Goal: Task Accomplishment & Management: Manage account settings

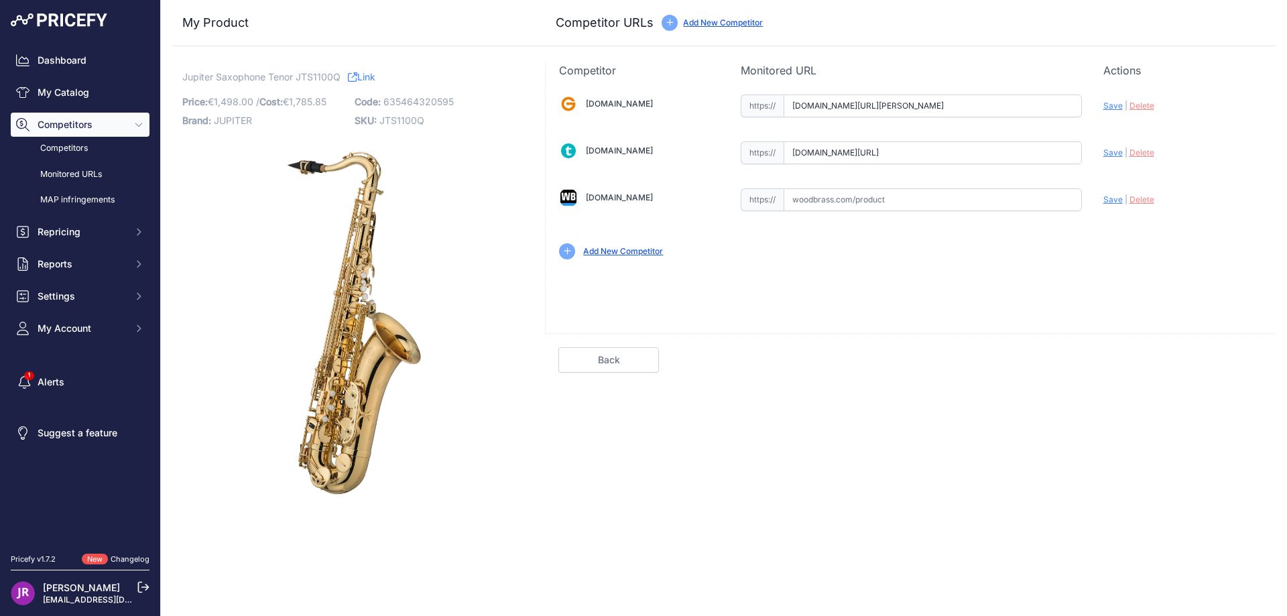
scroll to position [0, 1]
drag, startPoint x: 791, startPoint y: 156, endPoint x: 1112, endPoint y: 157, distance: 321.0
click at [1112, 157] on div "[DOMAIN_NAME] Valid Invalid" at bounding box center [911, 175] width 730 height 194
click at [1138, 150] on span "Delete" at bounding box center [1141, 152] width 25 height 10
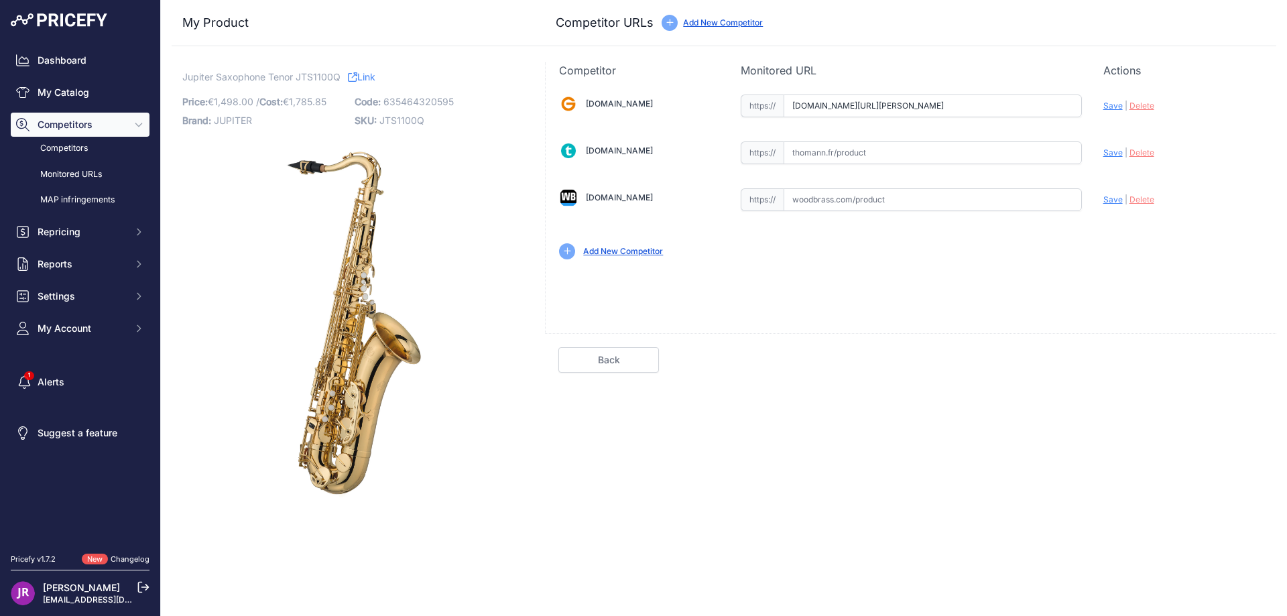
click at [401, 121] on span "JTS1100Q" at bounding box center [401, 120] width 45 height 11
copy span "JTS1100Q"
click at [793, 203] on input "text" at bounding box center [932, 199] width 298 height 23
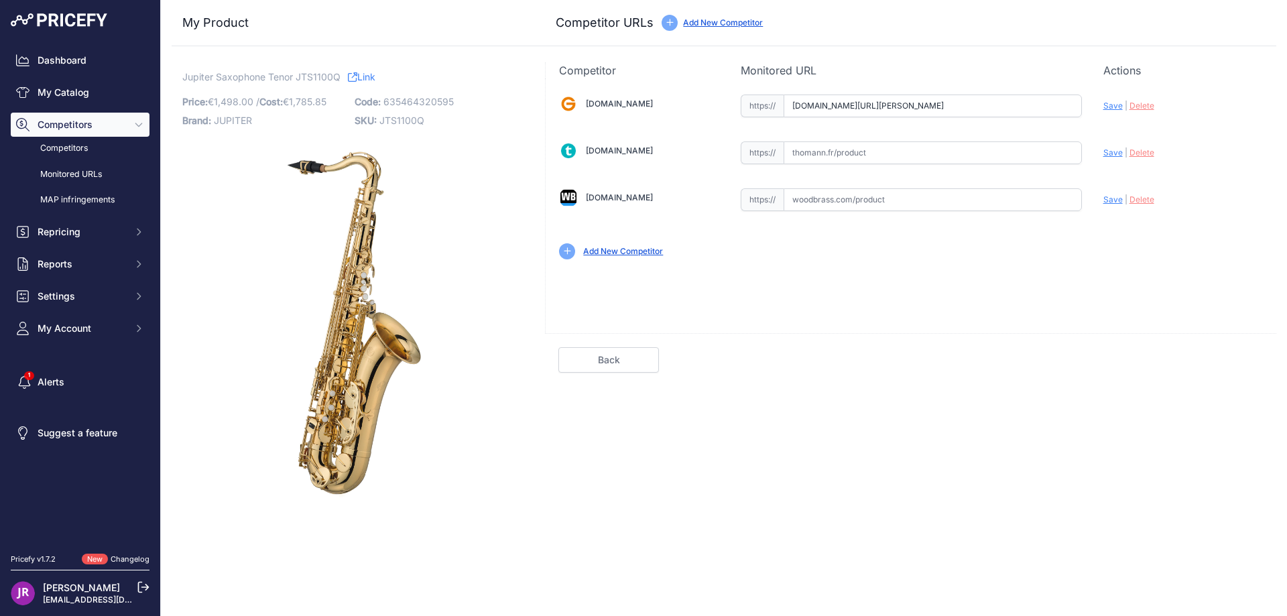
paste input "https://www.woodbrass.com/saxophones-tenor-professionnels-jupiter-jts1100q-p224…"
type input "www.woodbrass.com/saxophones-tenor-professionnels-jupiter-jts1100q-p224583.html…"
click at [1109, 106] on span "Save" at bounding box center [1112, 106] width 19 height 10
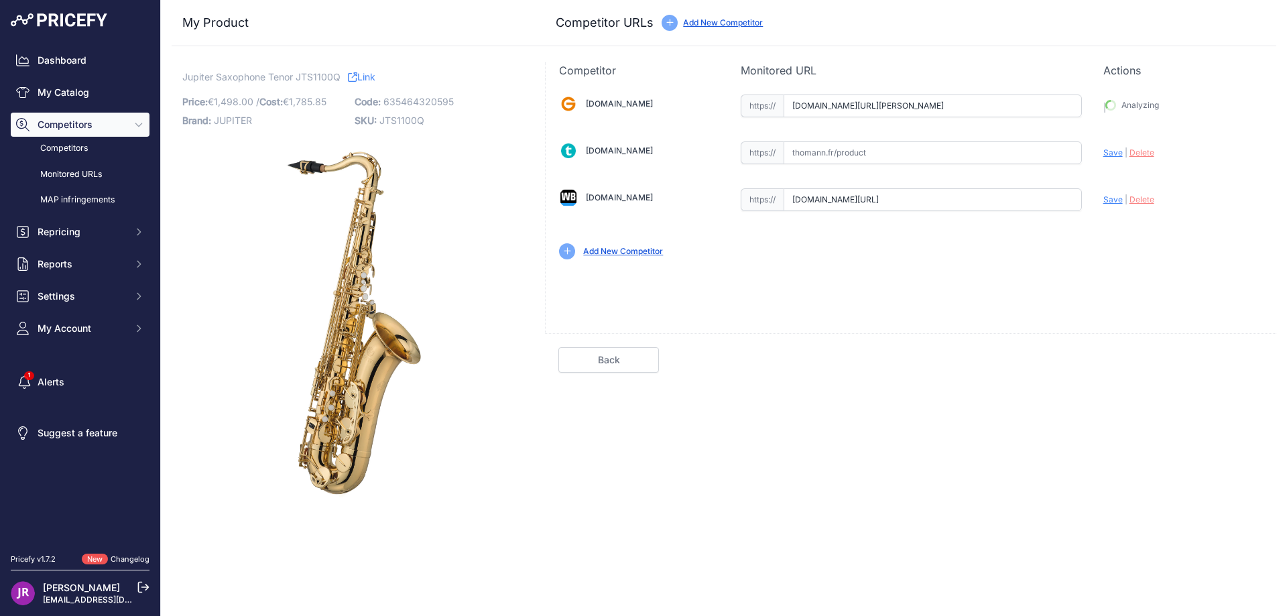
type input "https://www.gear4music.fr/fr/Bois-Laiton-Cordes/Jupiter-JTS1100Q-Tenor-Saxophon…"
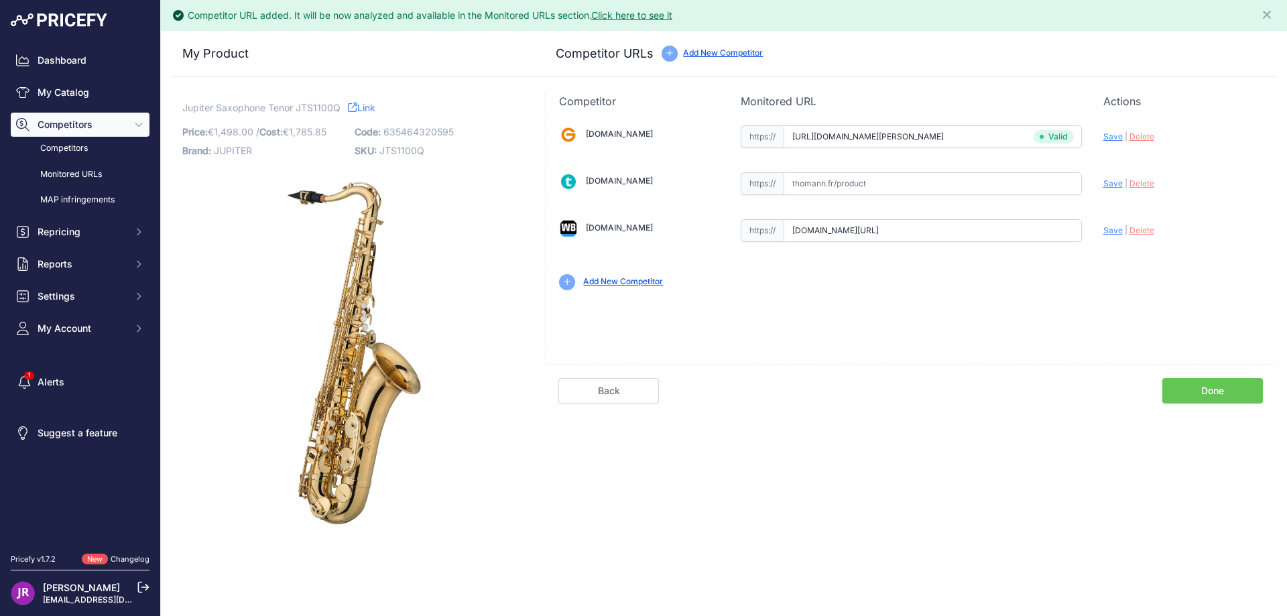
click at [1109, 232] on span "Save" at bounding box center [1112, 230] width 19 height 10
type input "https://www.woodbrass.com/saxophones-tenor-professionnels-jupiter-jts1100q-p224…"
click at [1210, 391] on link "Done" at bounding box center [1212, 390] width 101 height 25
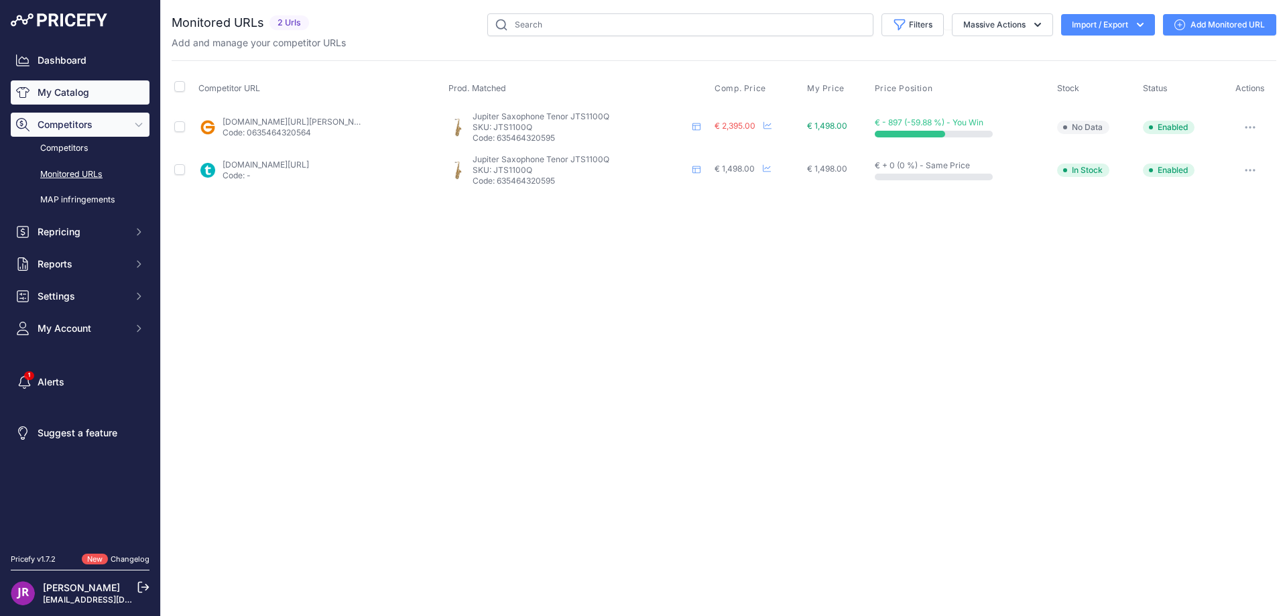
click at [79, 90] on link "My Catalog" at bounding box center [80, 92] width 139 height 24
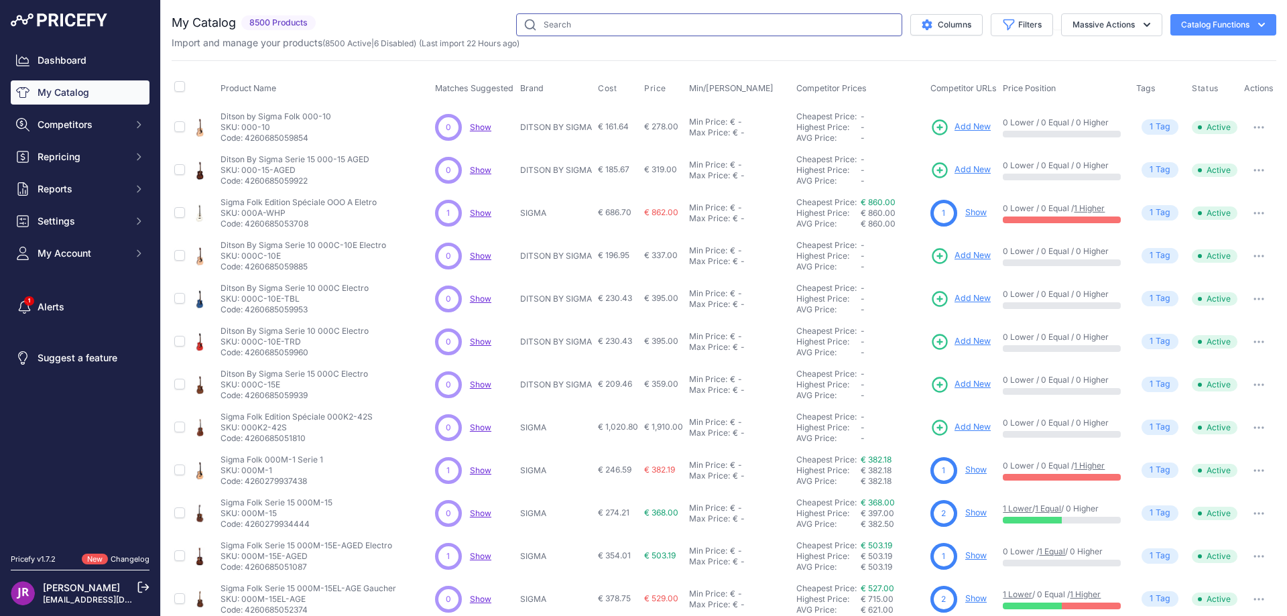
click at [591, 23] on input "text" at bounding box center [709, 24] width 386 height 23
paste input "https://www.woodbrass.com/saxophones-tenor-professionnels-jupiter-jts1100q-p224…"
type input "https://www.woodbrass.com/saxophones-tenor-professionnels-jupiter-jts1100q-p224…"
drag, startPoint x: 882, startPoint y: 23, endPoint x: 490, endPoint y: 14, distance: 392.2
click at [490, 14] on div "https://www.woodbrass.com/saxophones-tenor-professionnels-jupiter-jts1100q-p224…" at bounding box center [798, 24] width 955 height 23
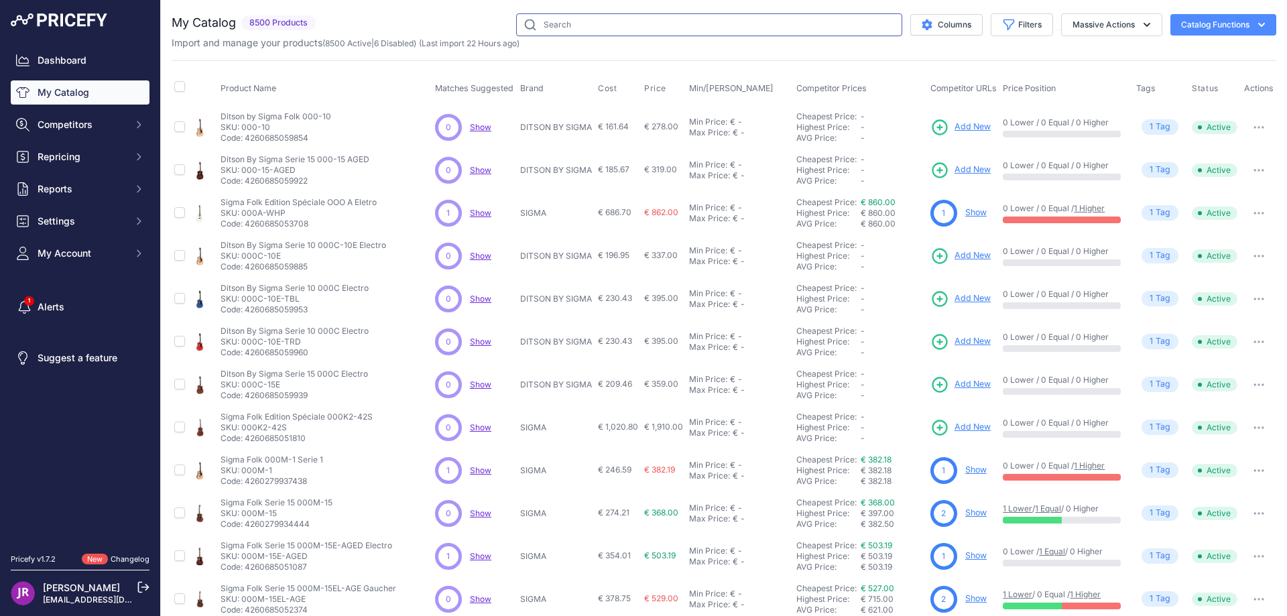
click at [561, 27] on input "text" at bounding box center [709, 24] width 386 height 23
type input "jsp1000"
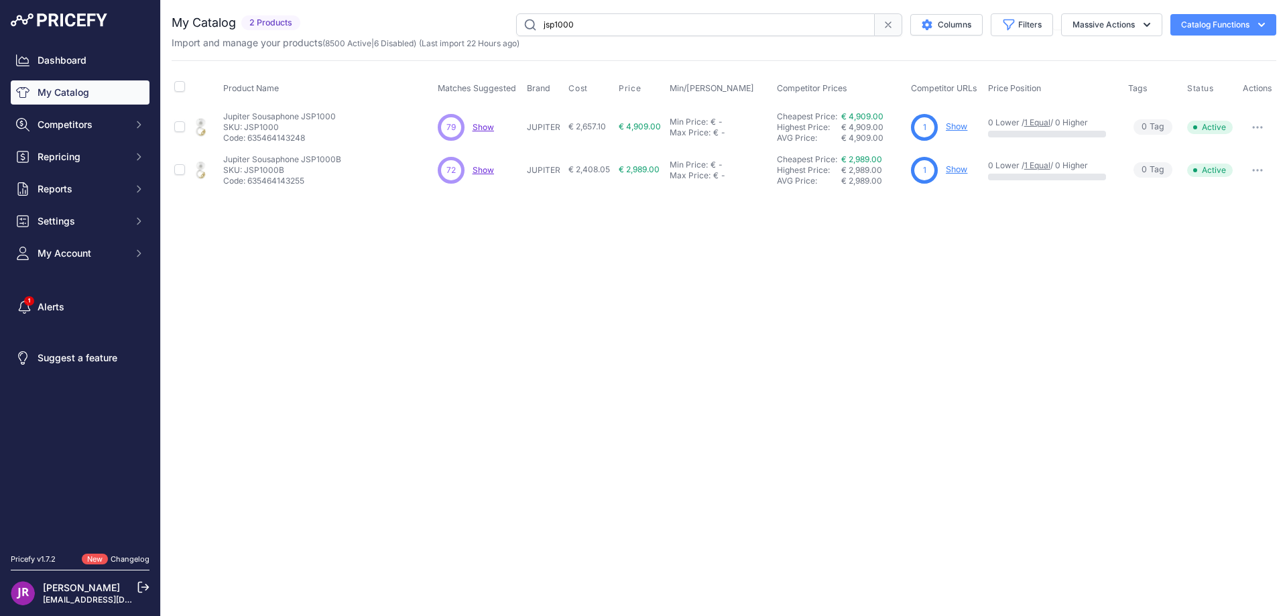
click at [956, 167] on link "Show" at bounding box center [956, 169] width 21 height 10
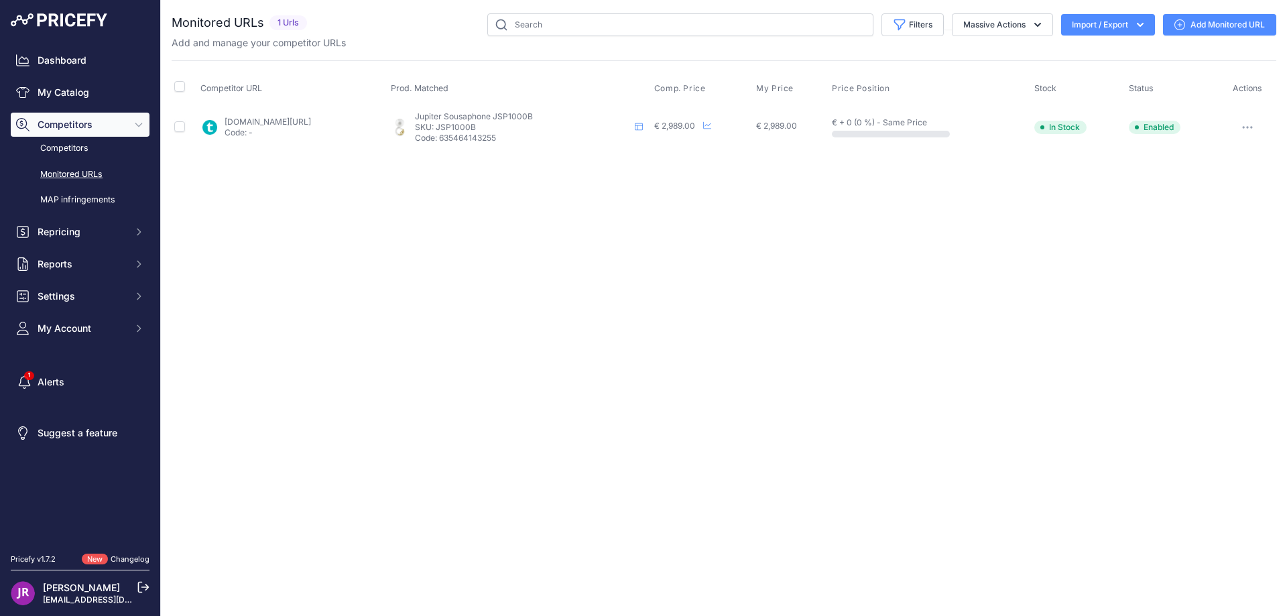
click at [1250, 123] on button "button" at bounding box center [1247, 127] width 27 height 19
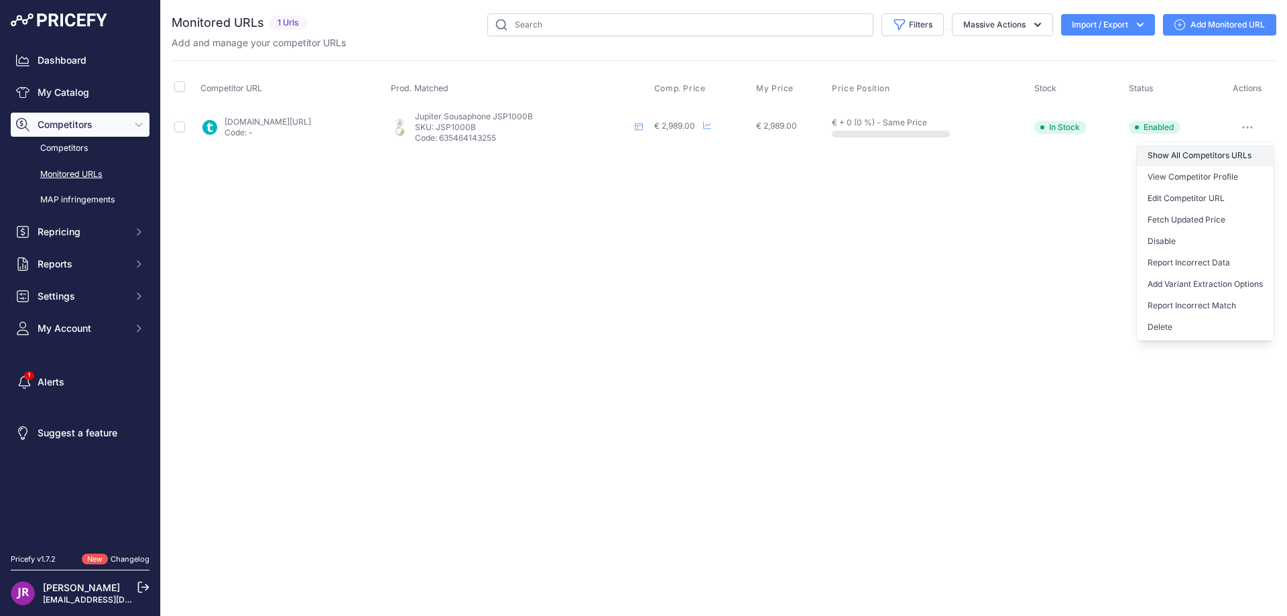
click at [1192, 154] on link "Show All Competitors URLs" at bounding box center [1205, 155] width 137 height 21
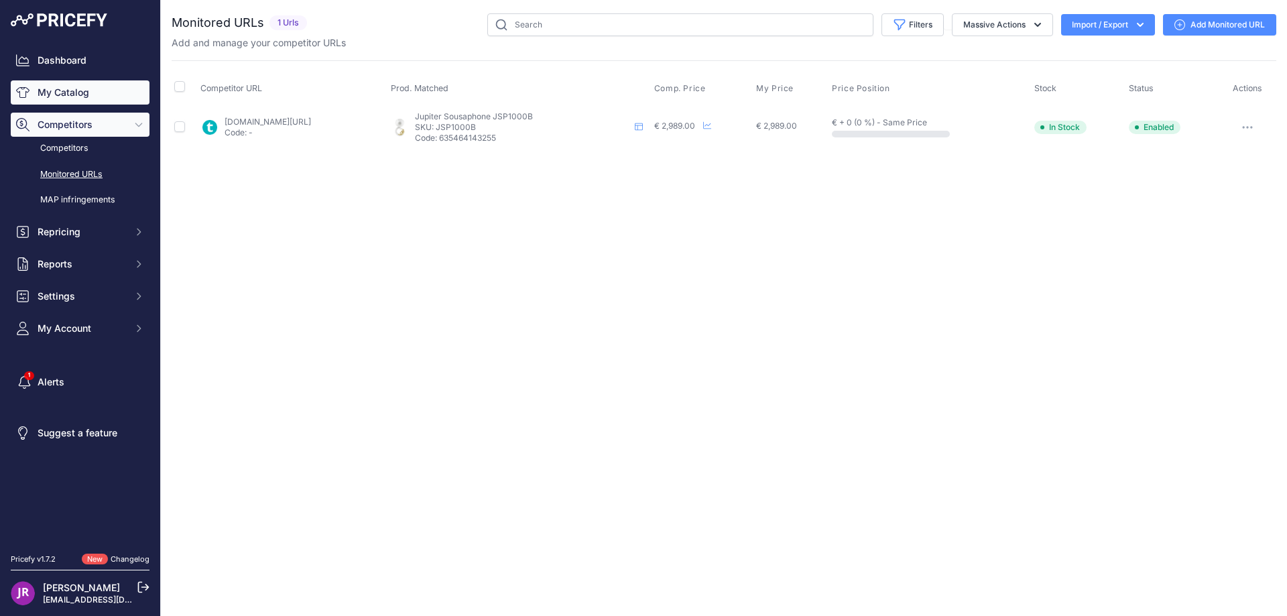
click at [67, 88] on link "My Catalog" at bounding box center [80, 92] width 139 height 24
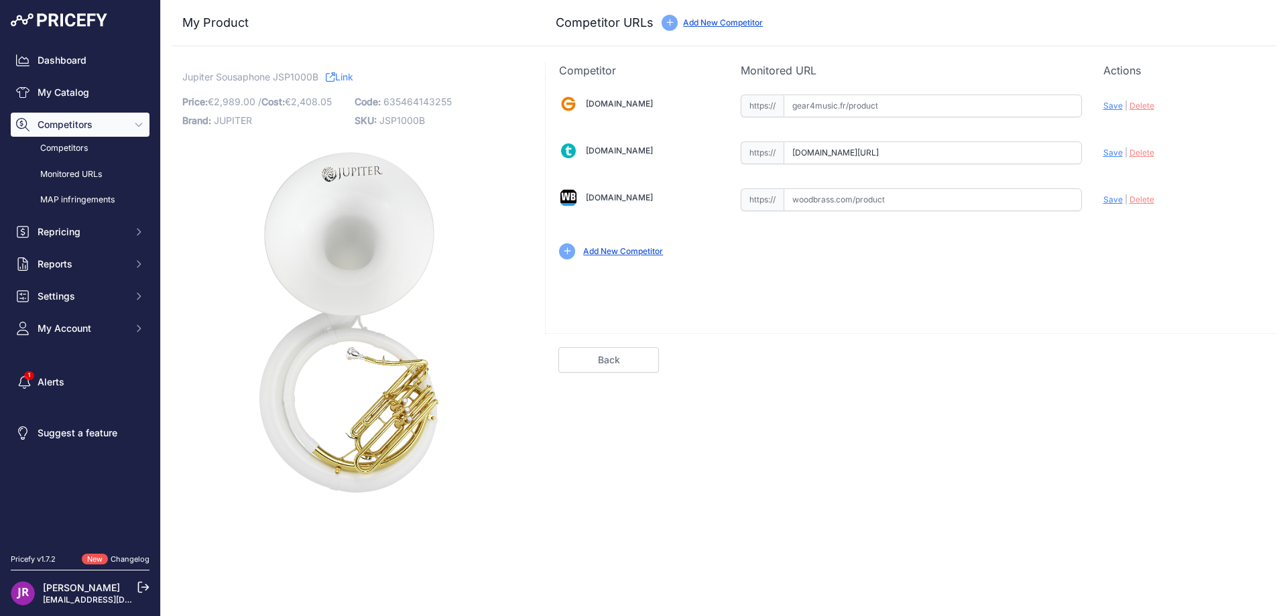
scroll to position [0, 17]
drag, startPoint x: 791, startPoint y: 153, endPoint x: 1093, endPoint y: 154, distance: 302.2
click at [1093, 154] on div "[DOMAIN_NAME] Valid Invalid" at bounding box center [911, 175] width 730 height 194
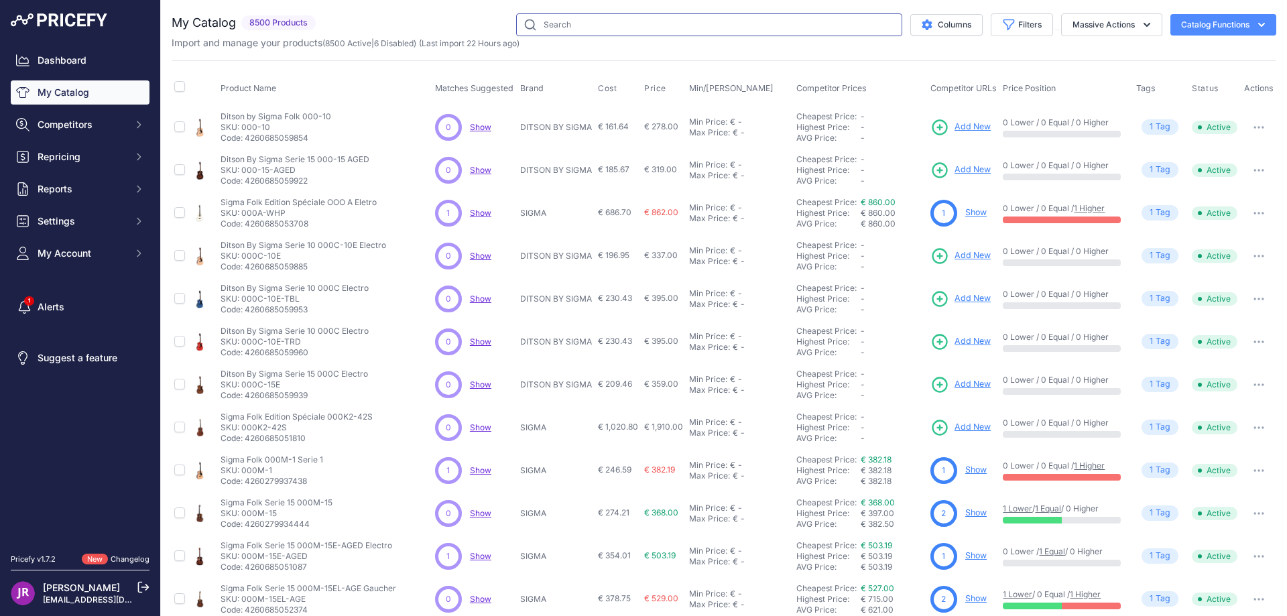
click at [540, 23] on input "text" at bounding box center [709, 24] width 386 height 23
paste input "JSP1000"
type input "JSP1000"
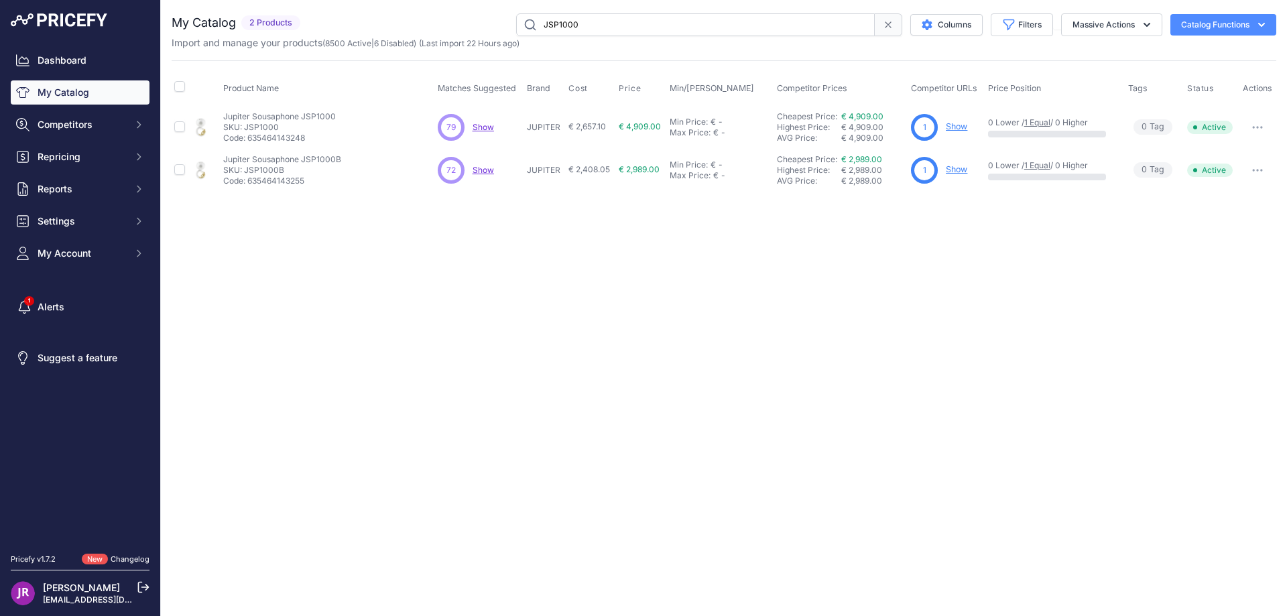
click at [958, 124] on link "Show" at bounding box center [956, 126] width 21 height 10
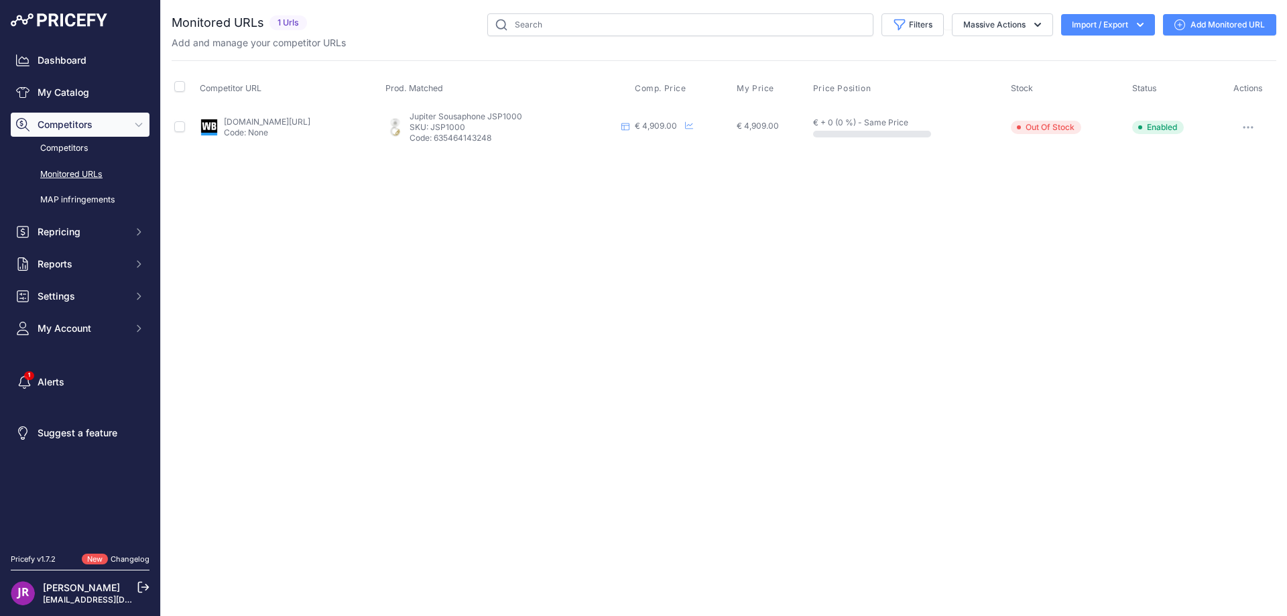
click at [1253, 128] on icon "button" at bounding box center [1247, 127] width 11 height 3
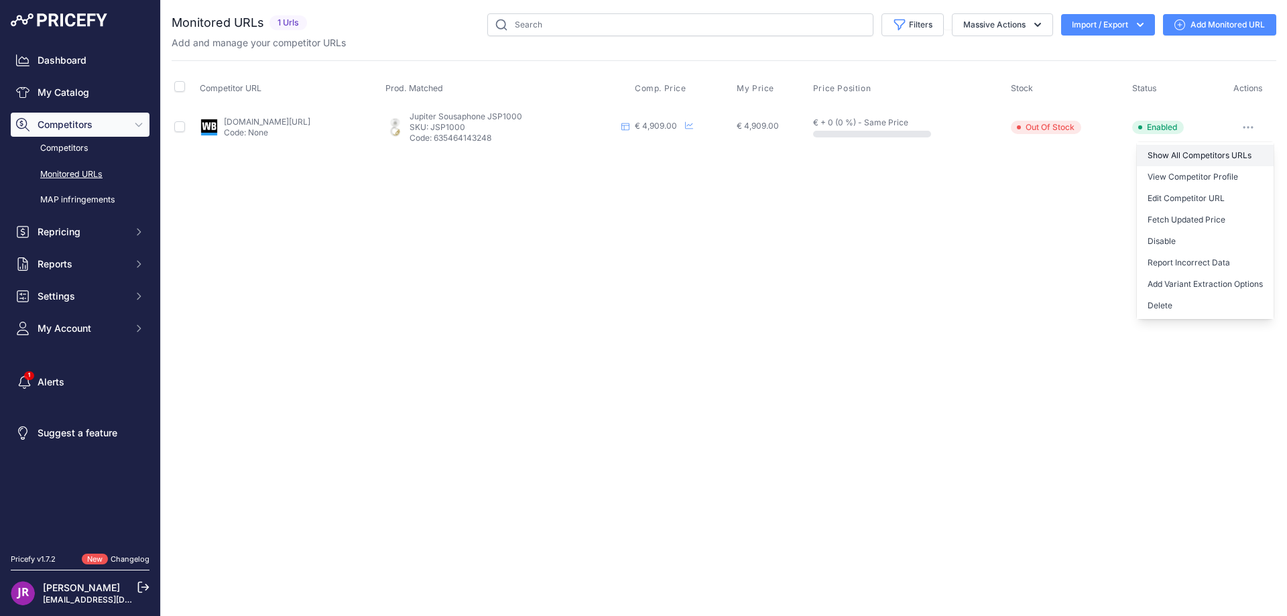
click at [1184, 153] on link "Show All Competitors URLs" at bounding box center [1205, 155] width 137 height 21
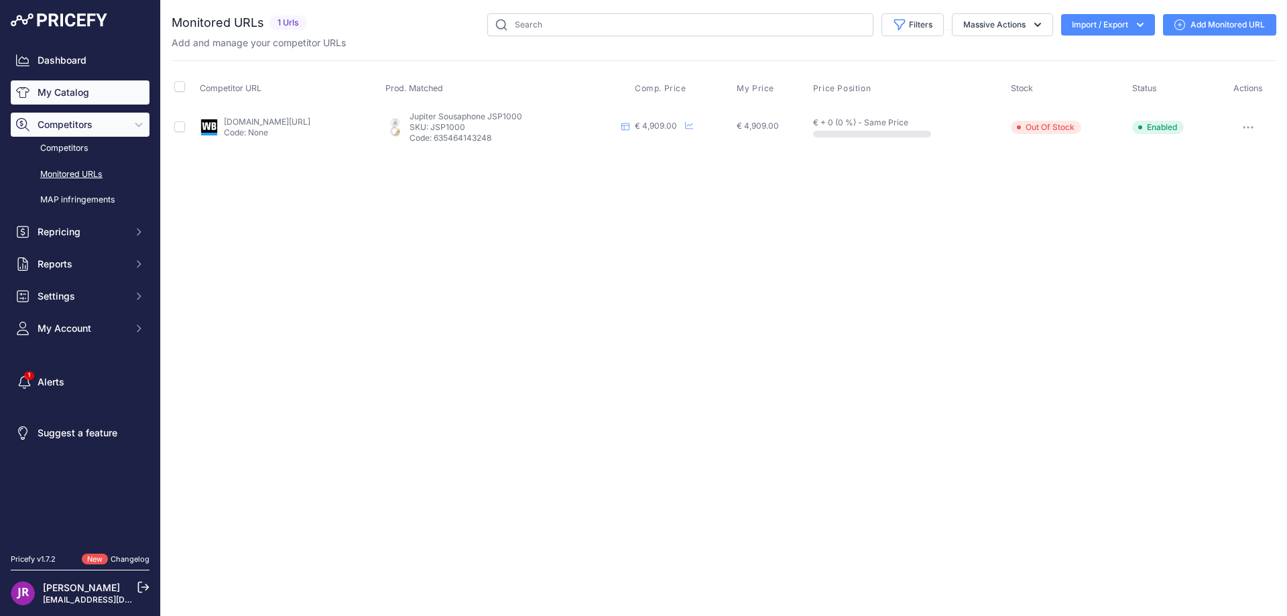
click at [64, 91] on link "My Catalog" at bounding box center [80, 92] width 139 height 24
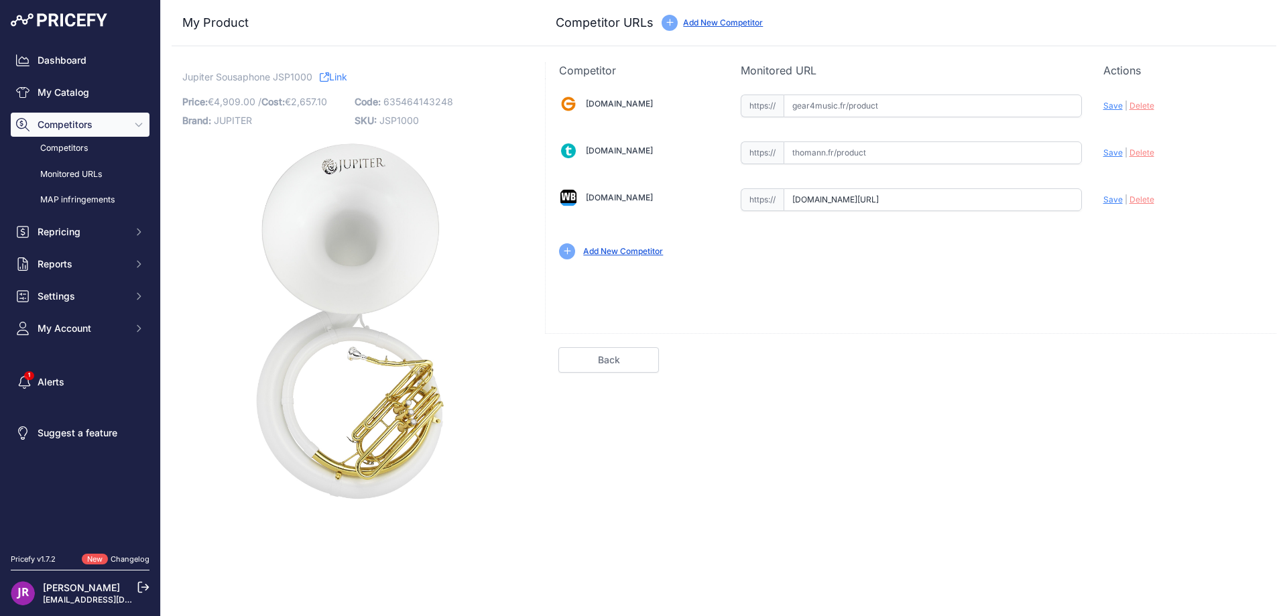
scroll to position [0, 416]
drag, startPoint x: 793, startPoint y: 198, endPoint x: 968, endPoint y: 204, distance: 174.4
click at [1160, 200] on div "[DOMAIN_NAME] Valid Invalid" at bounding box center [911, 175] width 730 height 194
click at [404, 123] on span "JSP1000" at bounding box center [399, 120] width 40 height 11
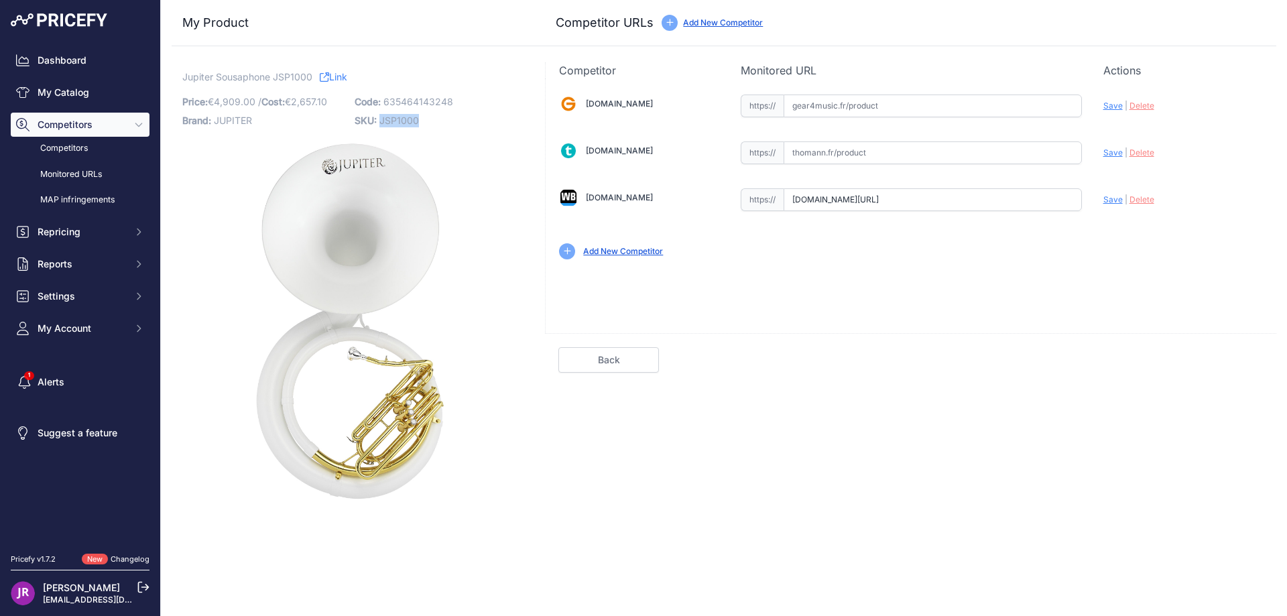
click at [404, 123] on span "JSP1000" at bounding box center [399, 120] width 40 height 11
copy span "JSP1000"
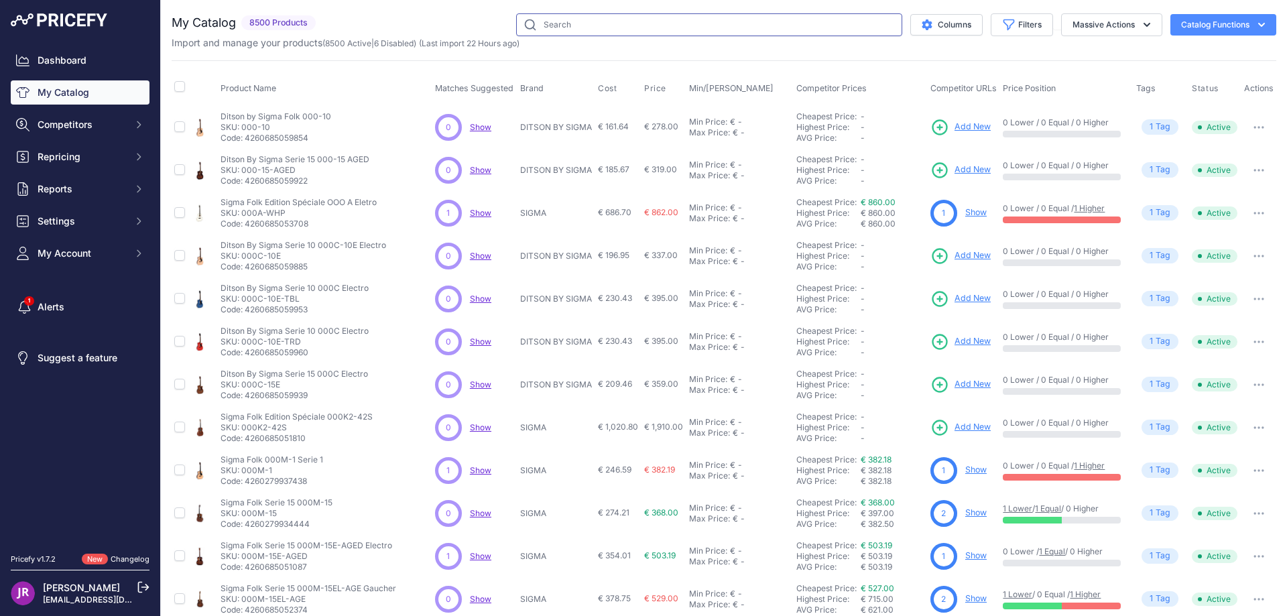
click at [542, 25] on input "text" at bounding box center [709, 24] width 386 height 23
type input "jsp1000"
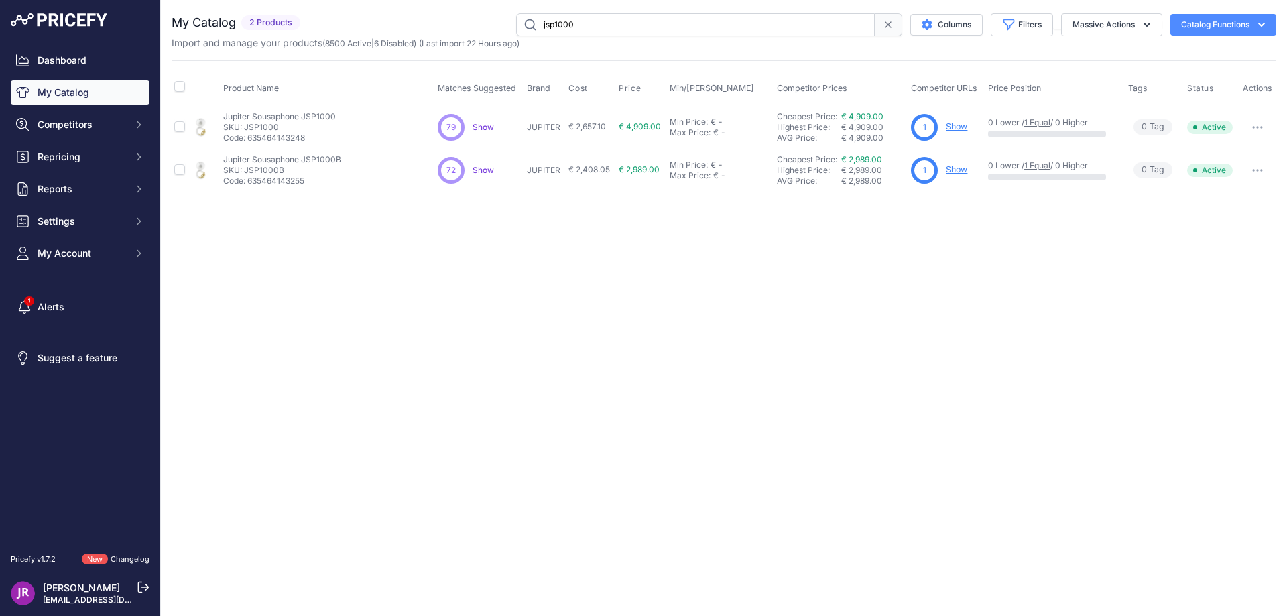
click at [955, 170] on link "Show" at bounding box center [956, 169] width 21 height 10
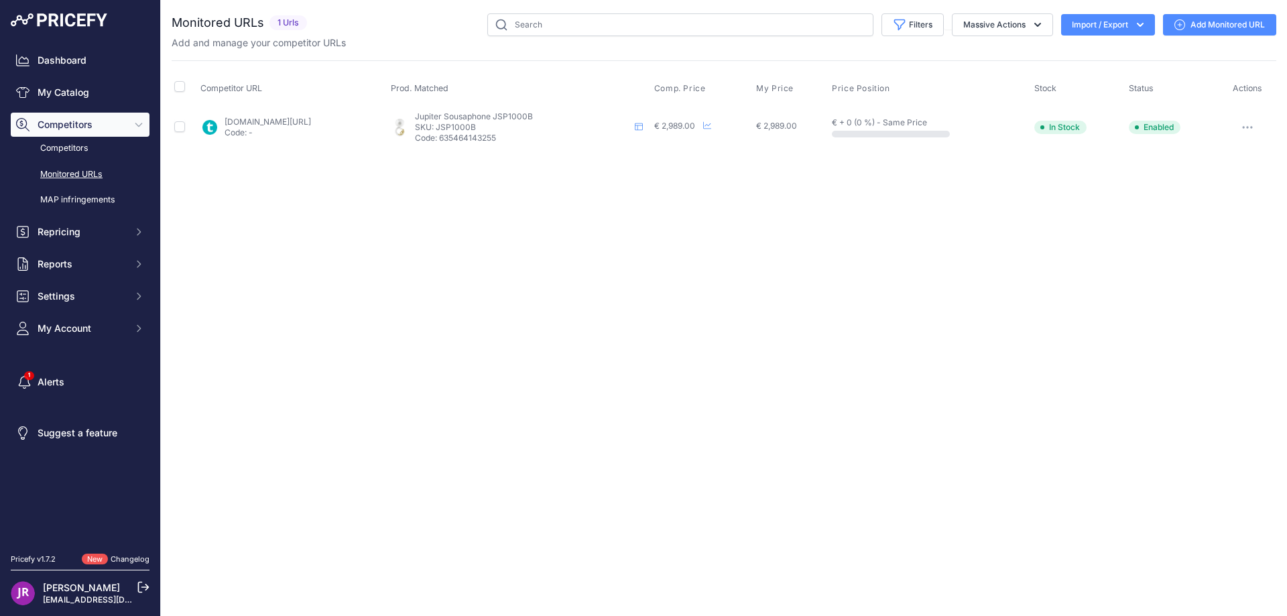
click at [1253, 129] on button "button" at bounding box center [1247, 127] width 27 height 19
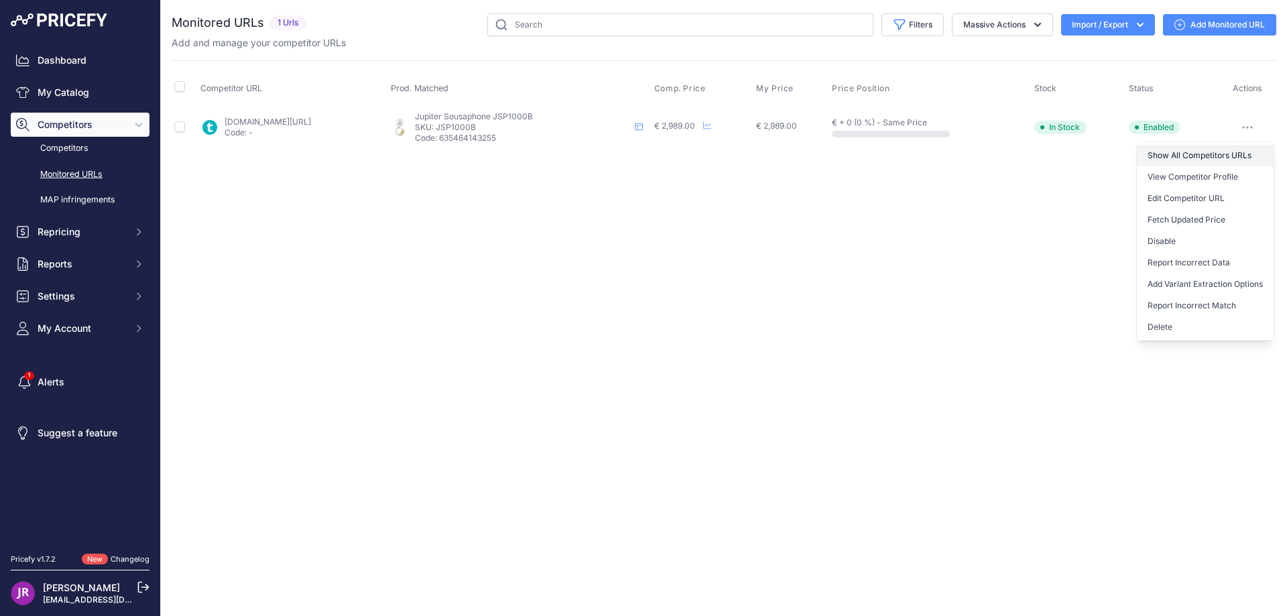
click at [1202, 153] on link "Show All Competitors URLs" at bounding box center [1205, 155] width 137 height 21
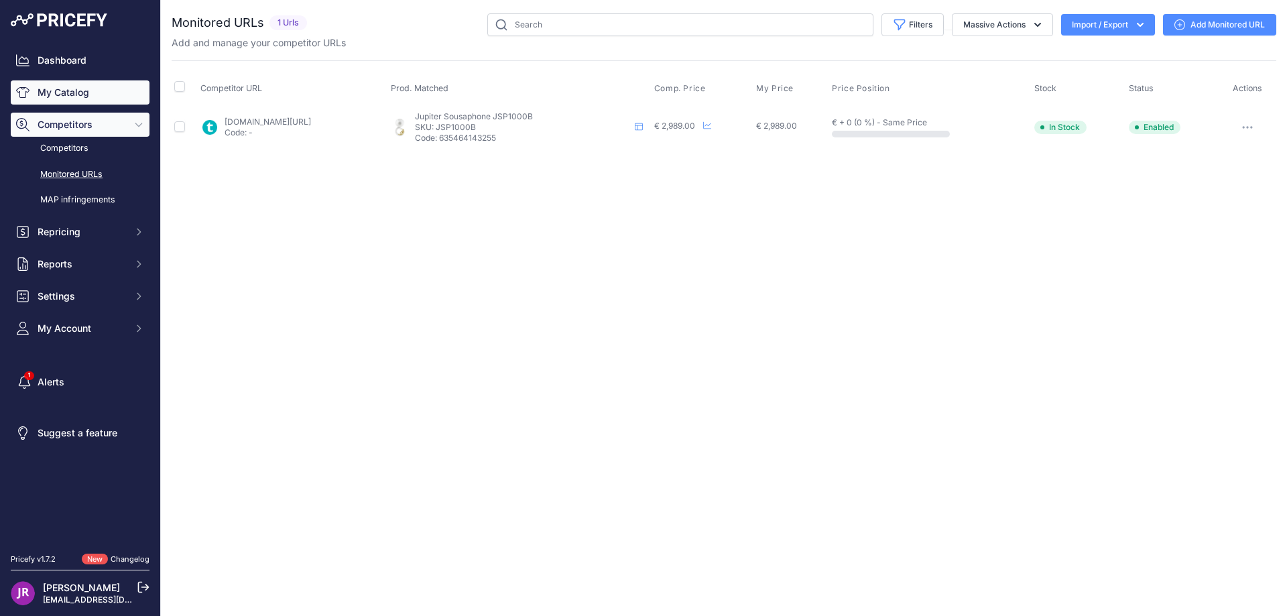
click at [46, 93] on link "My Catalog" at bounding box center [80, 92] width 139 height 24
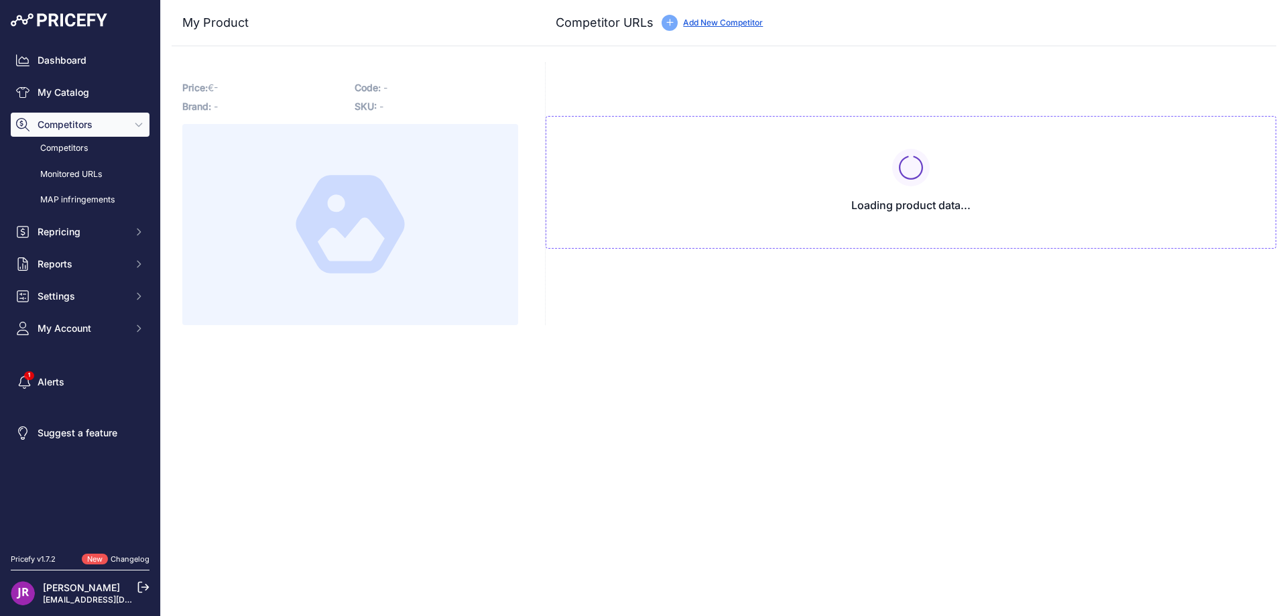
type input "[DOMAIN_NAME][URL]"
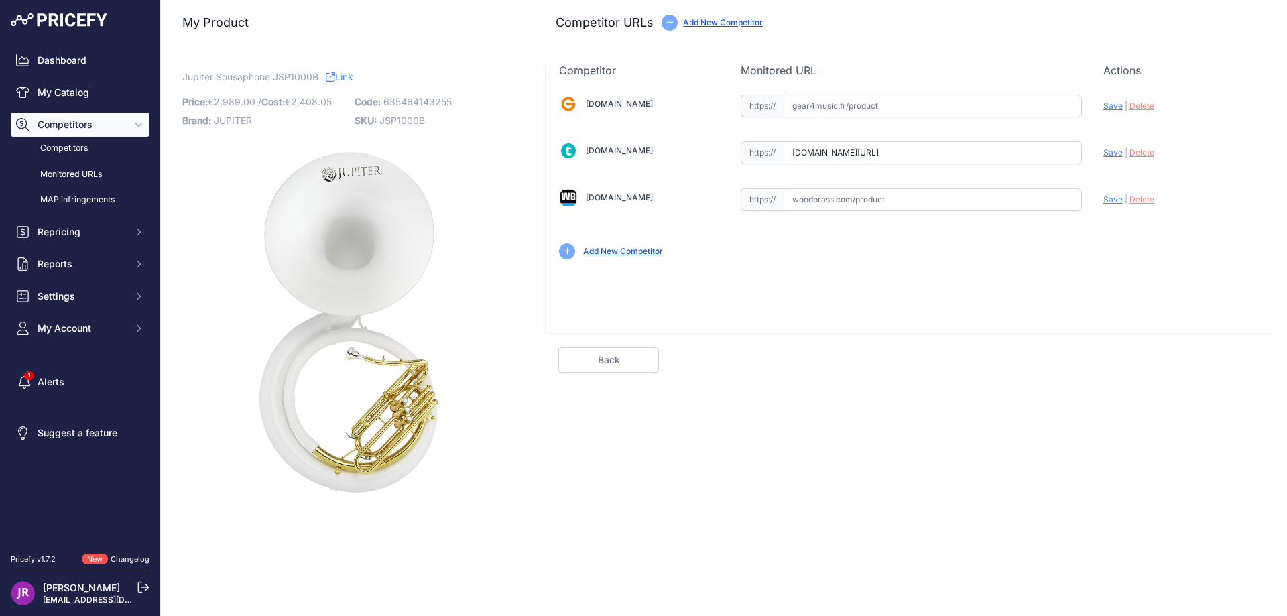
click at [812, 107] on input "text" at bounding box center [932, 105] width 298 height 23
paste input "[URL][DOMAIN_NAME][PERSON_NAME][PERSON_NAME]"
click at [1110, 104] on span "Save" at bounding box center [1112, 106] width 19 height 10
type input "[URL][DOMAIN_NAME][PERSON_NAME][PERSON_NAME]"
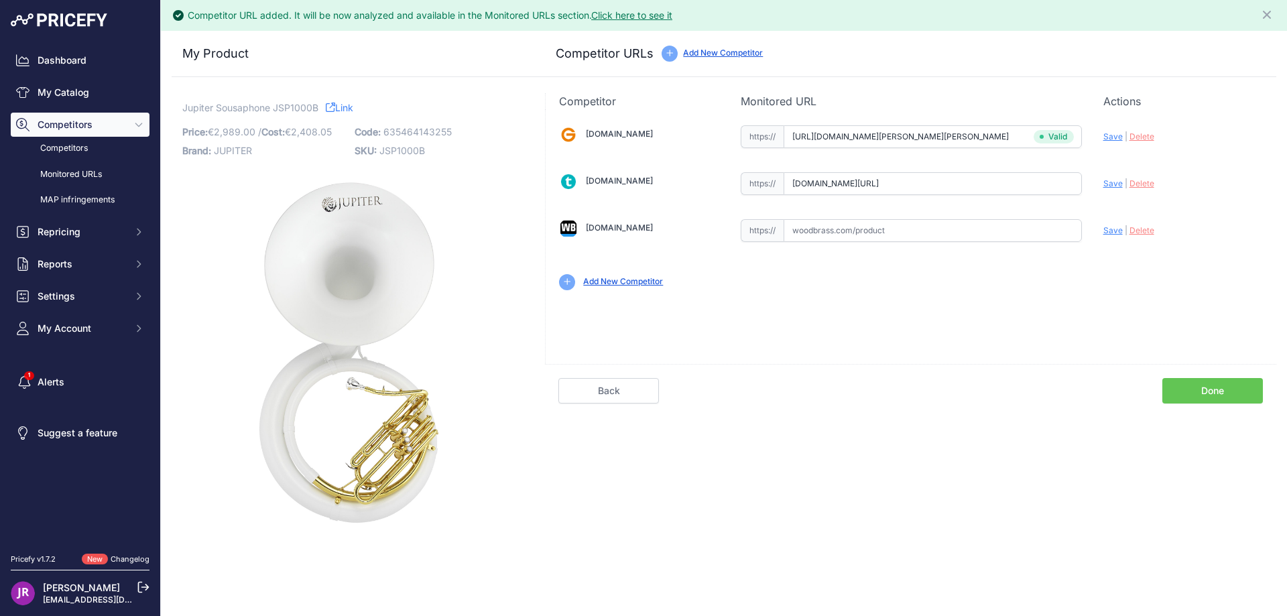
click at [1214, 391] on link "Done" at bounding box center [1212, 390] width 101 height 25
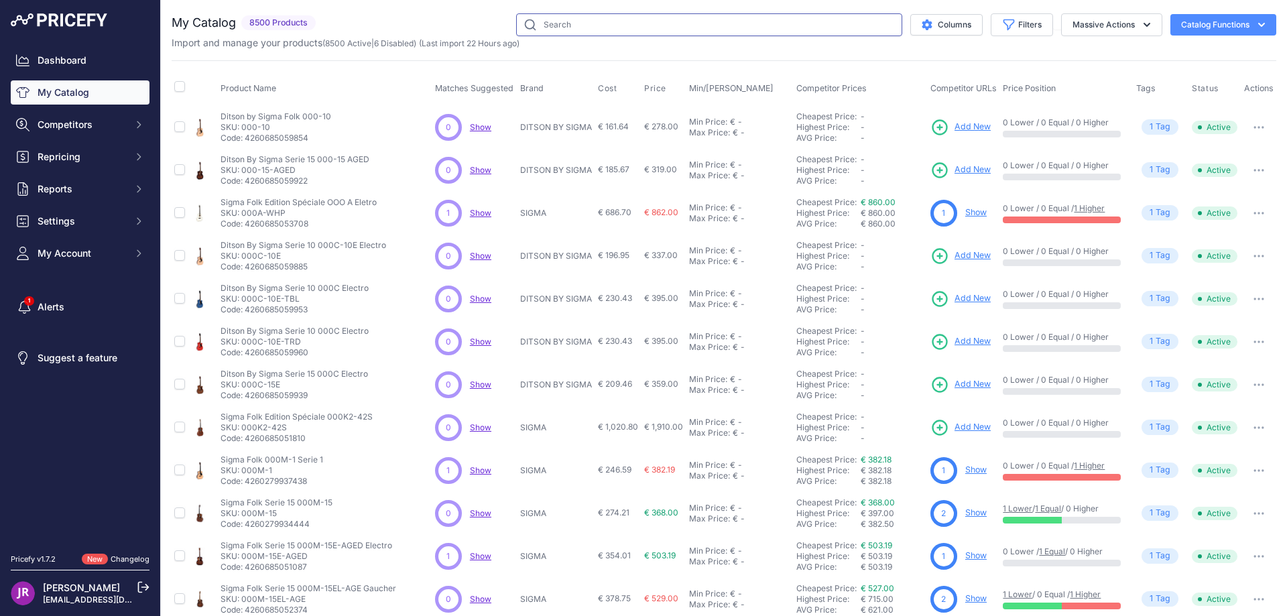
click at [545, 29] on input "text" at bounding box center [709, 24] width 386 height 23
paste input "JPC1100E"
type input "JPC1100E"
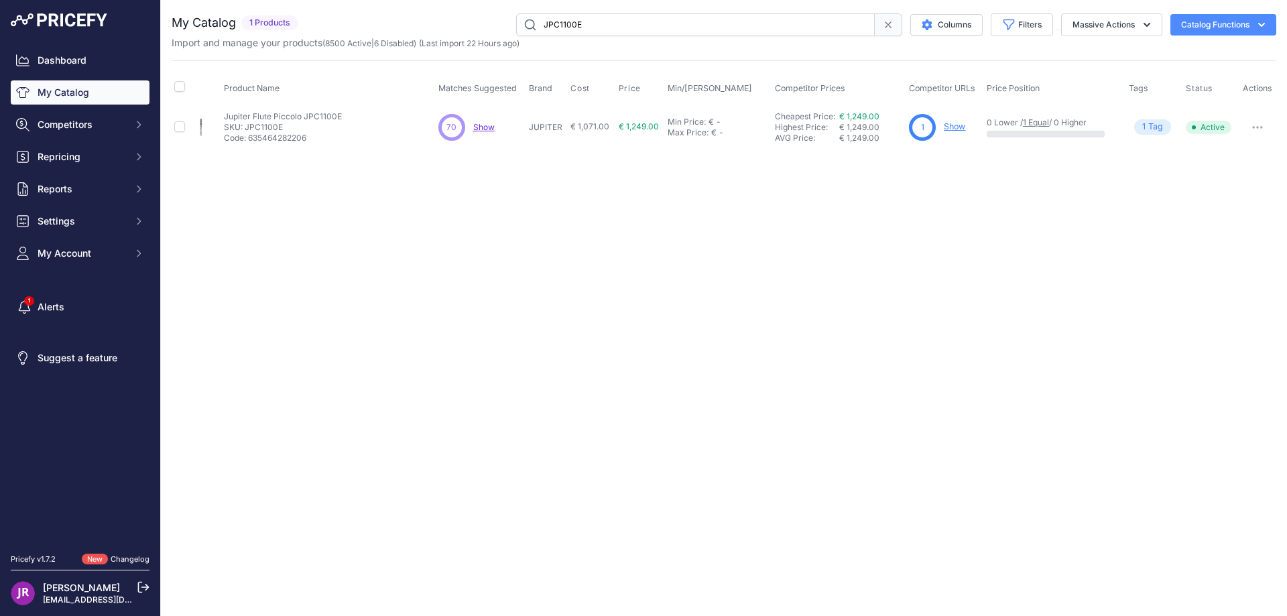
click at [954, 123] on link "Show" at bounding box center [954, 126] width 21 height 10
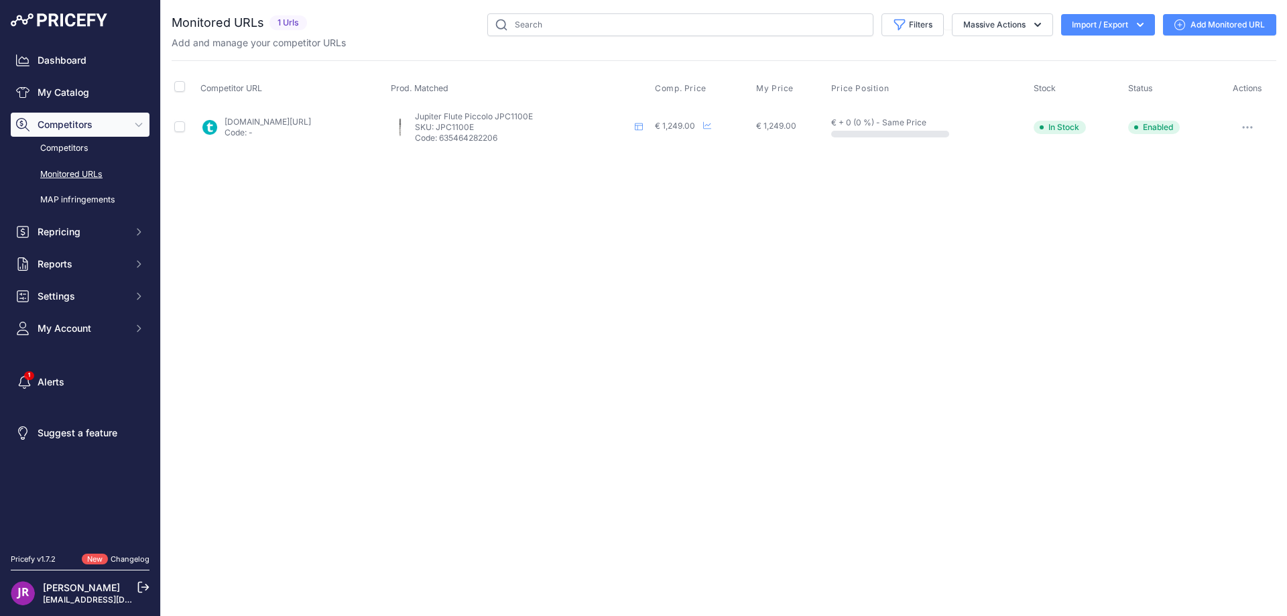
click at [1248, 127] on icon "button" at bounding box center [1247, 127] width 11 height 3
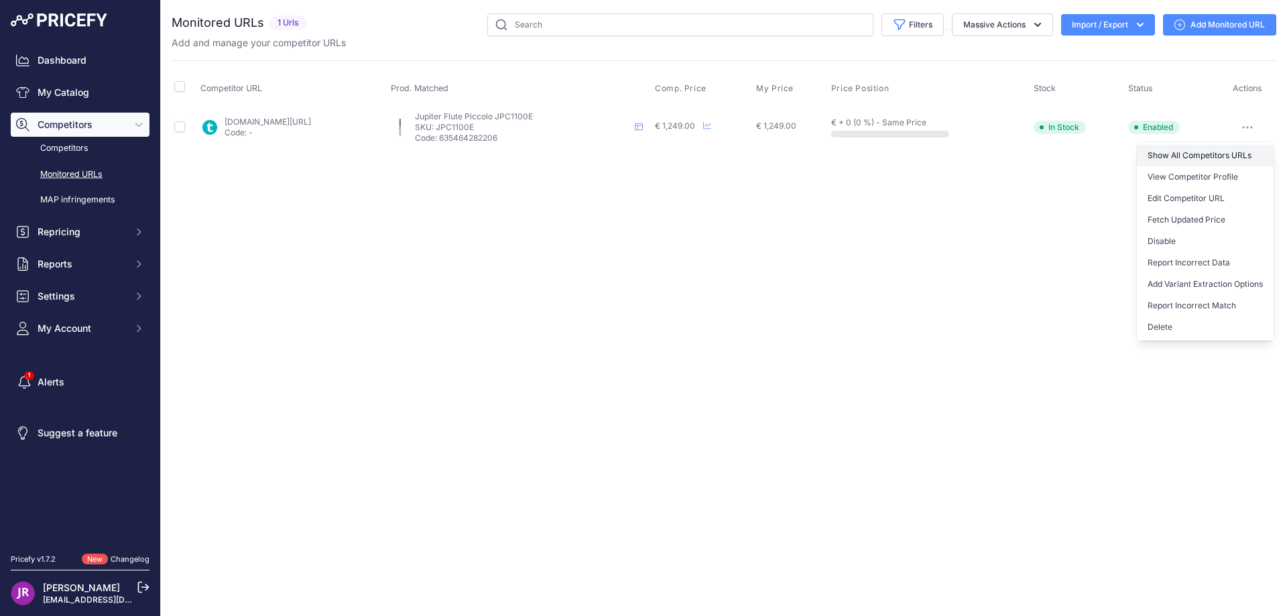
click at [1210, 155] on link "Show All Competitors URLs" at bounding box center [1205, 155] width 137 height 21
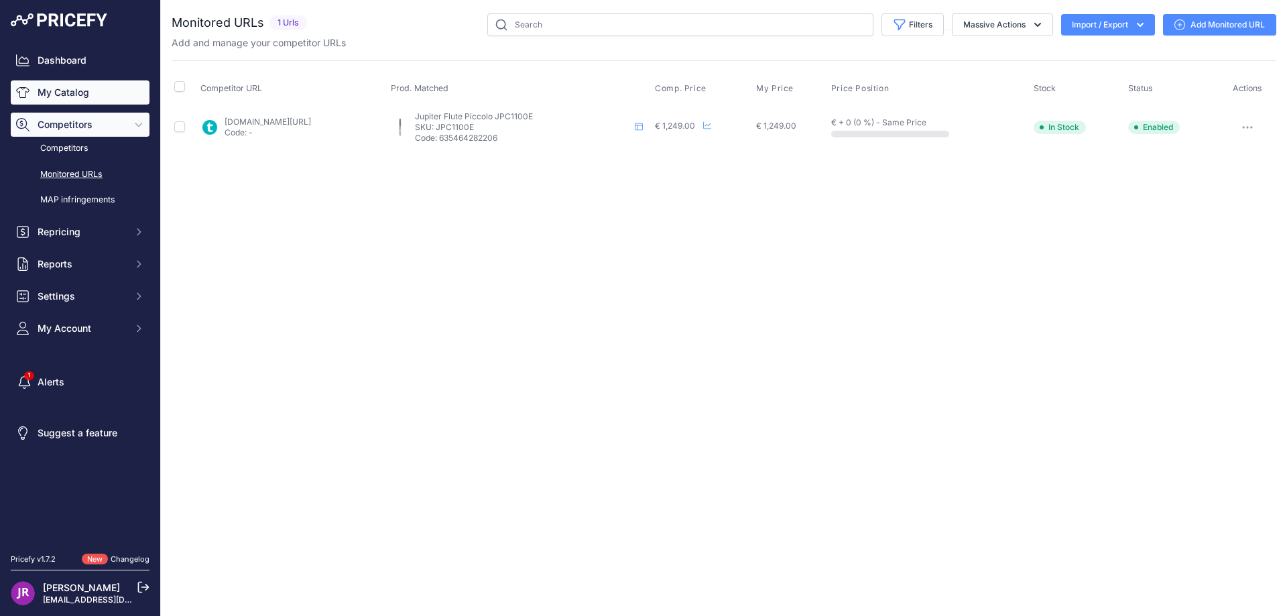
click at [84, 97] on link "My Catalog" at bounding box center [80, 92] width 139 height 24
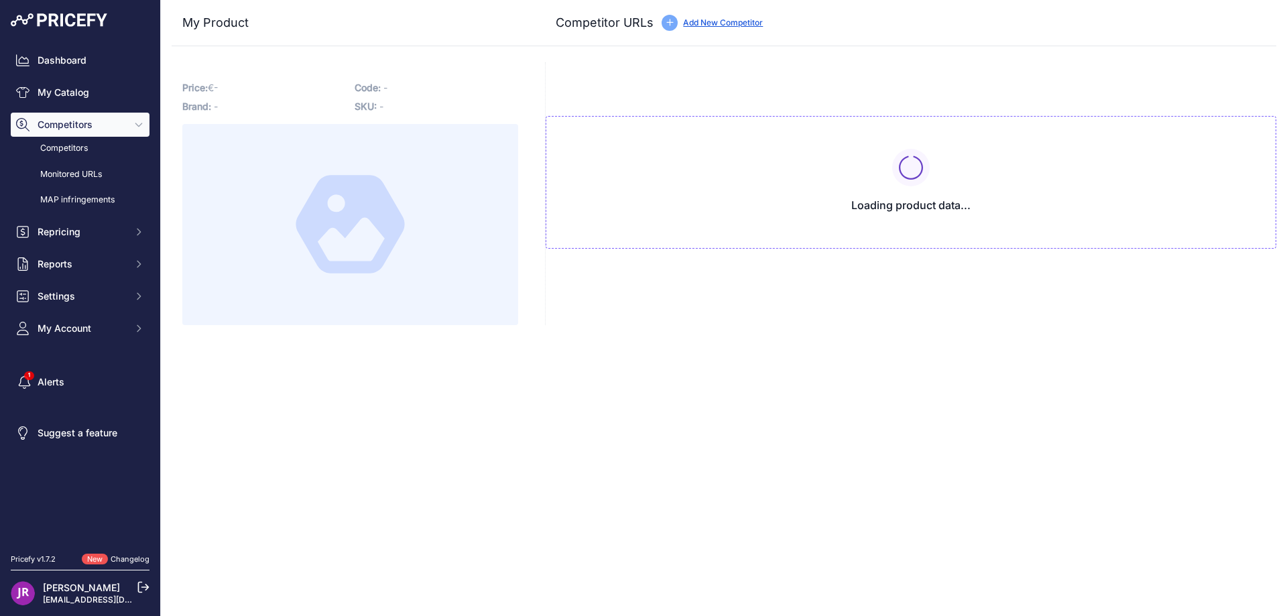
type input "www.thomann.fr/jupiter_jpc1100e_piccolo_flute.htm?prirule_jdsnikfkfjsd=9365"
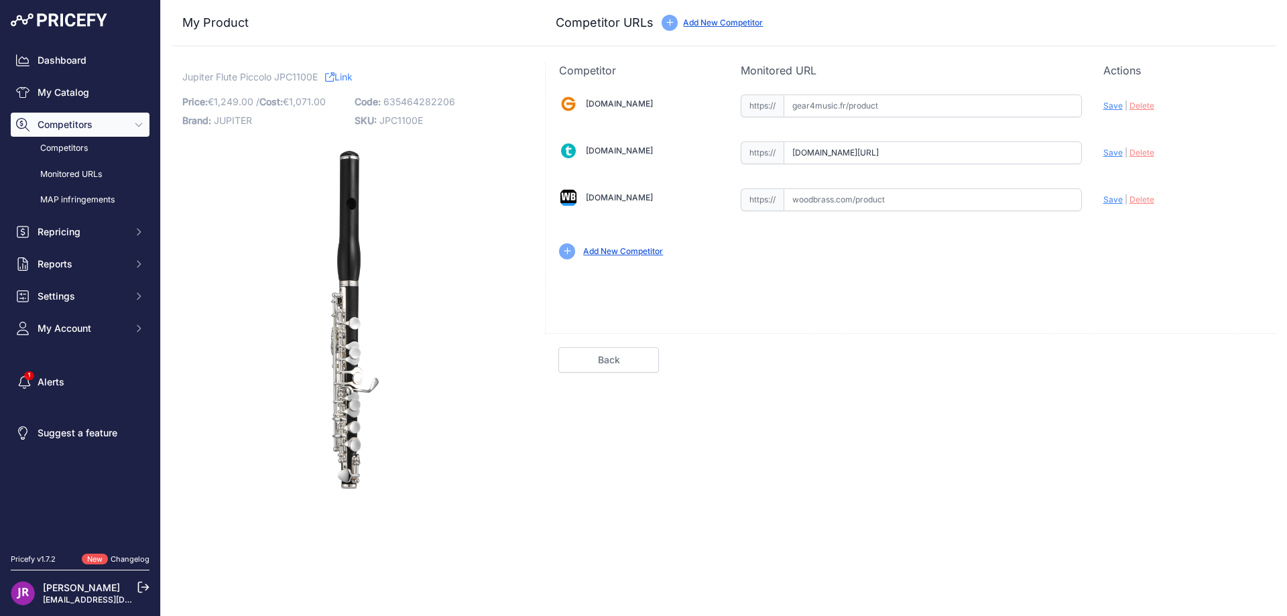
scroll to position [0, 17]
drag, startPoint x: 791, startPoint y: 155, endPoint x: 1095, endPoint y: 169, distance: 303.9
click at [1095, 169] on div "Gear4music.fr Valid Invalid" at bounding box center [911, 175] width 730 height 194
click at [404, 121] on span "JPC1100E" at bounding box center [401, 120] width 44 height 11
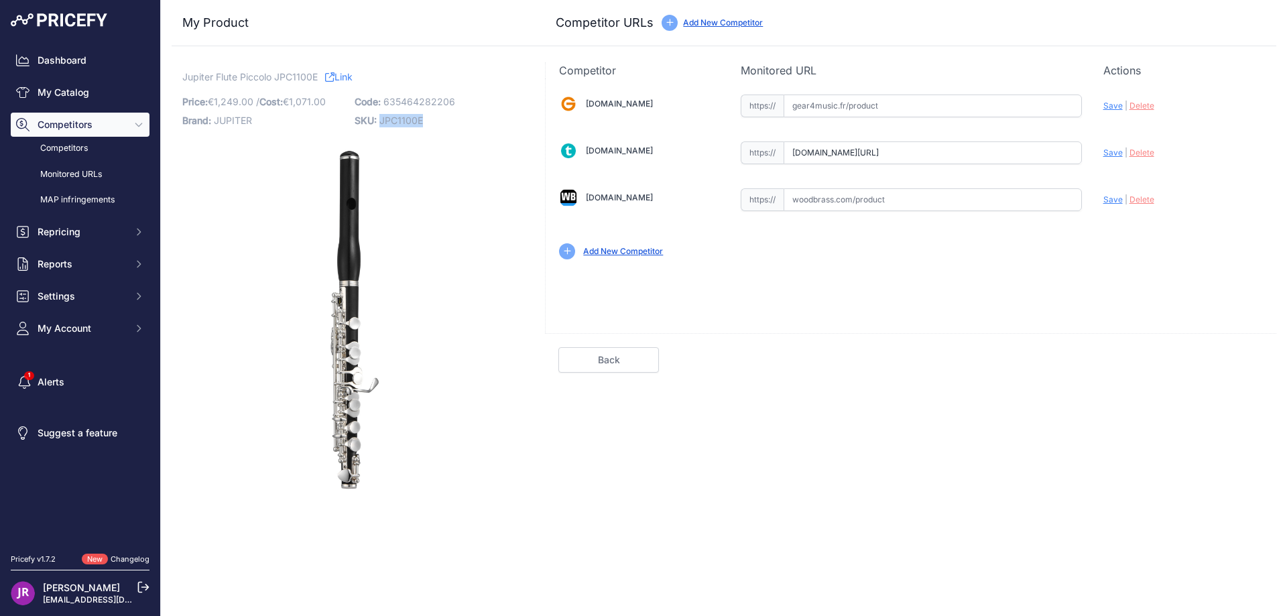
click at [404, 121] on span "JPC1100E" at bounding box center [401, 120] width 44 height 11
copy span "JPC1100E"
click at [806, 197] on input "text" at bounding box center [932, 199] width 298 height 23
paste input "https://www.woodbrass.com/flutes-piccolo-professionnelles-jupiter-jpc1100e-p224…"
click at [1110, 201] on span "Save" at bounding box center [1112, 199] width 19 height 10
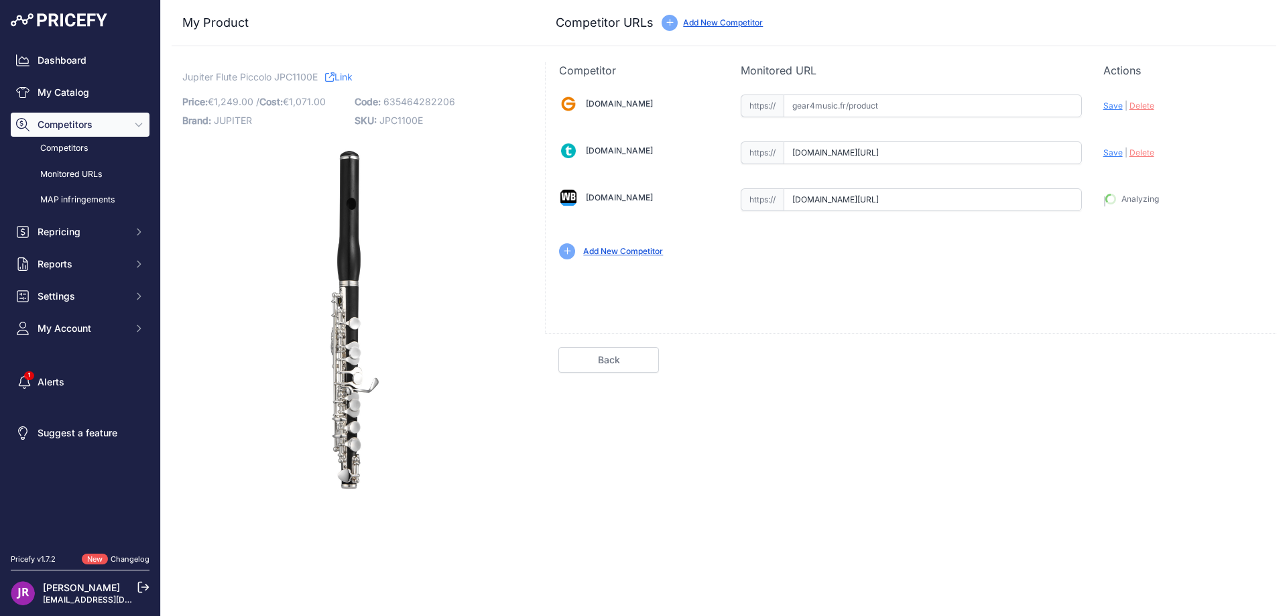
type input "https://www.woodbrass.com/flutes-piccolo-professionnelles-jupiter-jpc1100e-p224…"
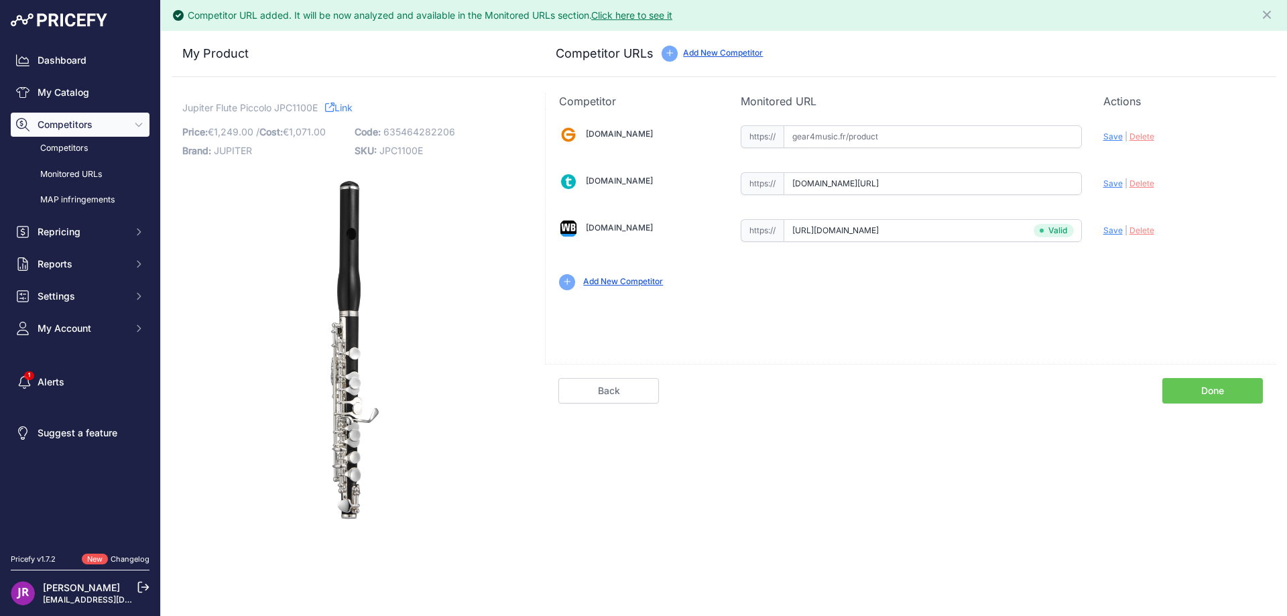
click at [1216, 391] on link "Done" at bounding box center [1212, 390] width 101 height 25
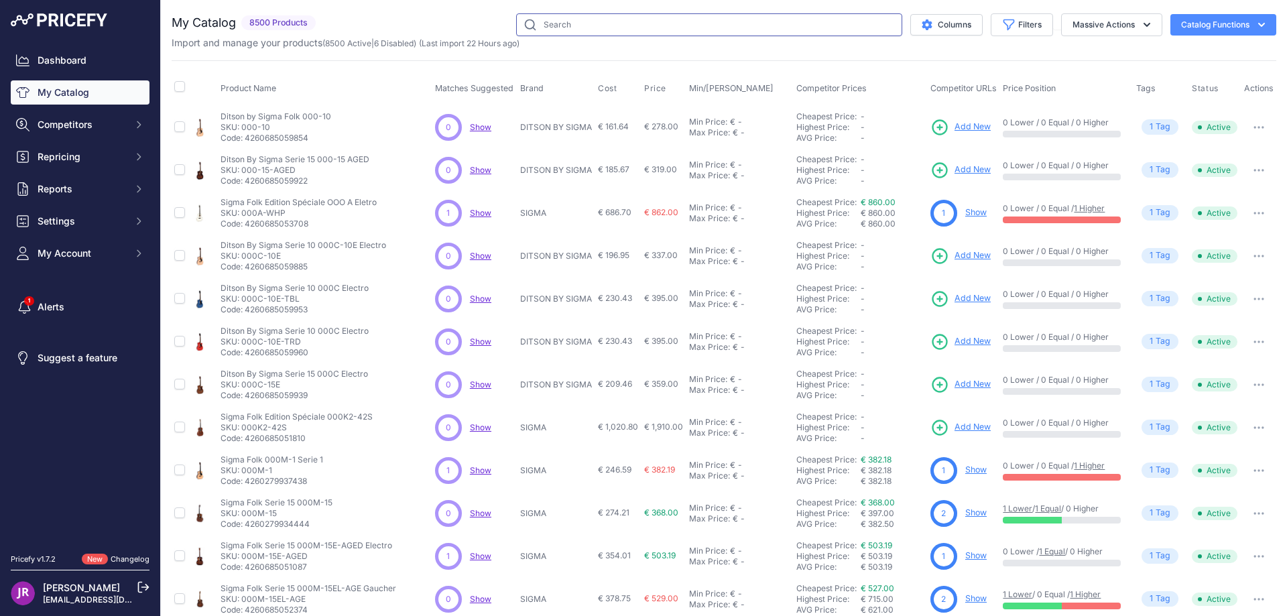
click at [556, 27] on input "text" at bounding box center [709, 24] width 386 height 23
paste input "JM-SG45"
type input "JM-SG45"
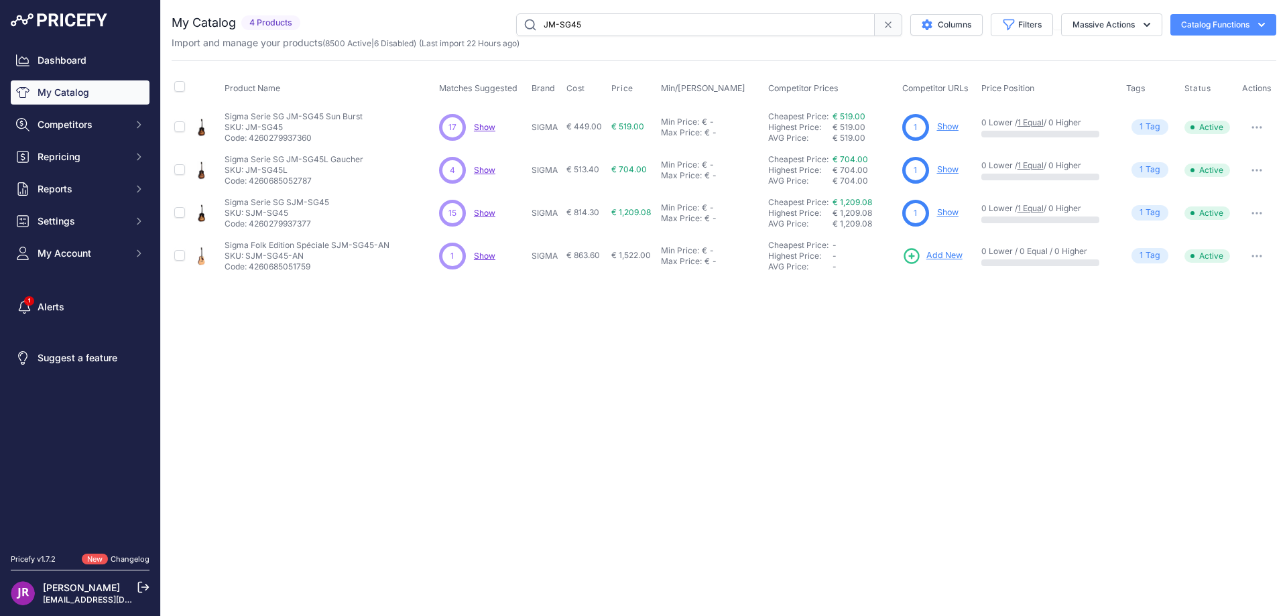
click at [948, 128] on link "Show" at bounding box center [947, 126] width 21 height 10
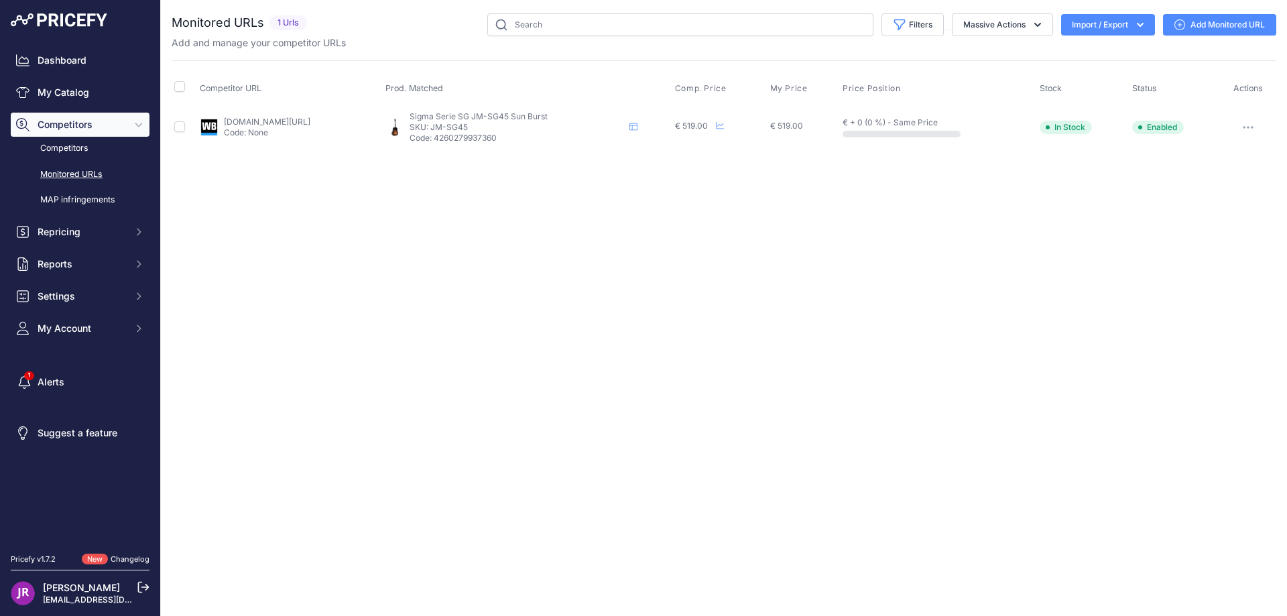
click at [1249, 127] on icon "button" at bounding box center [1248, 127] width 1 height 1
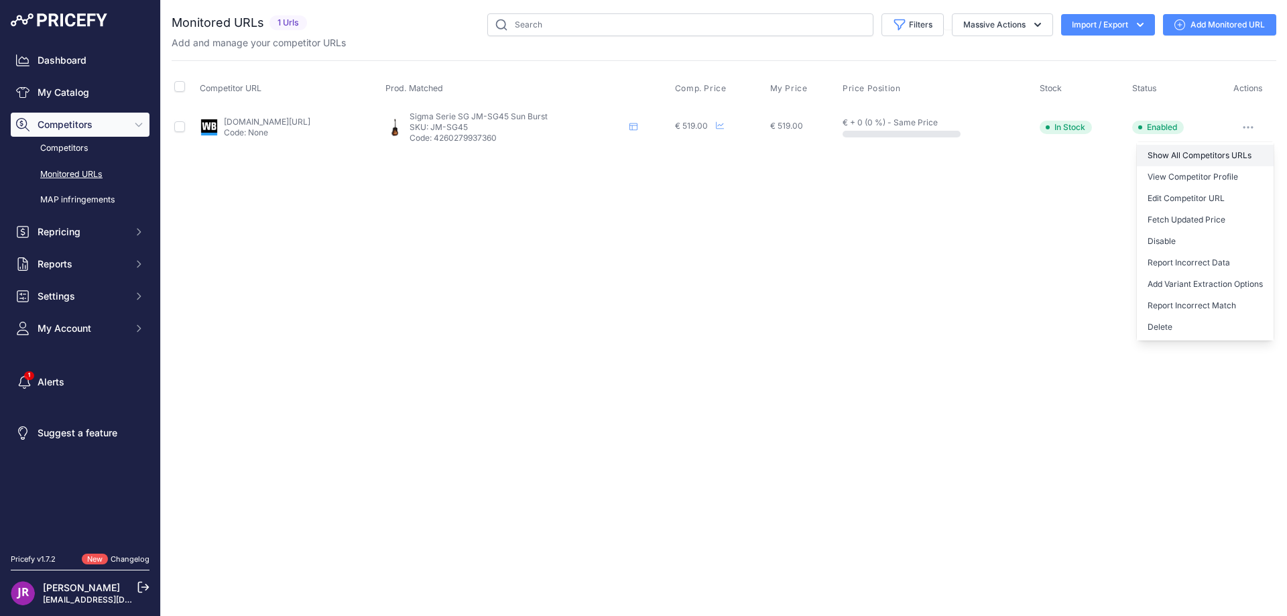
click at [1199, 156] on link "Show All Competitors URLs" at bounding box center [1205, 155] width 137 height 21
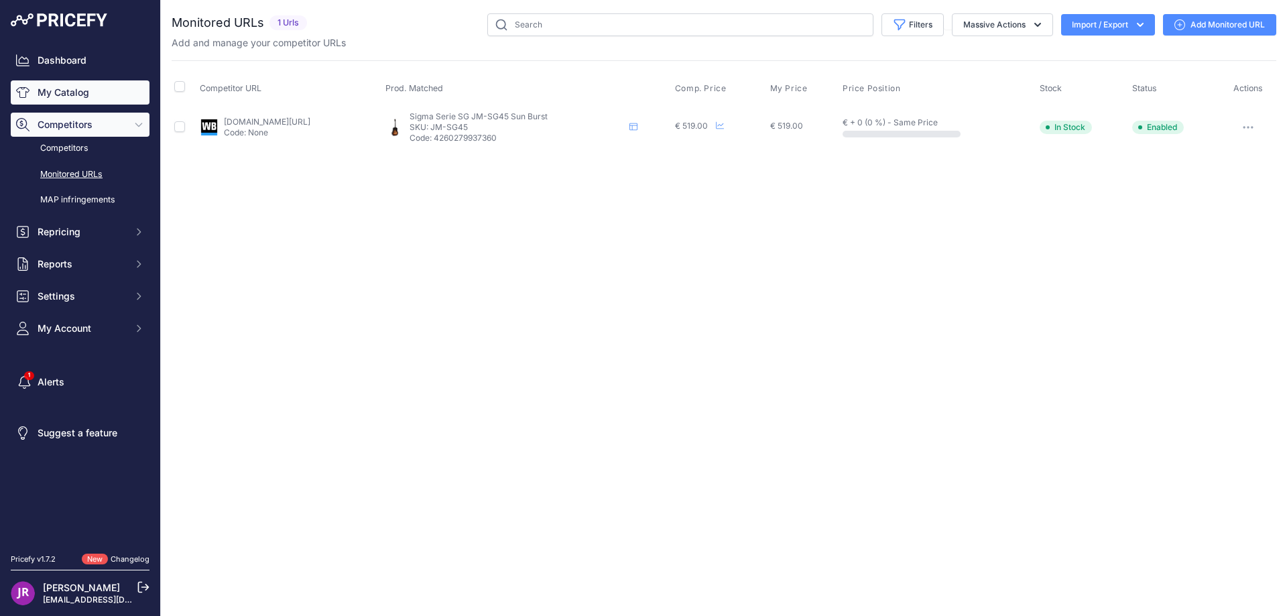
click at [74, 92] on link "My Catalog" at bounding box center [80, 92] width 139 height 24
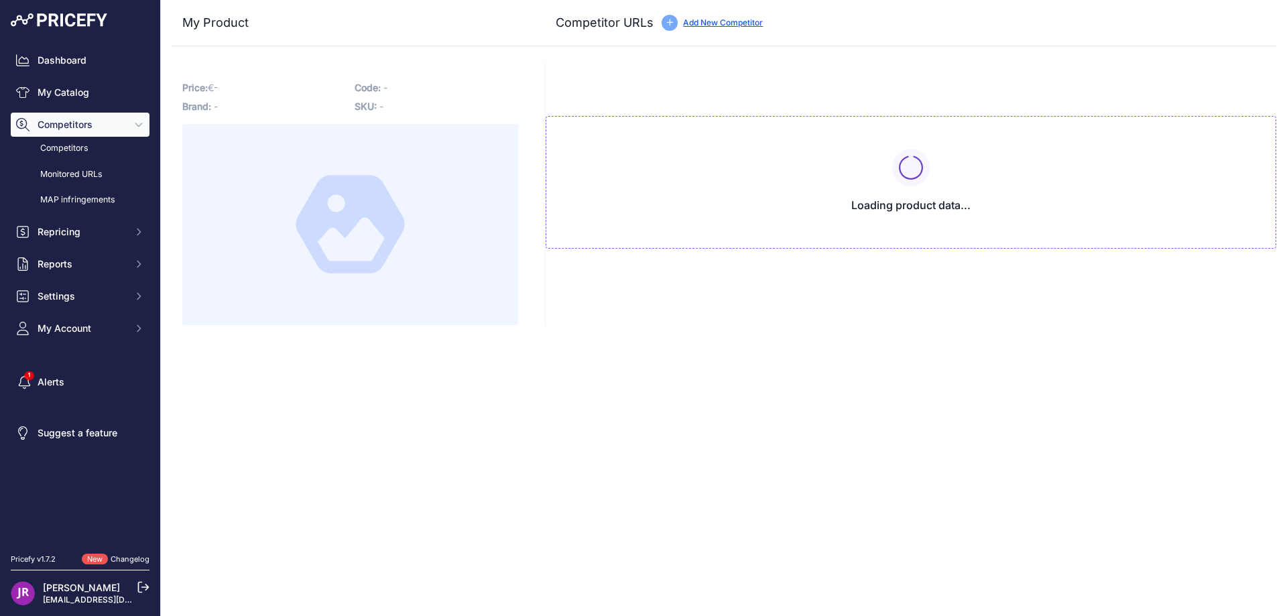
type input "[DOMAIN_NAME][URL]"
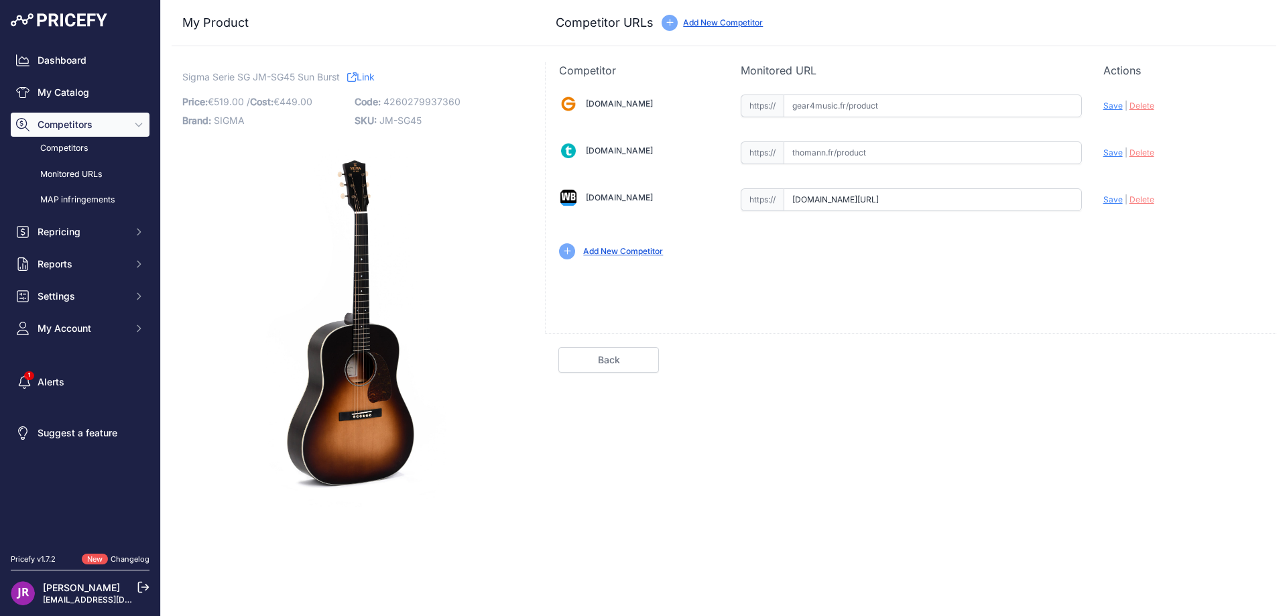
scroll to position [0, 198]
drag, startPoint x: 790, startPoint y: 200, endPoint x: 1116, endPoint y: 201, distance: 325.7
click at [1116, 201] on div "[DOMAIN_NAME] Valid Invalid" at bounding box center [911, 175] width 730 height 194
click at [1135, 199] on span "Delete" at bounding box center [1141, 199] width 25 height 10
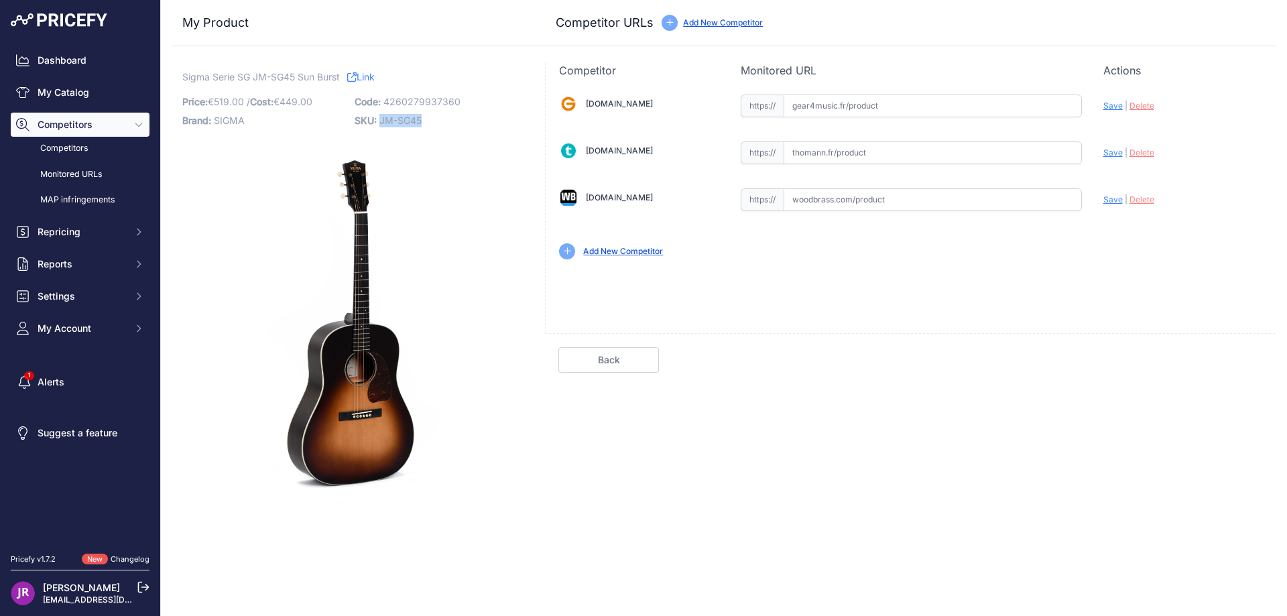
drag, startPoint x: 434, startPoint y: 120, endPoint x: 381, endPoint y: 121, distance: 52.3
click at [381, 121] on p "SKU: JM-SG45" at bounding box center [437, 120] width 164 height 19
copy span "JM-SG45"
click at [802, 111] on input "text" at bounding box center [932, 105] width 298 height 23
paste input "https://www.gear4music.fr/fr/Guitare-and-Basse/Sigma-JM-SG45-Electro-Acoustic-V…"
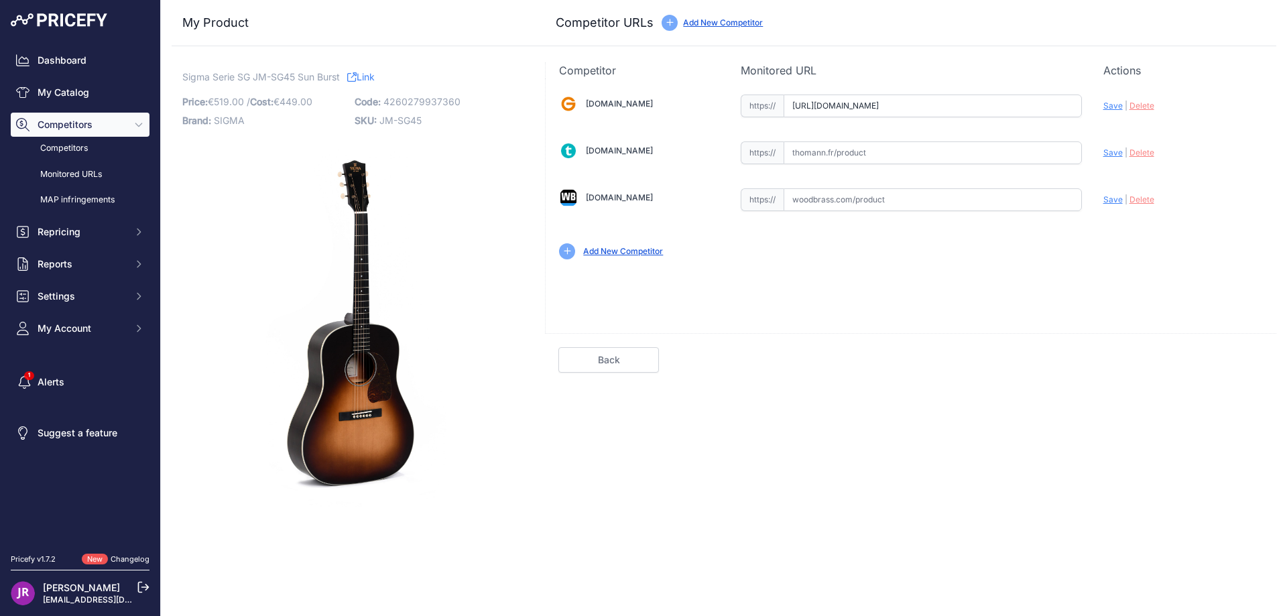
scroll to position [0, 1454]
type input "www.gear4music.fr/fr/Guitare-and-Basse/Sigma-JM-SG45-Electro-Acoustic-Vintage-S…"
click at [802, 196] on input "text" at bounding box center [932, 199] width 298 height 23
paste input "https://www.woodbrass.com/folk-electro-sigma-jm-sg45-p260361.html?queryID=41e62…"
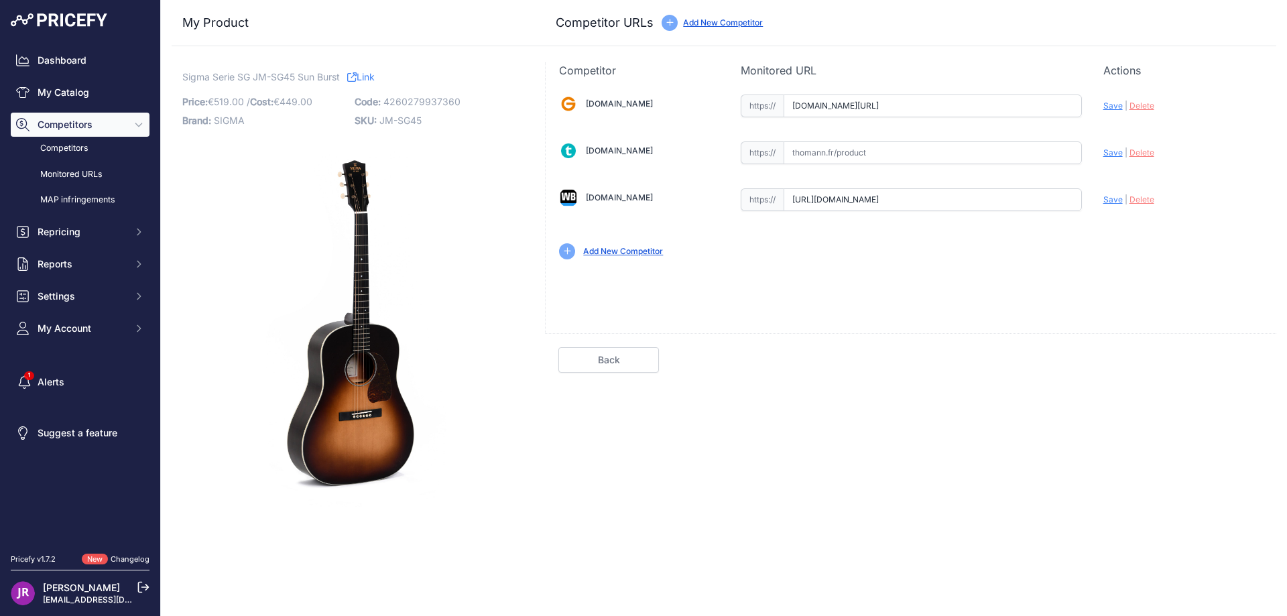
scroll to position [0, 185]
type input "www.woodbrass.com/folk-electro-sigma-jm-sg45-p260361.html?queryID=41e62aa9593f4…"
click at [1110, 107] on span "Save" at bounding box center [1112, 106] width 19 height 10
type input "https://www.gear4music.fr/fr/Guitare-and-Basse/Sigma-JM-SG45-Electro-Acoustic-V…"
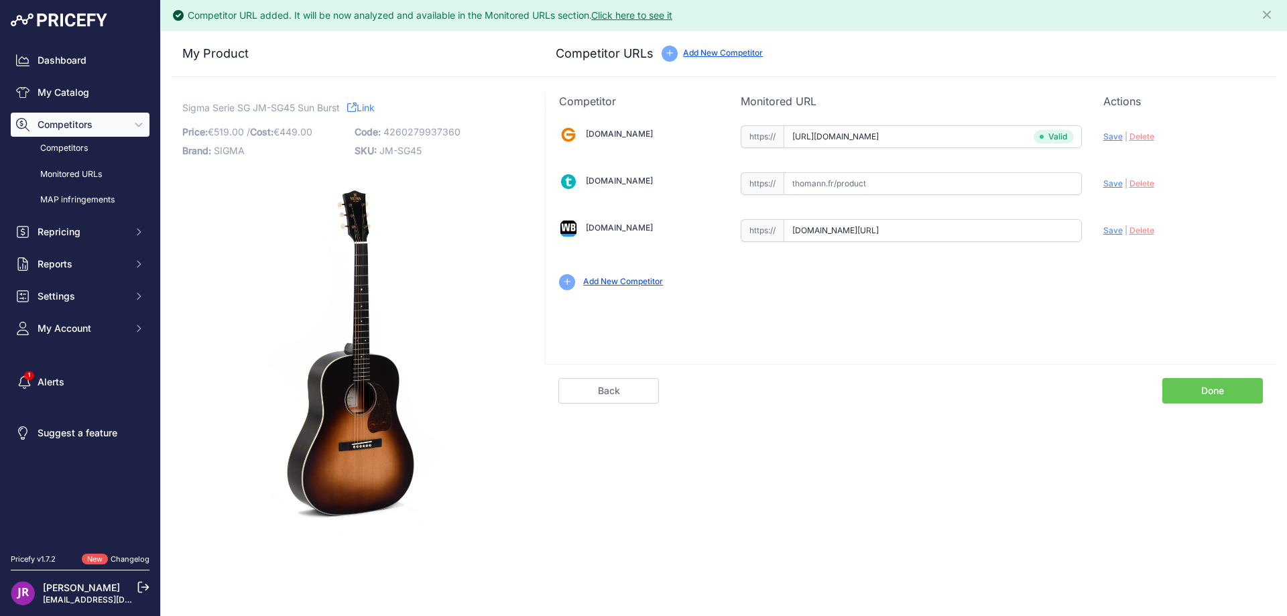
click at [1110, 232] on span "Save" at bounding box center [1112, 230] width 19 height 10
type input "https://www.woodbrass.com/folk-electro-sigma-jm-sg45-p260361.html?queryID=41e62…"
click at [1204, 392] on link "Done" at bounding box center [1212, 390] width 101 height 25
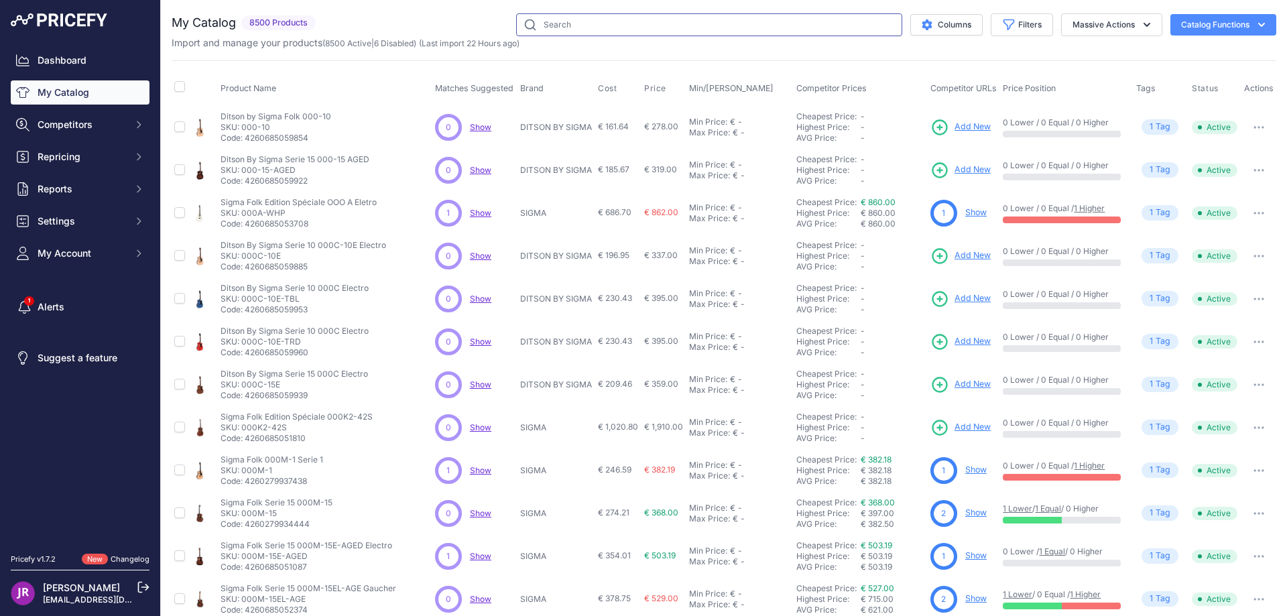
click at [539, 21] on input "text" at bounding box center [709, 24] width 386 height 23
type input "jhslofsup"
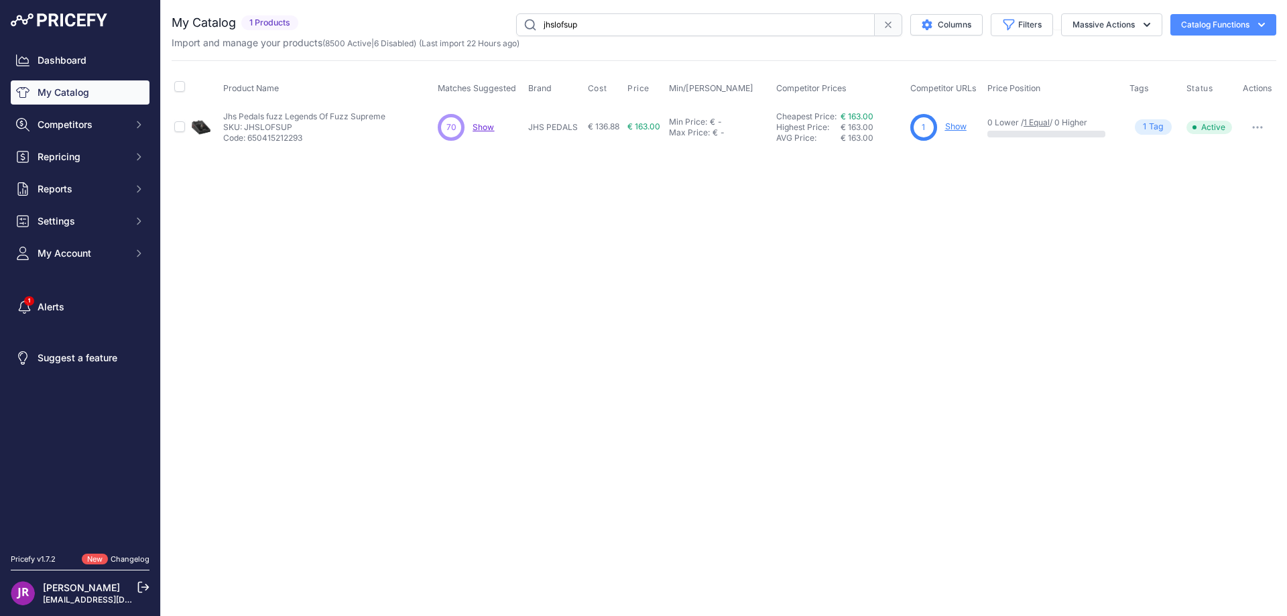
click at [956, 123] on link "Show" at bounding box center [955, 126] width 21 height 10
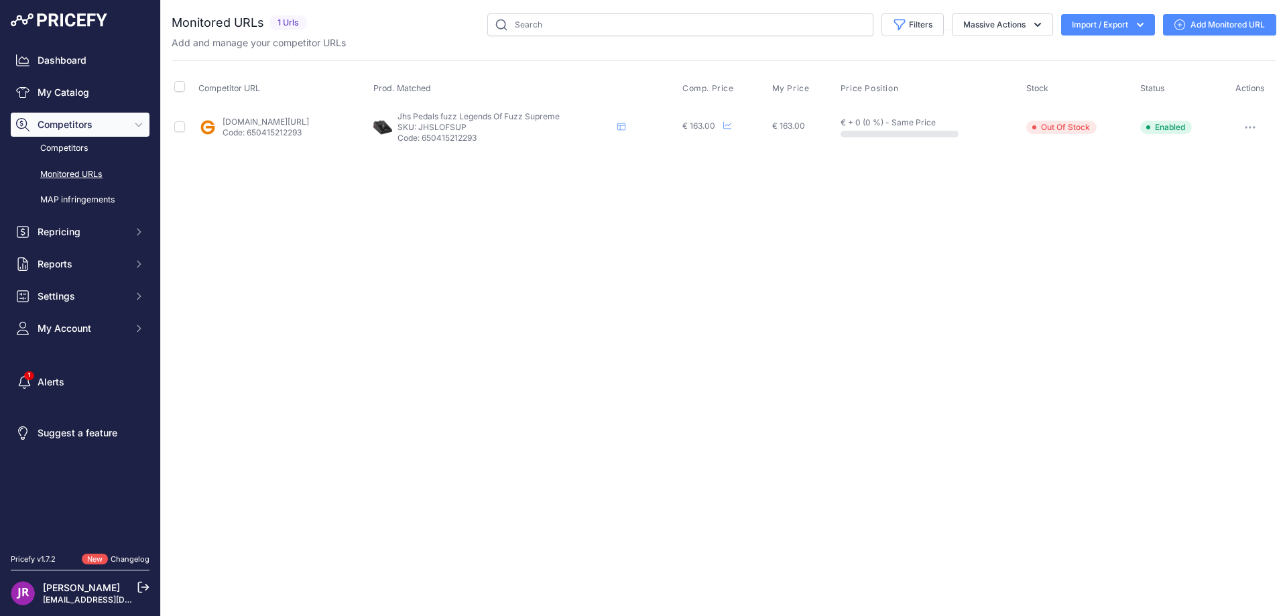
click at [1250, 127] on icon "button" at bounding box center [1249, 127] width 11 height 3
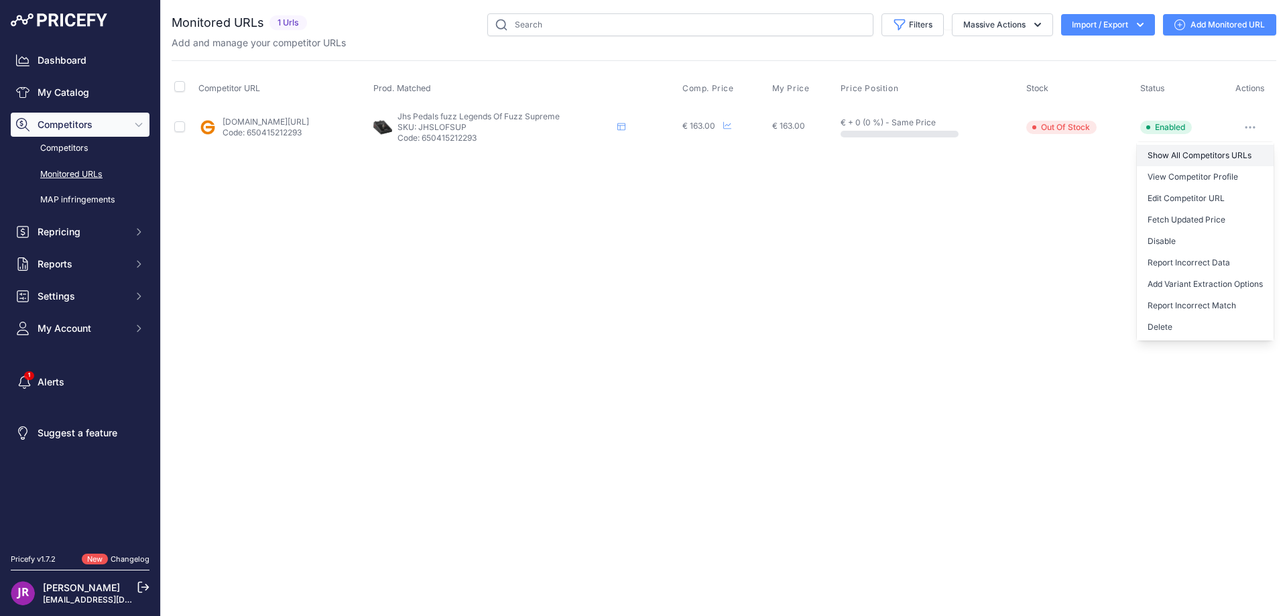
click at [1190, 151] on link "Show All Competitors URLs" at bounding box center [1205, 155] width 137 height 21
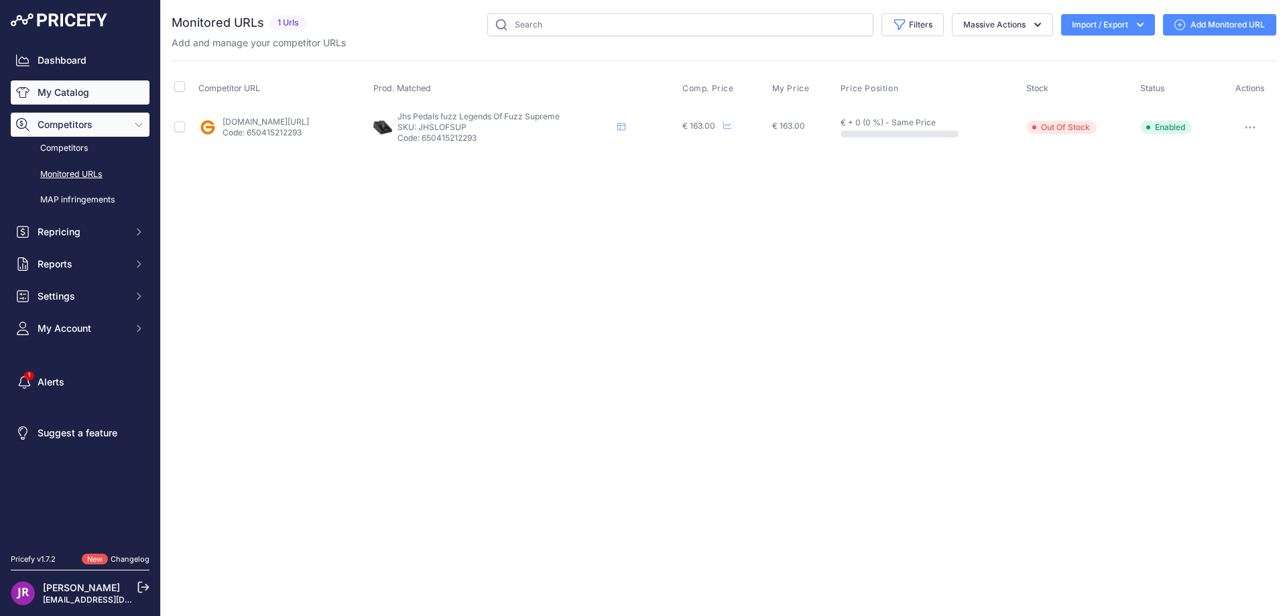
click at [60, 87] on link "My Catalog" at bounding box center [80, 92] width 139 height 24
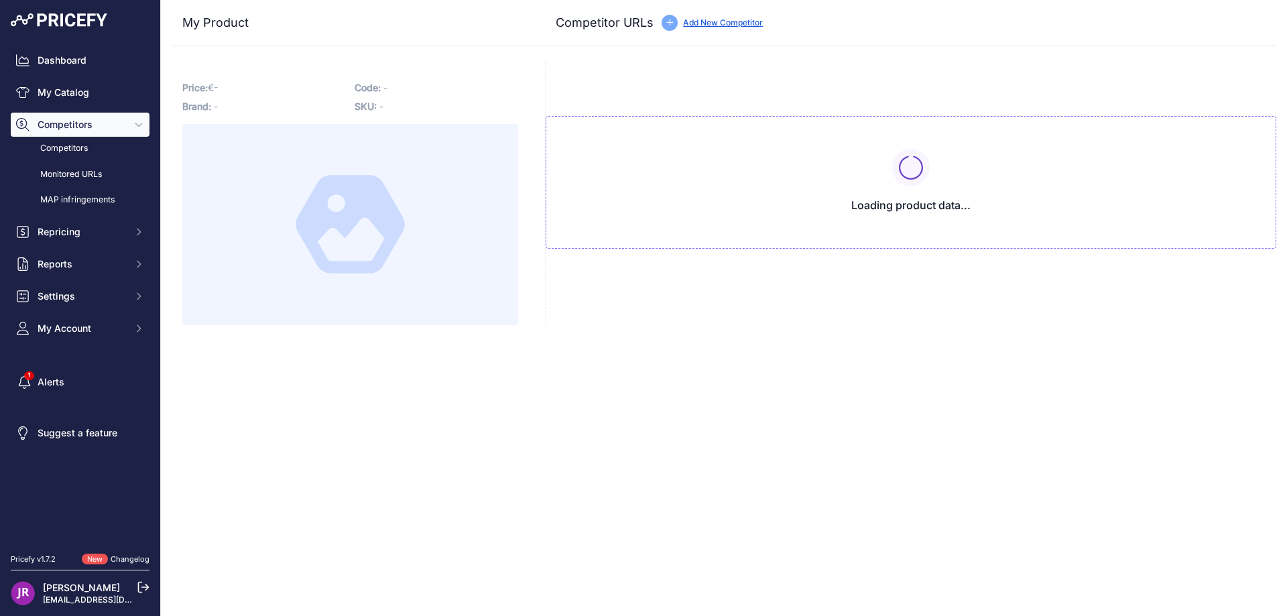
type input "[DOMAIN_NAME][URL]"
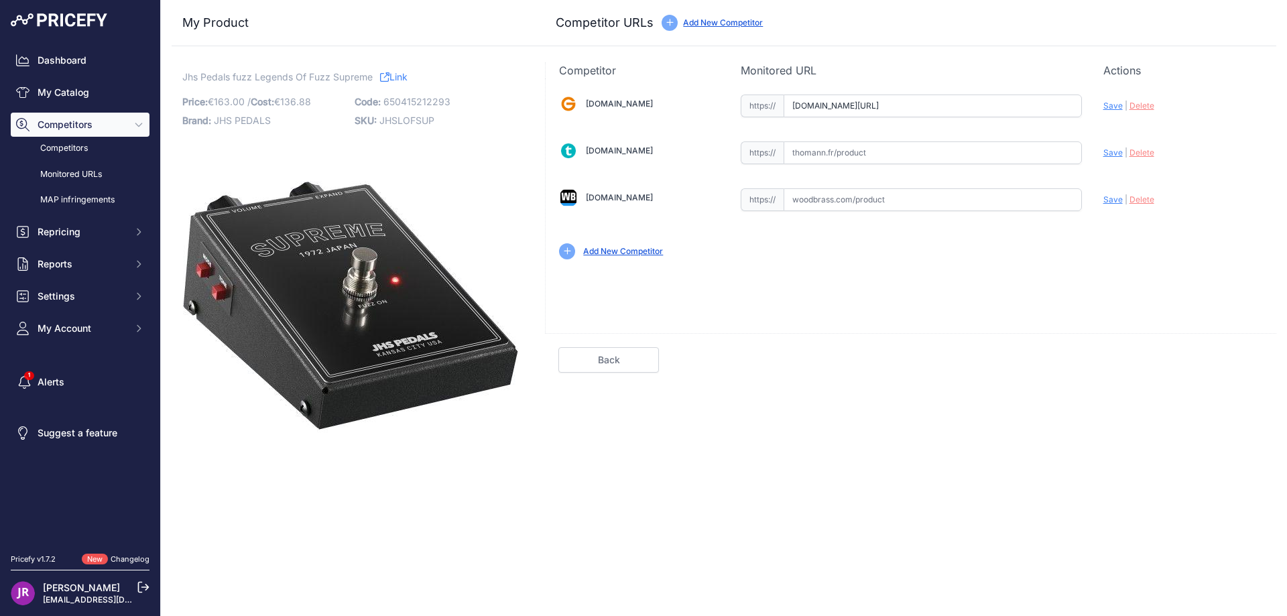
scroll to position [0, 159]
drag, startPoint x: 791, startPoint y: 105, endPoint x: 1123, endPoint y: 119, distance: 332.0
click at [1123, 119] on div "[DOMAIN_NAME] Valid Invalid" at bounding box center [911, 175] width 730 height 194
click at [1146, 107] on span "Delete" at bounding box center [1141, 106] width 25 height 10
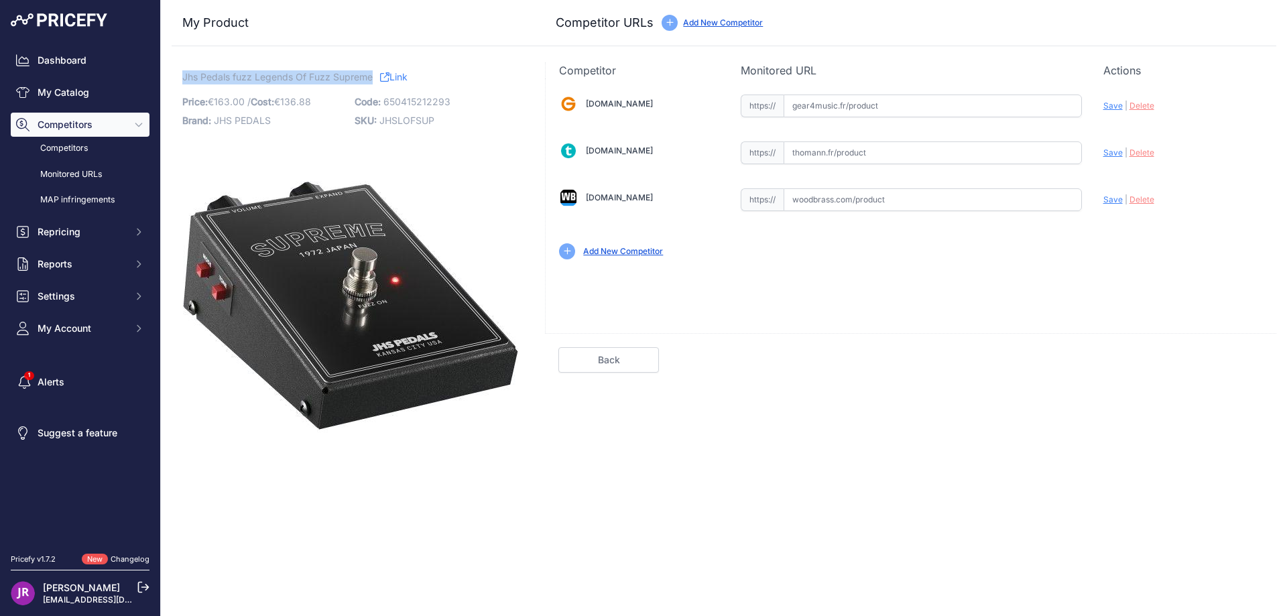
drag, startPoint x: 180, startPoint y: 76, endPoint x: 373, endPoint y: 78, distance: 193.0
click at [373, 78] on div "Jhs Pedals fuzz Legends Of Fuzz Supreme Link Price: € 163.00 / Cost: 136.88" at bounding box center [350, 267] width 357 height 411
copy span "Jhs Pedals fuzz Legends Of Fuzz Supreme"
click at [401, 121] on span "JHSLOFSUP" at bounding box center [406, 120] width 55 height 11
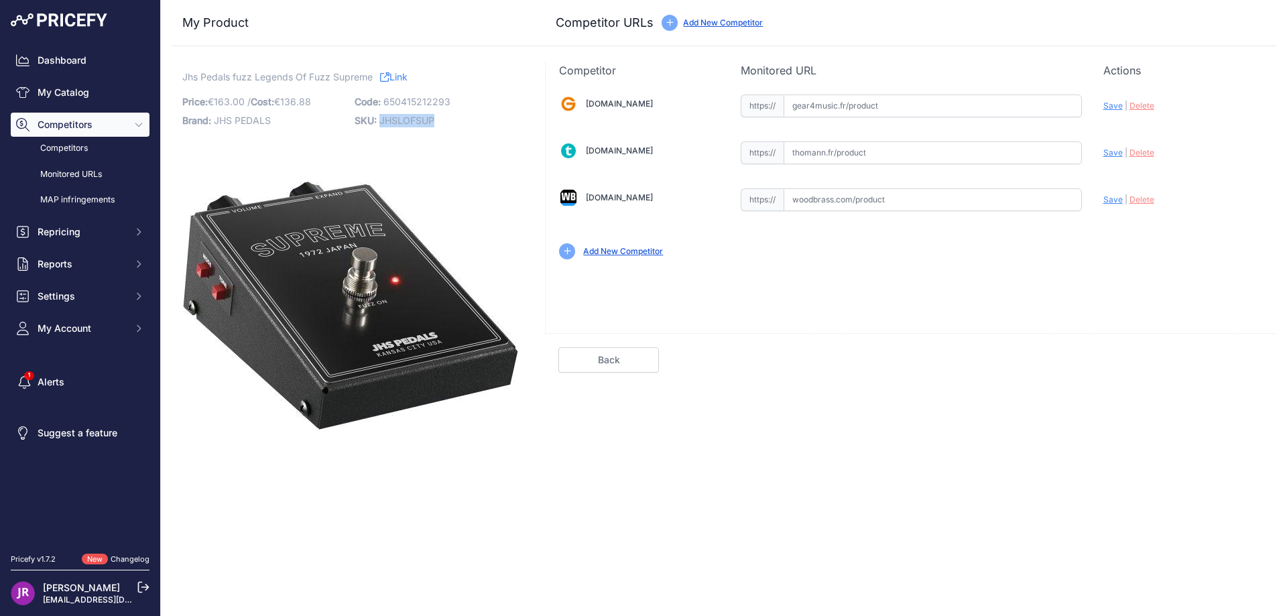
copy span "JHSLOFSUP"
click at [823, 157] on input "text" at bounding box center [932, 152] width 298 height 23
paste input "https://www.thomann.fr/jhs_pedals_supreme_fuzz.htm"
type input "www.thomann.fr/jhs_pedals_supreme_fuzz.htm"
click at [810, 206] on input "text" at bounding box center [932, 199] width 298 height 23
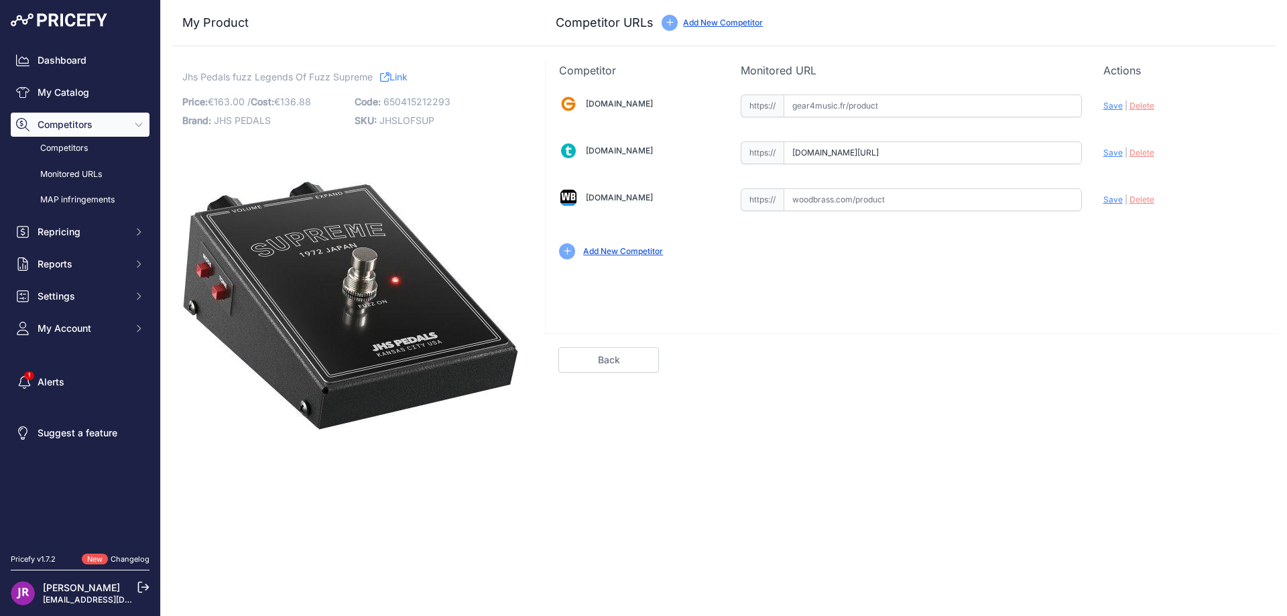
paste input "https://www.woodbrass.com/distortion-fuzz-overdrive-jhs-pedals-legends-of-fuzz-…"
type input "www.woodbrass.com/distortion-fuzz-overdrive-jhs-pedals-legends-of-fuzz-supreme-…"
drag, startPoint x: 1112, startPoint y: 152, endPoint x: 1111, endPoint y: 172, distance: 19.5
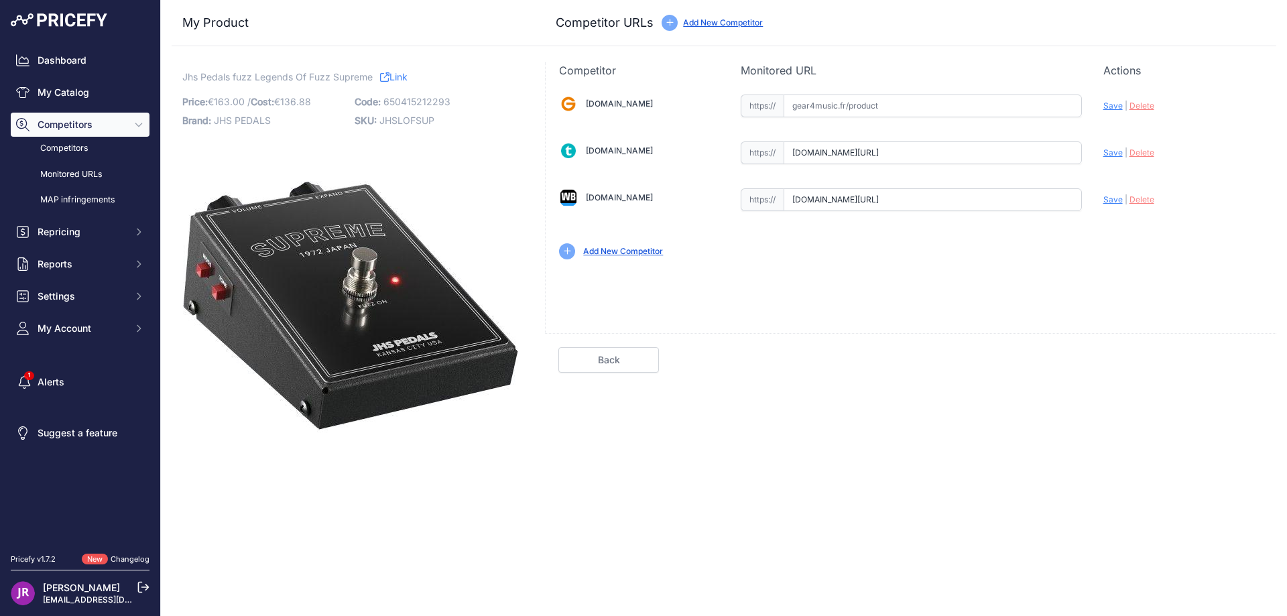
click at [1112, 152] on span "Save" at bounding box center [1112, 152] width 19 height 10
type input "https://www.thomann.fr/jhs_pedals_supreme_fuzz.htm?prirule_jdsnikfkfjsd=9365"
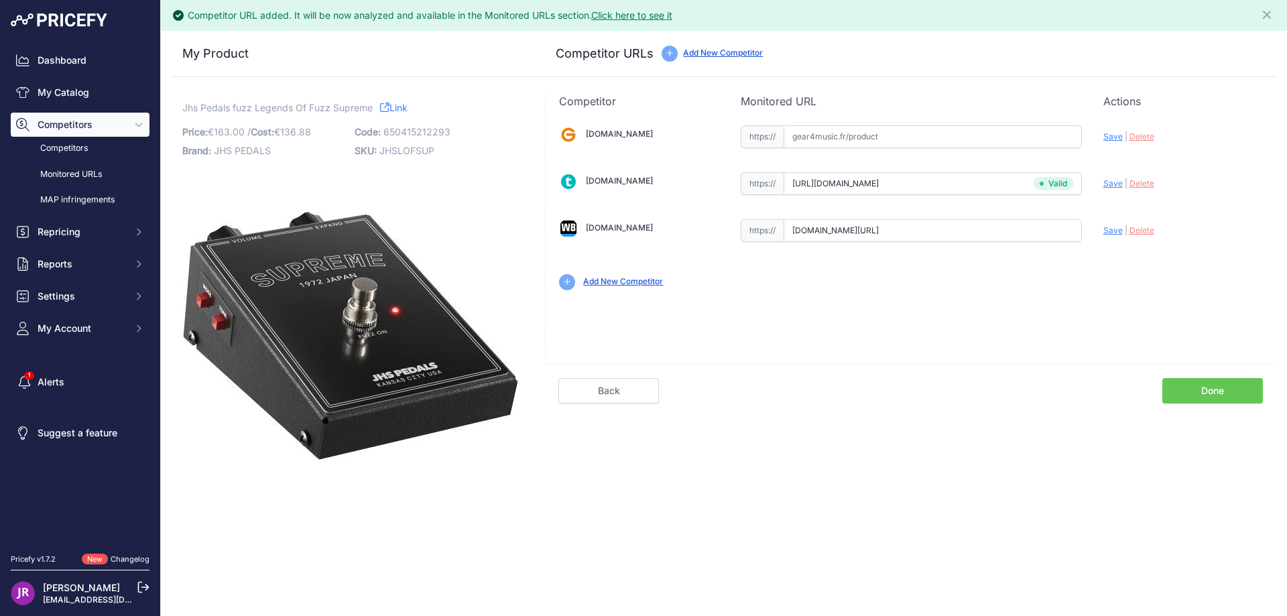
click at [1115, 231] on span "Save" at bounding box center [1112, 230] width 19 height 10
type input "https://www.woodbrass.com/distortion-fuzz-overdrive-jhs-pedals-legends-of-fuzz-…"
click at [1207, 385] on link "Done" at bounding box center [1212, 390] width 101 height 25
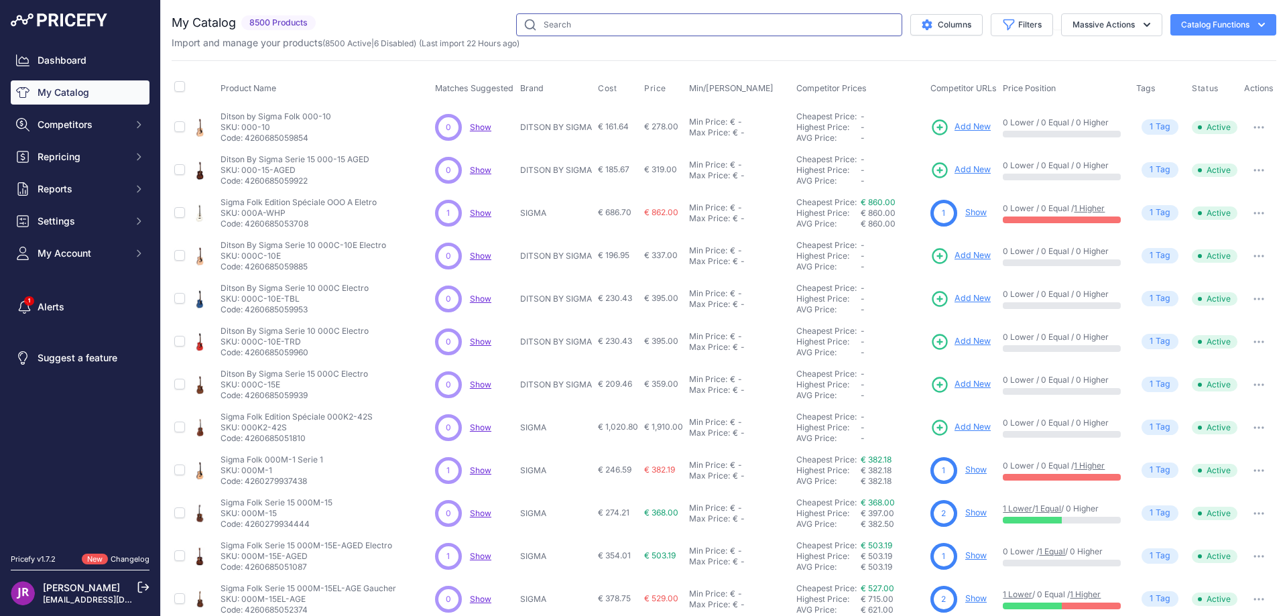
click at [548, 26] on input "text" at bounding box center [709, 24] width 386 height 23
paste input "JHR1100"
type input "JHR1100"
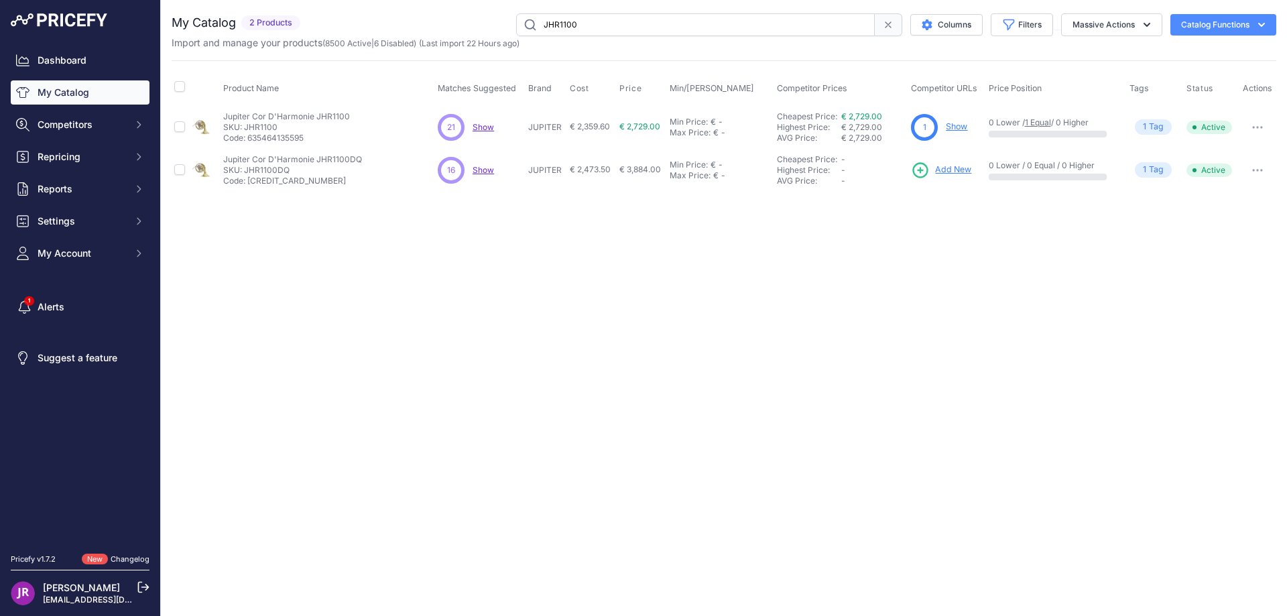
click at [958, 127] on link "Show" at bounding box center [956, 126] width 21 height 10
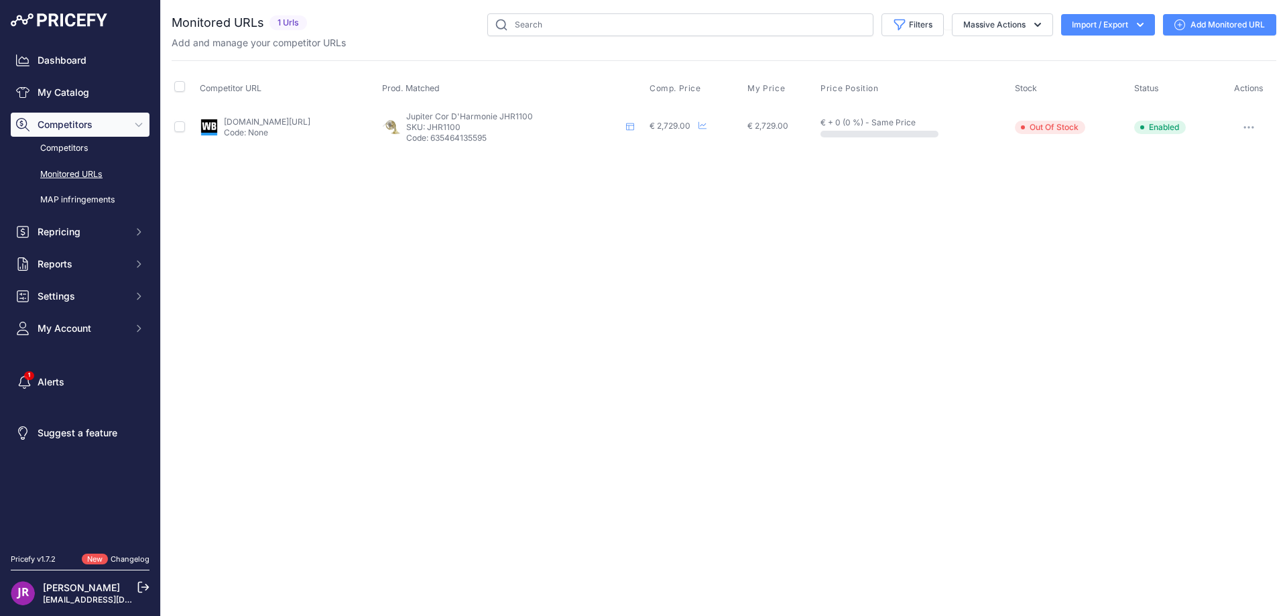
click at [1254, 126] on icon "button" at bounding box center [1248, 127] width 11 height 3
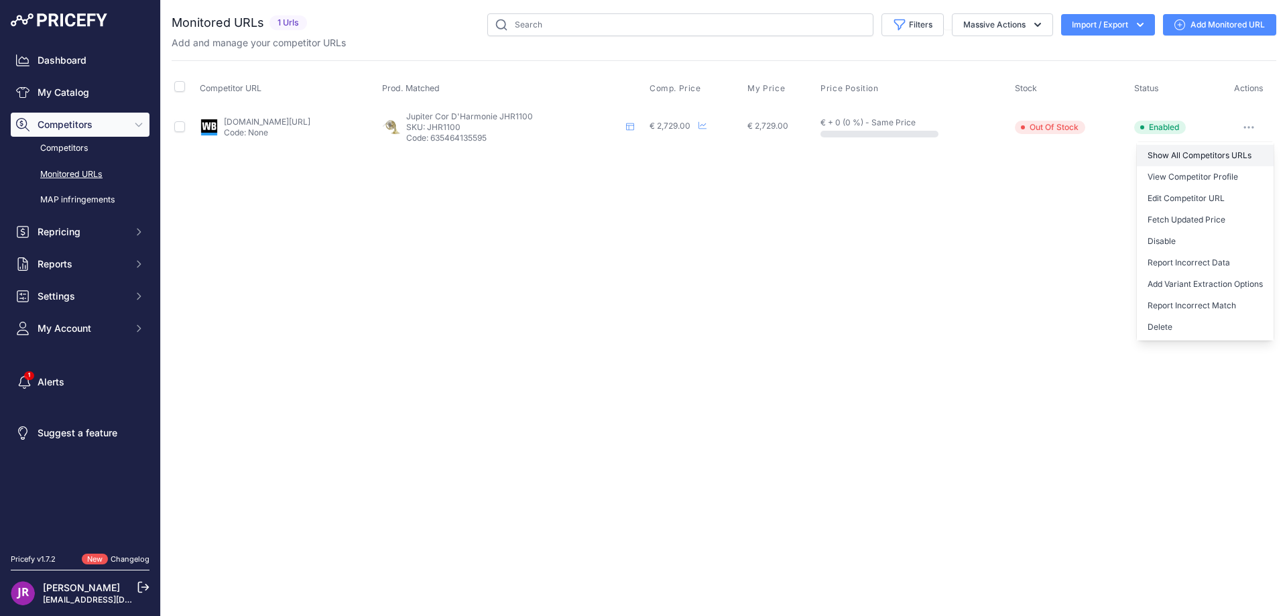
click at [1187, 152] on link "Show All Competitors URLs" at bounding box center [1205, 155] width 137 height 21
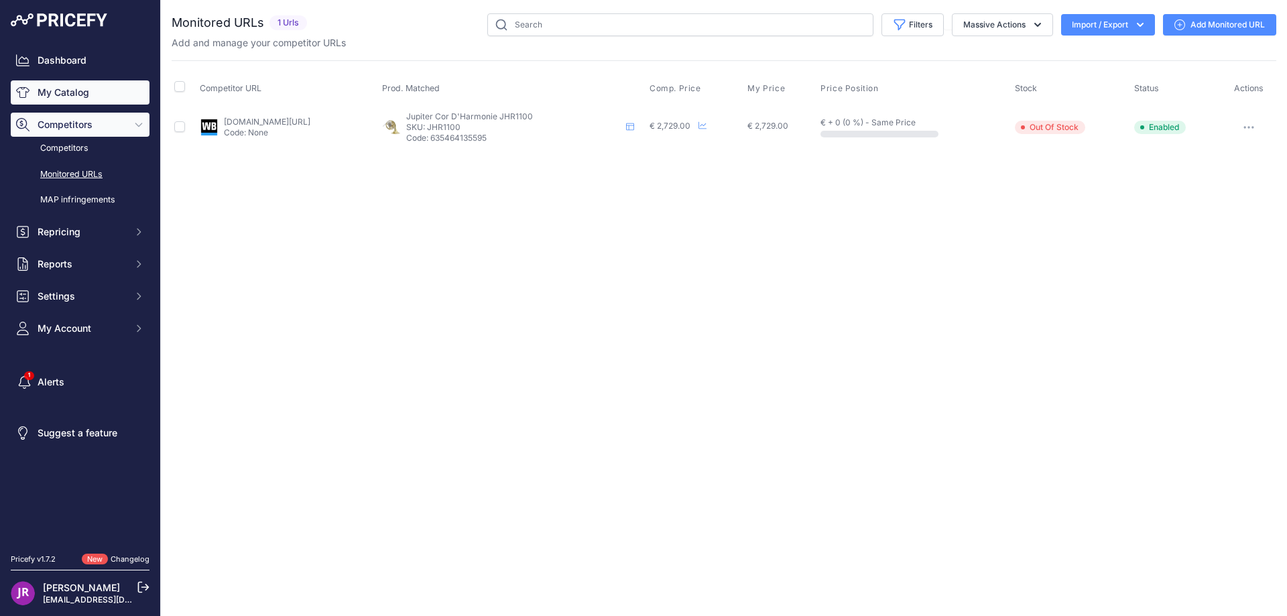
click at [62, 94] on link "My Catalog" at bounding box center [80, 92] width 139 height 24
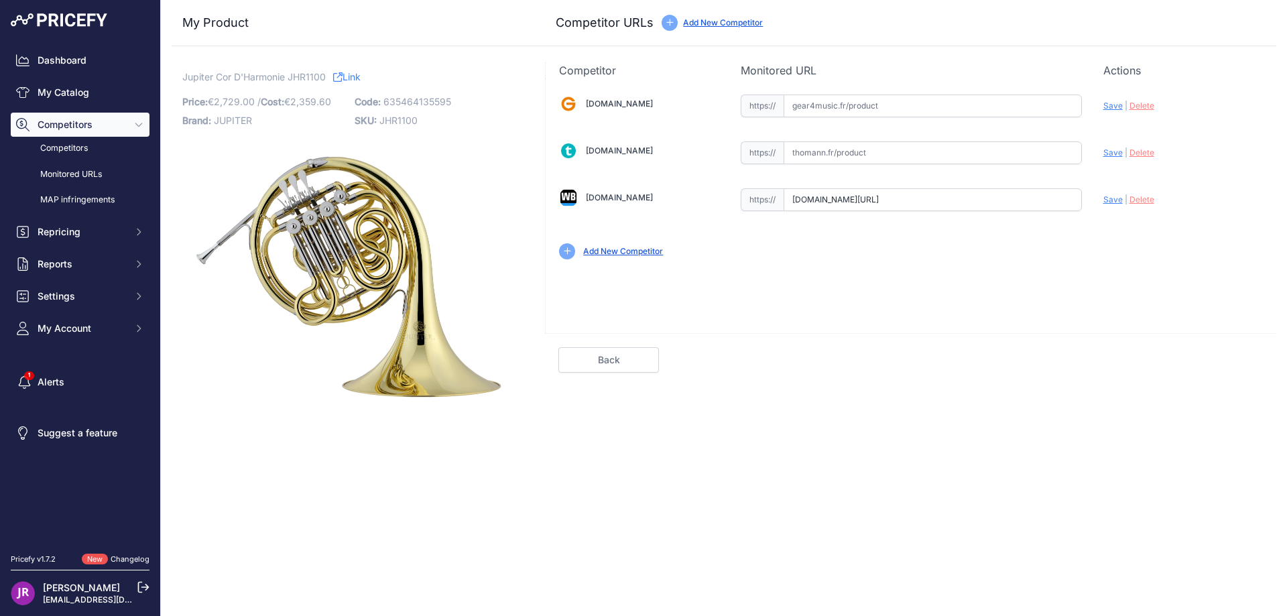
scroll to position [0, 67]
drag, startPoint x: 796, startPoint y: 200, endPoint x: 1122, endPoint y: 212, distance: 325.9
click at [1122, 212] on div "[DOMAIN_NAME] Valid Invalid" at bounding box center [911, 175] width 730 height 194
click at [1145, 202] on span "Delete" at bounding box center [1141, 199] width 25 height 10
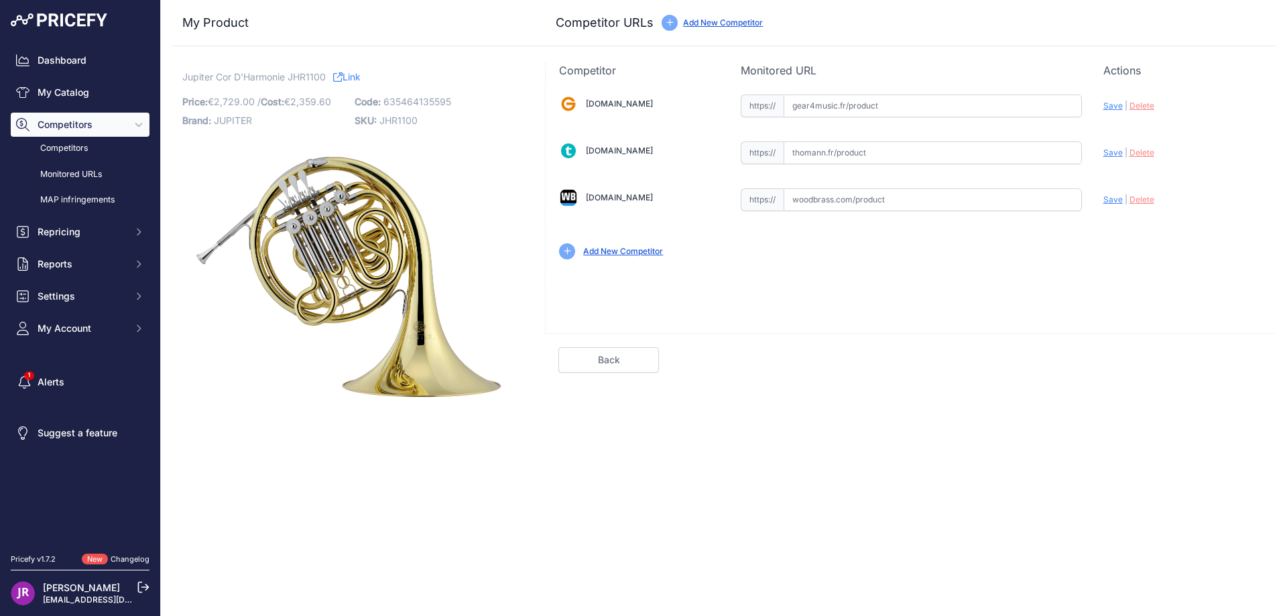
click at [397, 121] on span "JHR1100" at bounding box center [398, 120] width 38 height 11
copy span "JHR1100"
click at [797, 106] on input "text" at bounding box center [932, 105] width 298 height 23
paste input "https://www.gear4music.fr/fr/Bois-Laiton-Cordes/Jupiter-JHR1100-Performers-Doub…"
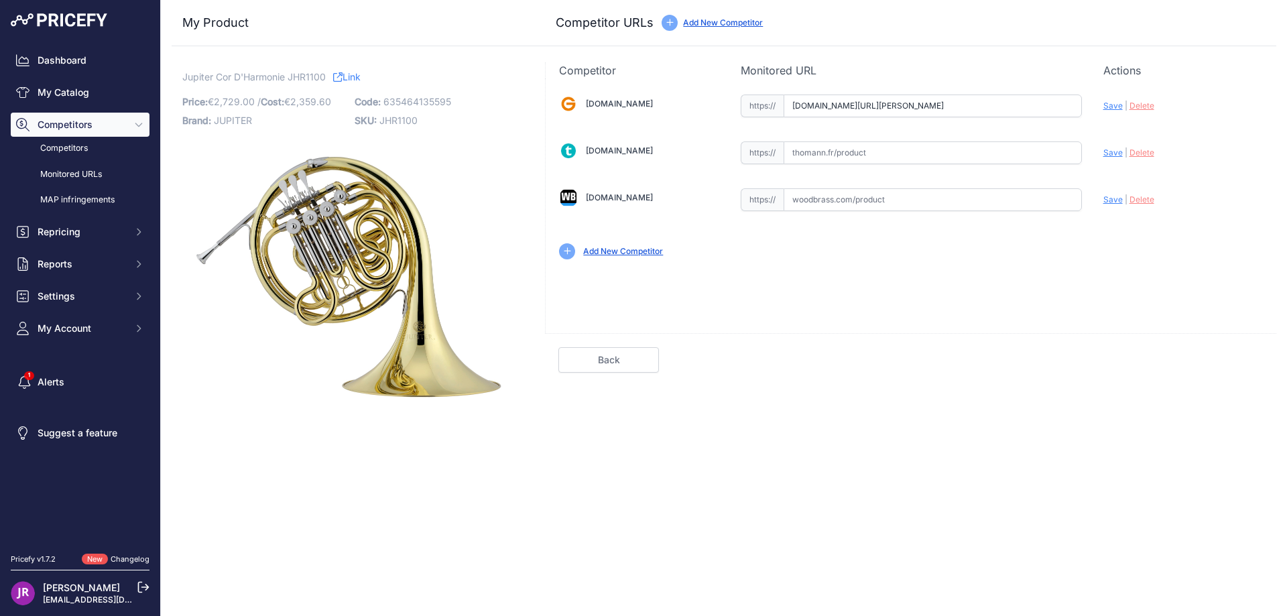
click at [1111, 107] on span "Save" at bounding box center [1112, 106] width 19 height 10
type input "https://www.gear4music.fr/fr/Bois-Laiton-Cordes/Jupiter-JHR1100-Performers-Doub…"
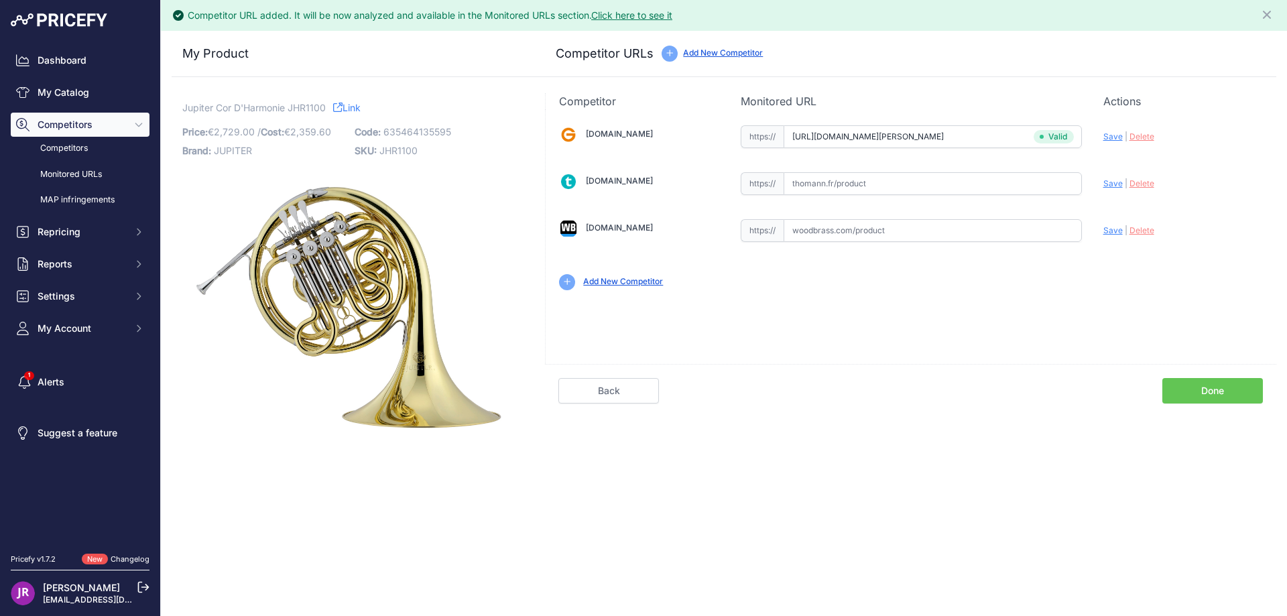
click at [1177, 388] on link "Done" at bounding box center [1212, 390] width 101 height 25
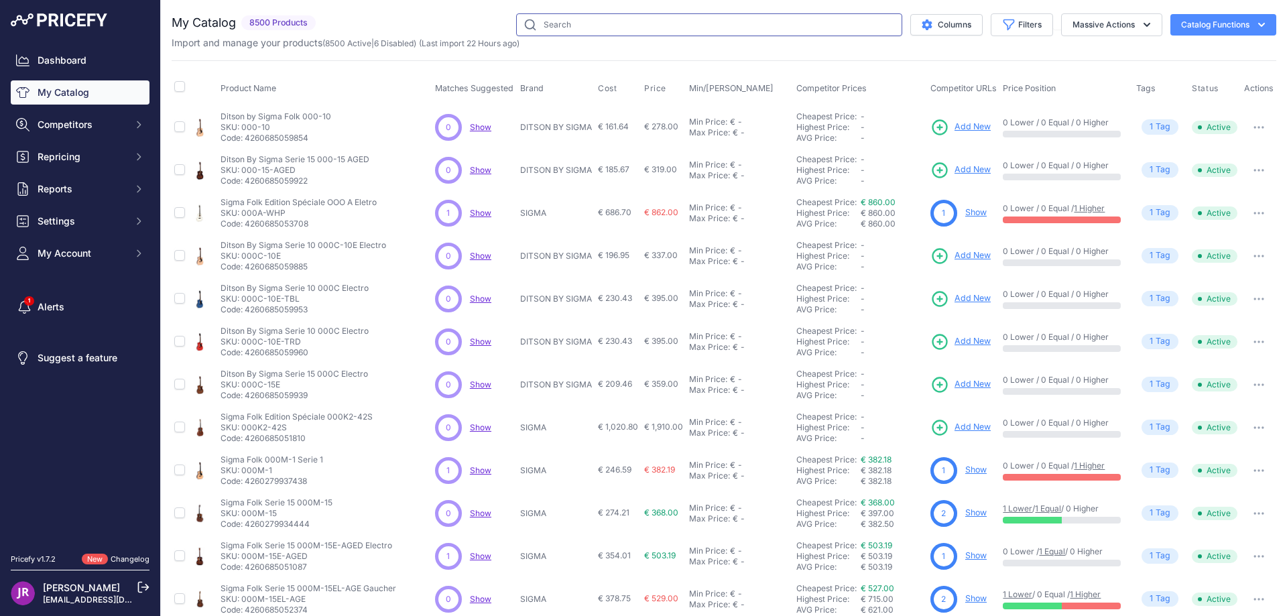
click at [559, 21] on input "text" at bounding box center [709, 24] width 386 height 23
paste input "JEP1020S"
type input "JEP1020S"
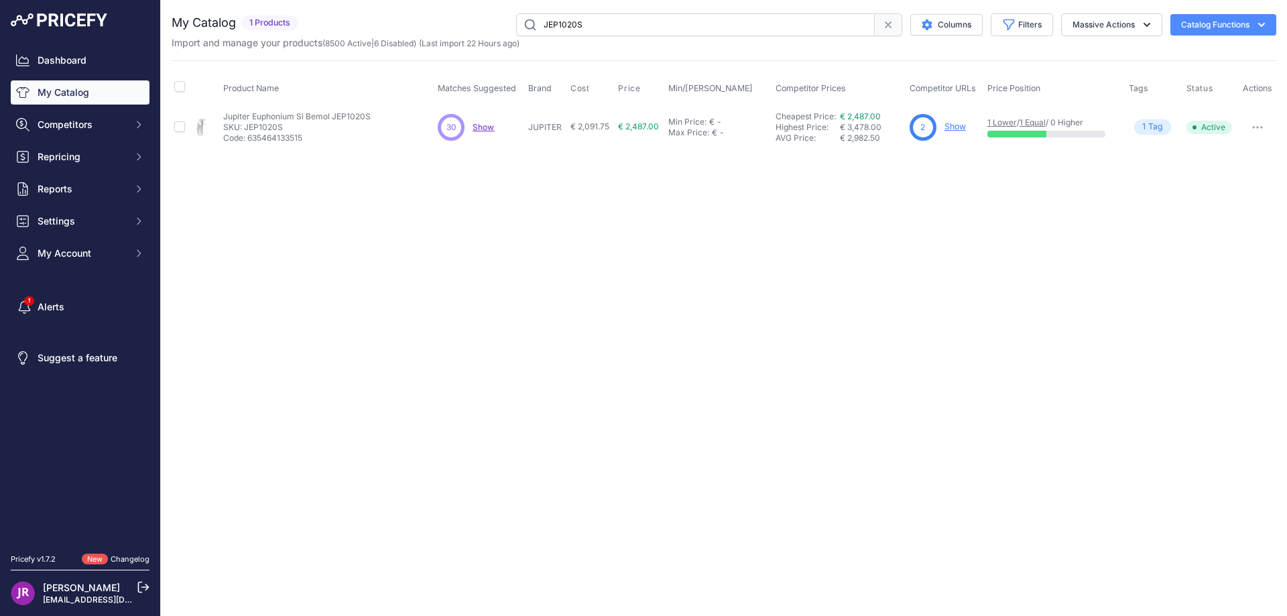
click at [957, 127] on link "Show" at bounding box center [954, 126] width 21 height 10
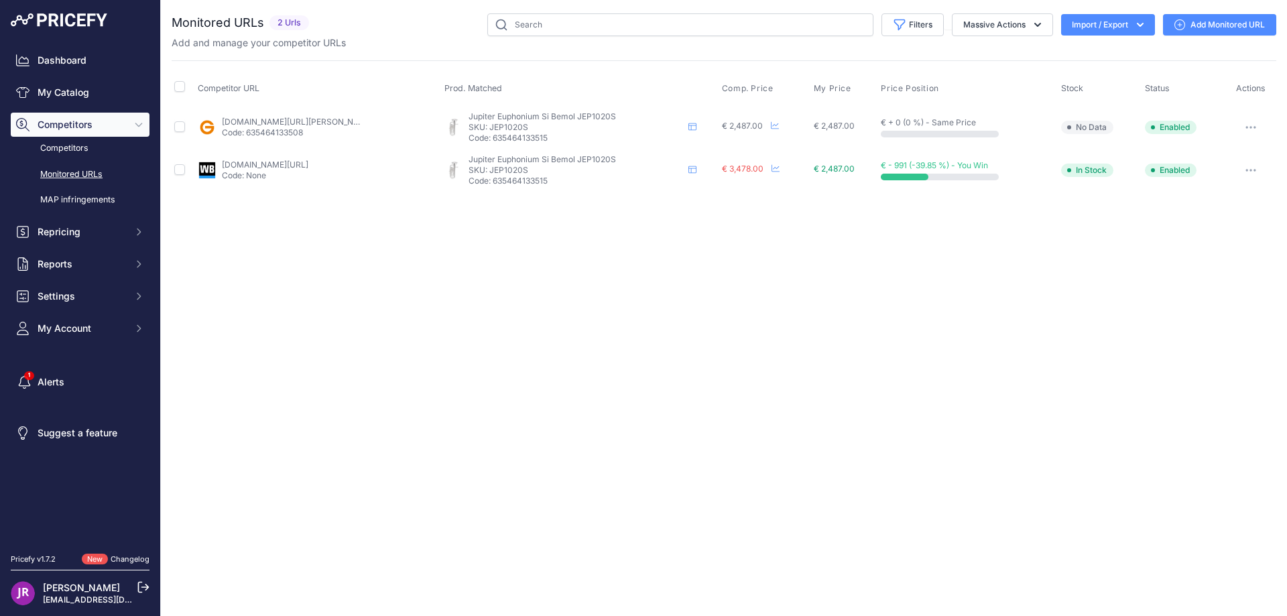
click at [1251, 127] on icon "button" at bounding box center [1250, 127] width 1 height 1
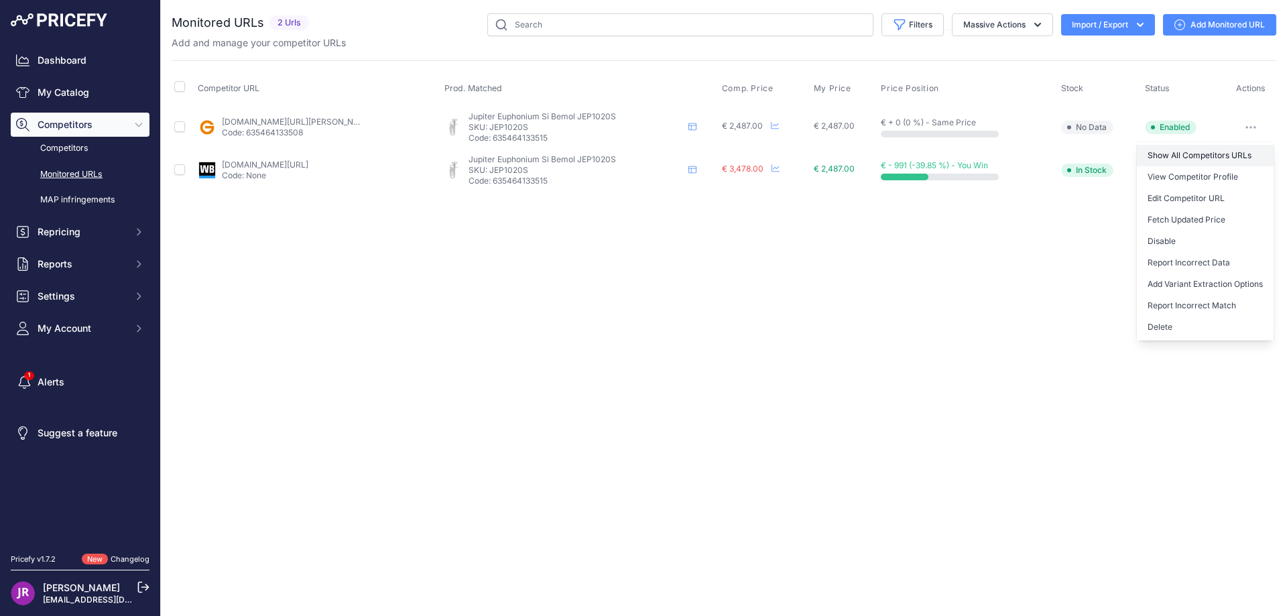
click at [1199, 153] on link "Show All Competitors URLs" at bounding box center [1205, 155] width 137 height 21
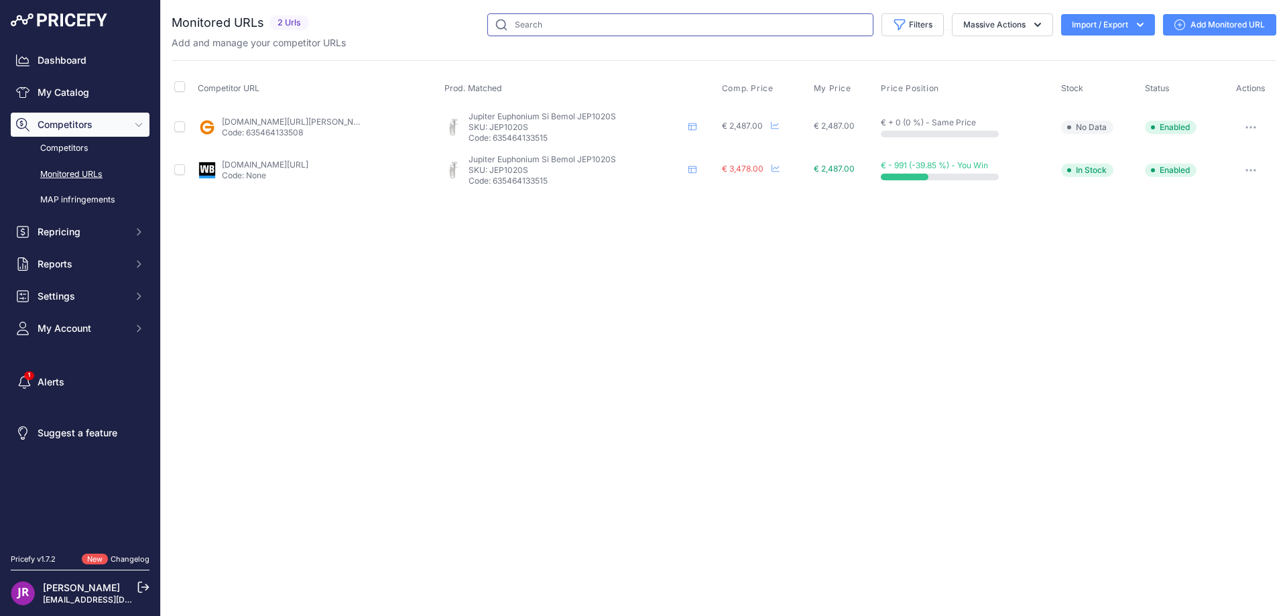
click at [530, 25] on input "text" at bounding box center [680, 24] width 386 height 23
paste input "IRT-SLS"
type input "IRT-SLS"
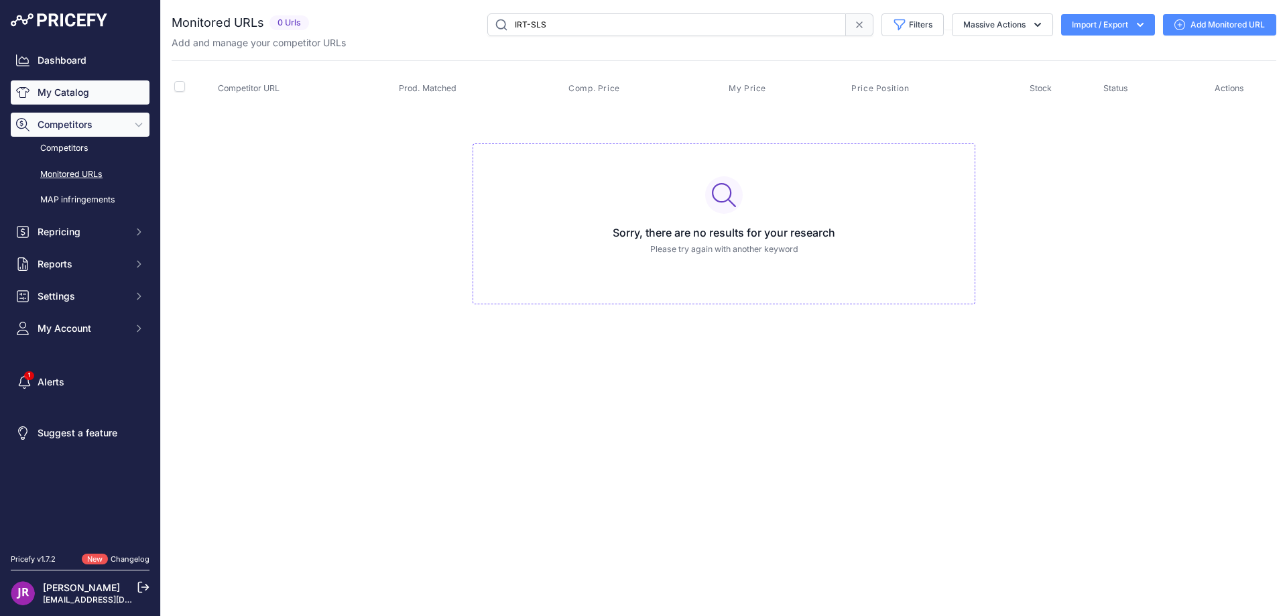
click at [78, 90] on link "My Catalog" at bounding box center [80, 92] width 139 height 24
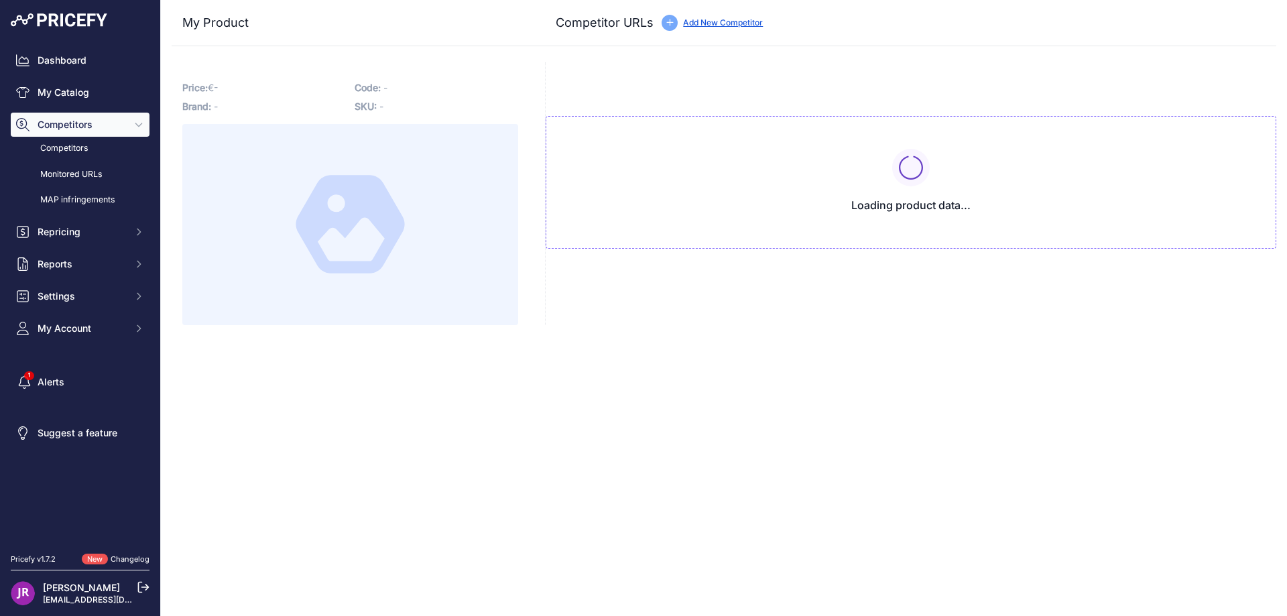
type input "[DOMAIN_NAME][URL][PERSON_NAME]"
type input "[DOMAIN_NAME][URL]"
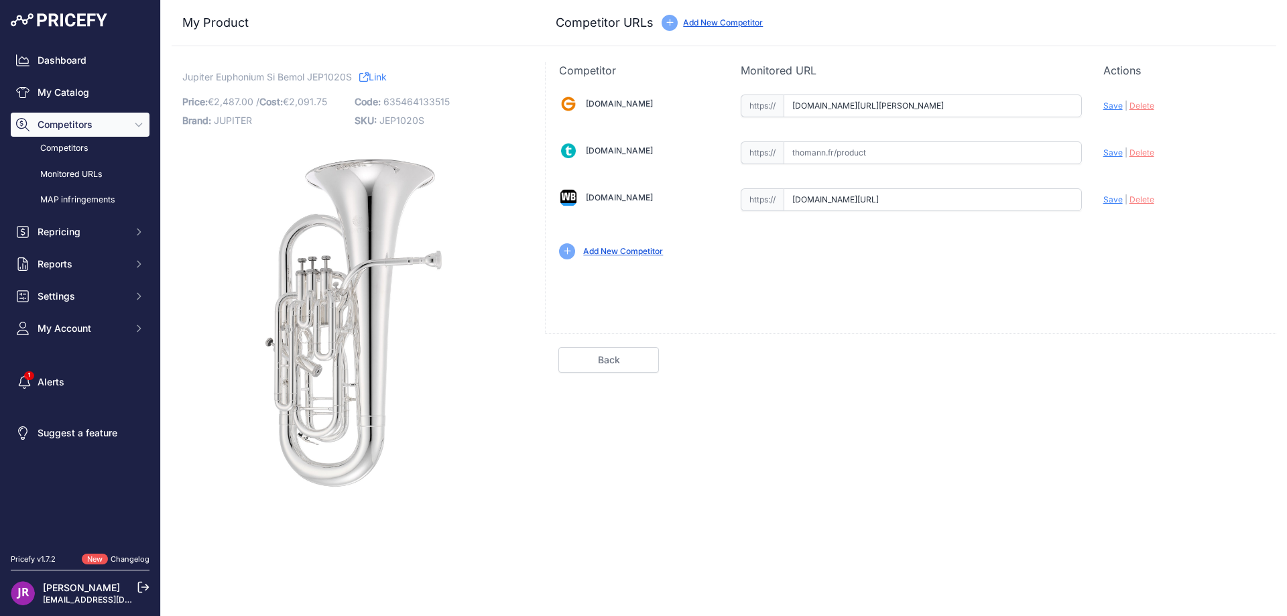
scroll to position [0, 117]
drag, startPoint x: 792, startPoint y: 103, endPoint x: 1143, endPoint y: 120, distance: 350.9
click at [1143, 120] on div "[DOMAIN_NAME] Valid Invalid" at bounding box center [911, 175] width 730 height 194
drag, startPoint x: 1143, startPoint y: 107, endPoint x: 1122, endPoint y: 119, distance: 23.7
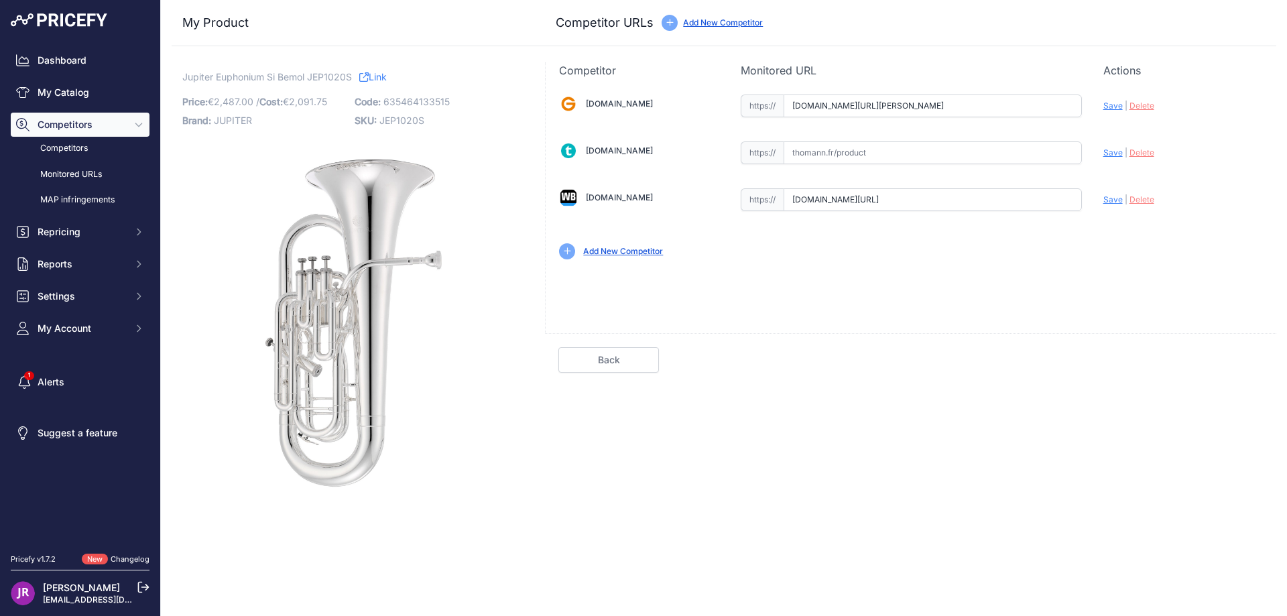
click at [1142, 107] on span "Delete" at bounding box center [1141, 106] width 25 height 10
drag, startPoint x: 793, startPoint y: 202, endPoint x: 1130, endPoint y: 202, distance: 336.4
click at [1130, 202] on div "Gear4music.fr Valid Invalid" at bounding box center [911, 175] width 730 height 194
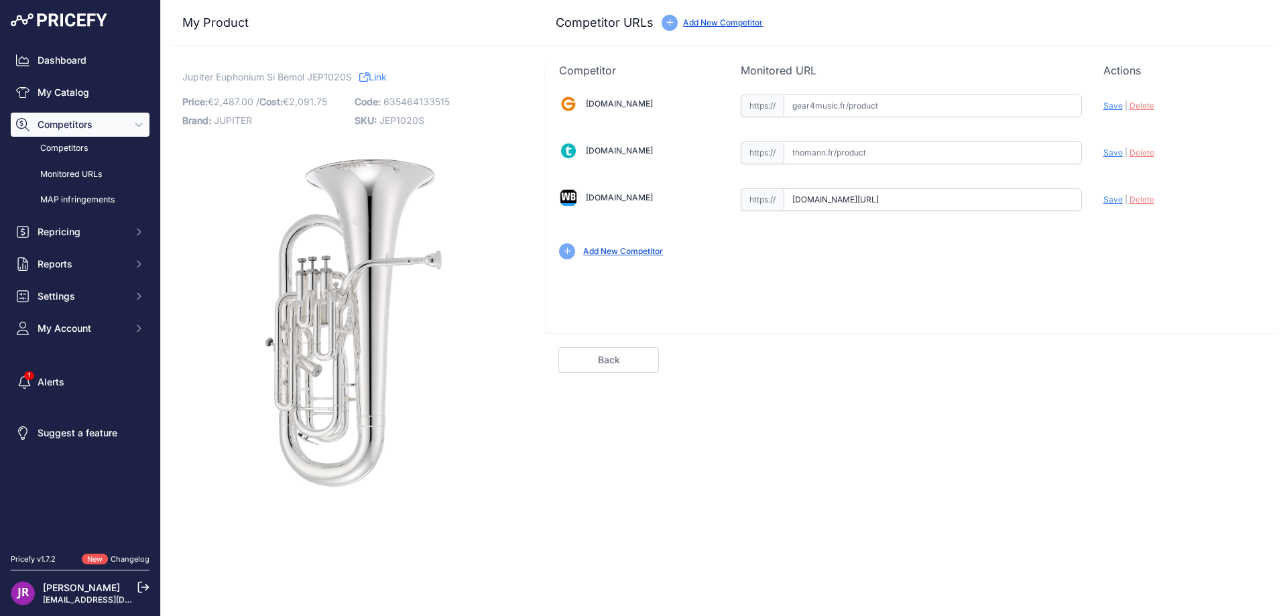
click at [405, 121] on span "JEP1020S" at bounding box center [401, 120] width 45 height 11
copy span "JEP1020S"
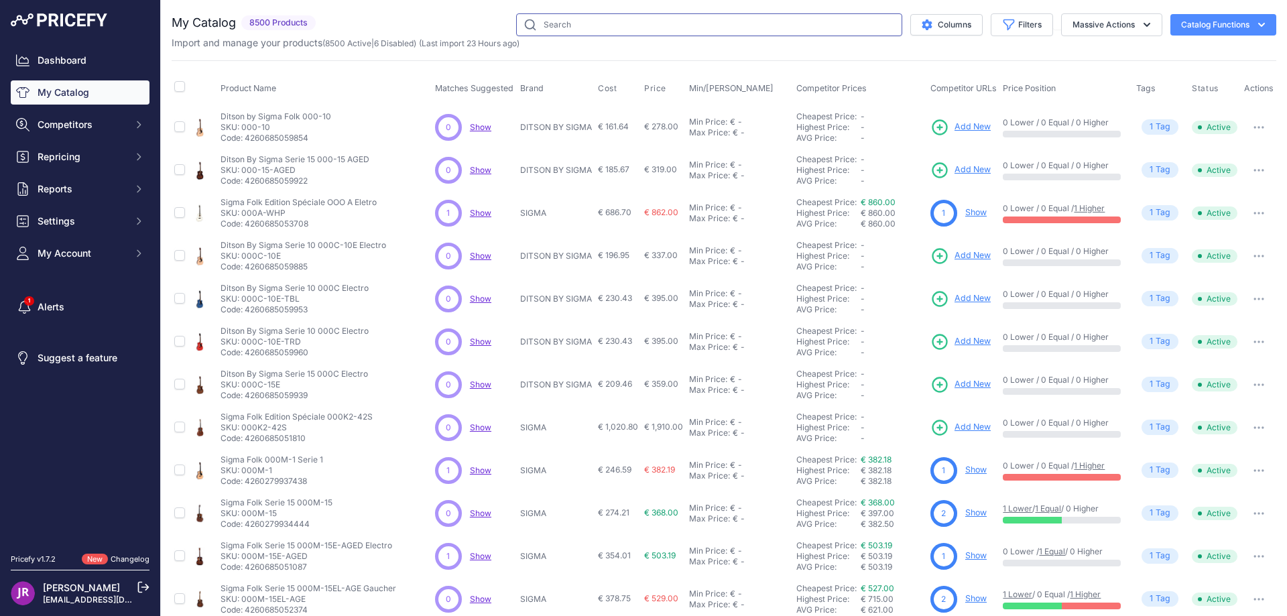
click at [554, 28] on input "text" at bounding box center [709, 24] width 386 height 23
paste input "IRT-SLS"
type input "IRT-SLS"
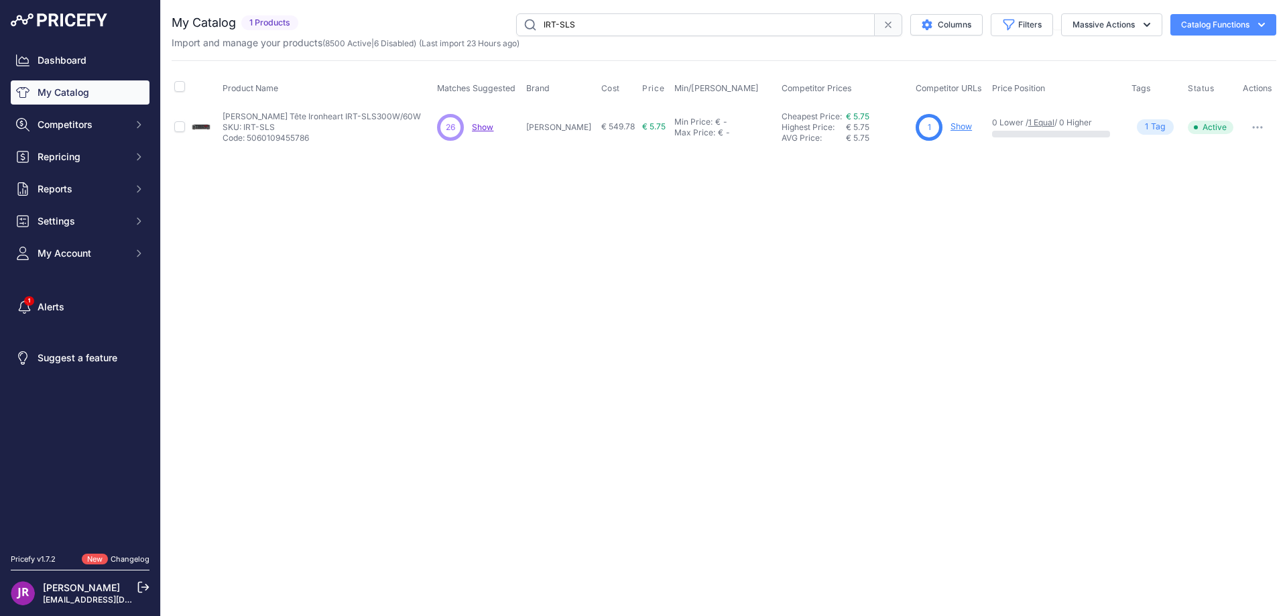
click at [950, 125] on link "Show" at bounding box center [960, 126] width 21 height 10
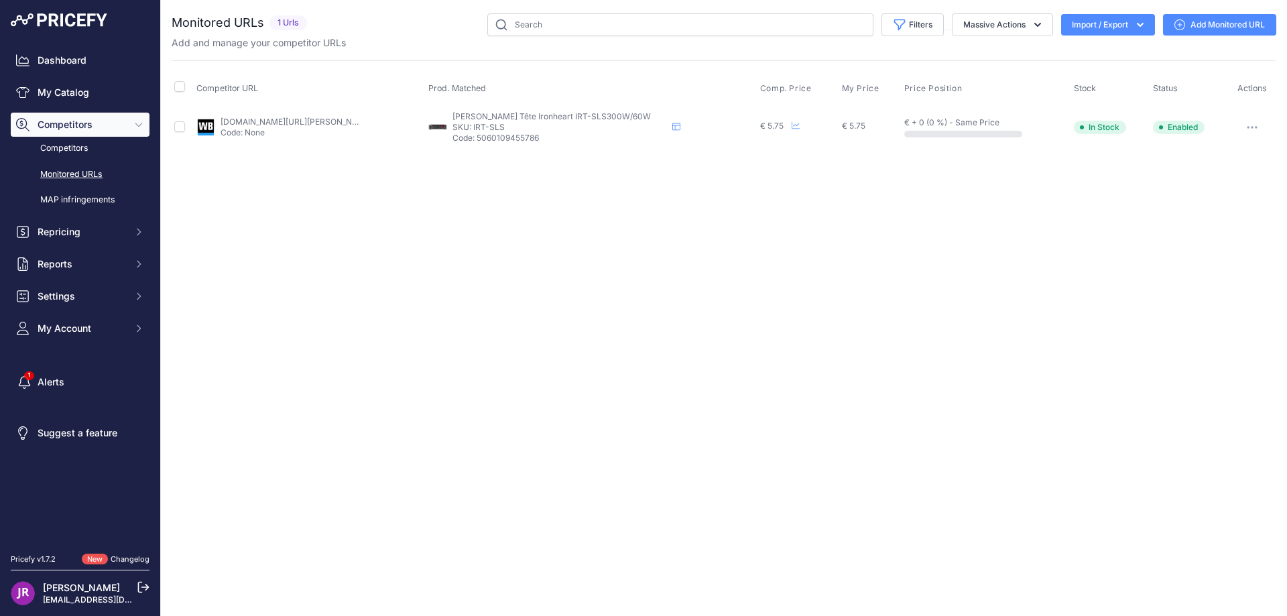
click at [1255, 127] on icon "button" at bounding box center [1255, 127] width 1 height 1
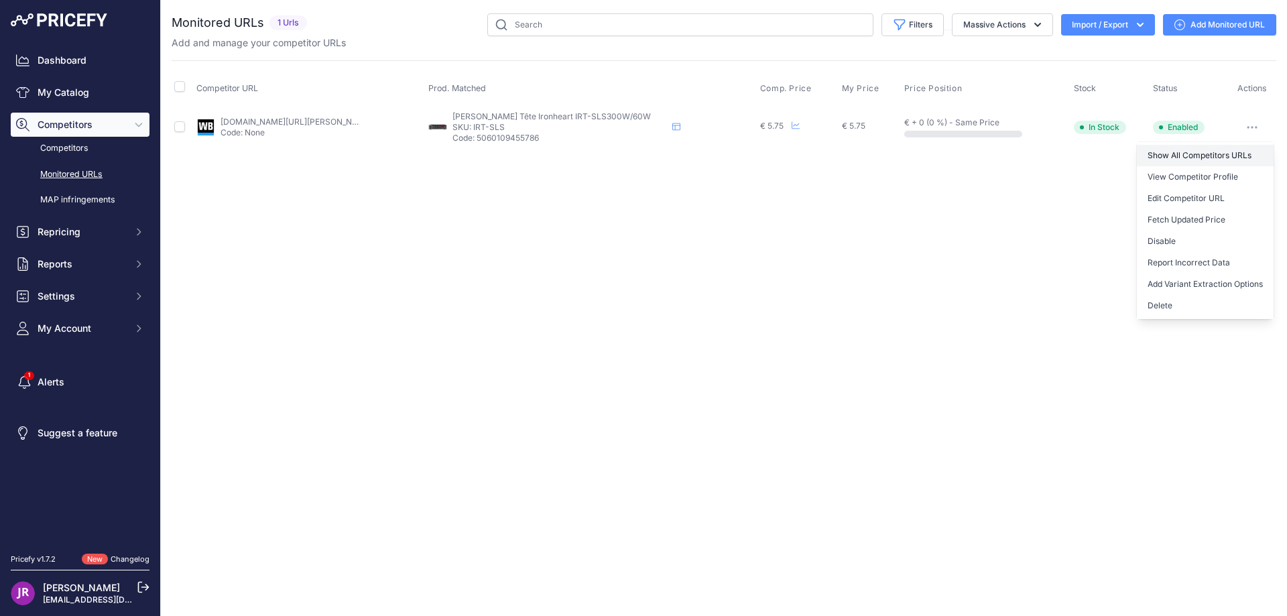
click at [1177, 153] on link "Show All Competitors URLs" at bounding box center [1205, 155] width 137 height 21
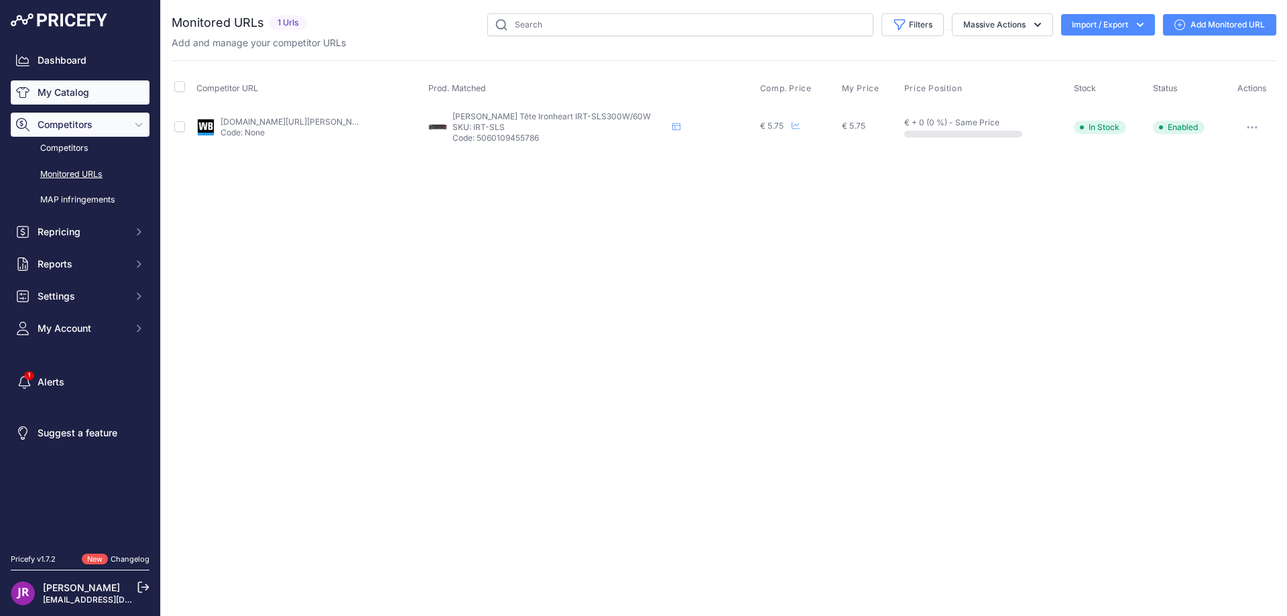
click at [99, 96] on link "My Catalog" at bounding box center [80, 92] width 139 height 24
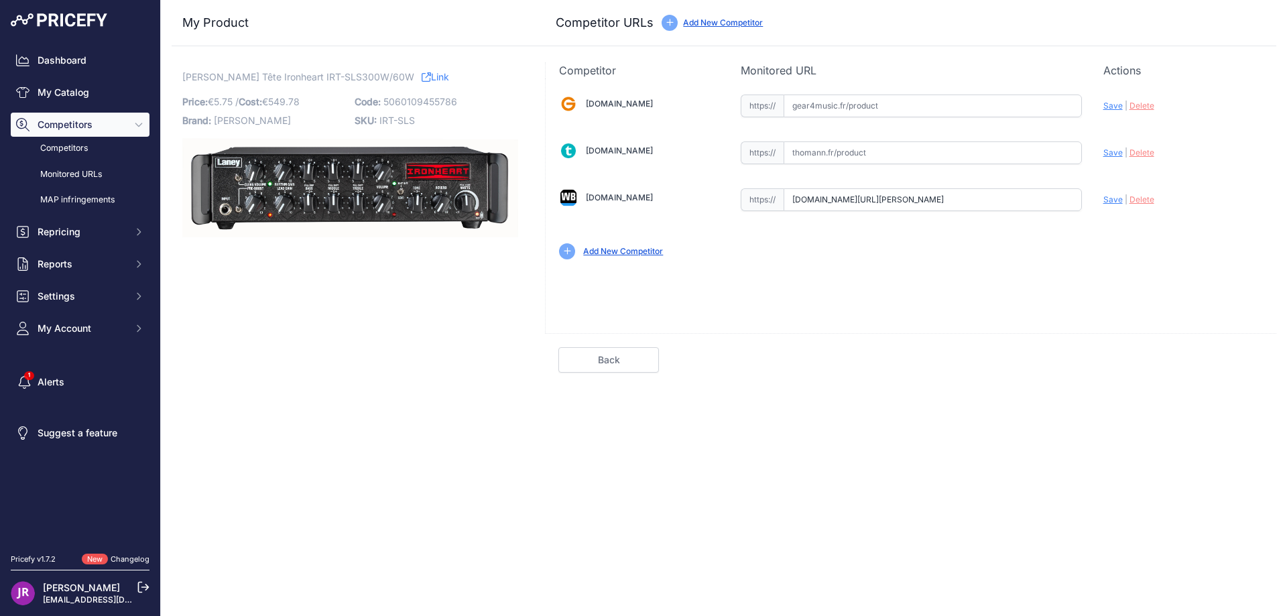
scroll to position [0, 345]
drag, startPoint x: 789, startPoint y: 199, endPoint x: 1096, endPoint y: 219, distance: 308.3
click at [1096, 219] on div "[DOMAIN_NAME] Valid Invalid" at bounding box center [911, 175] width 730 height 194
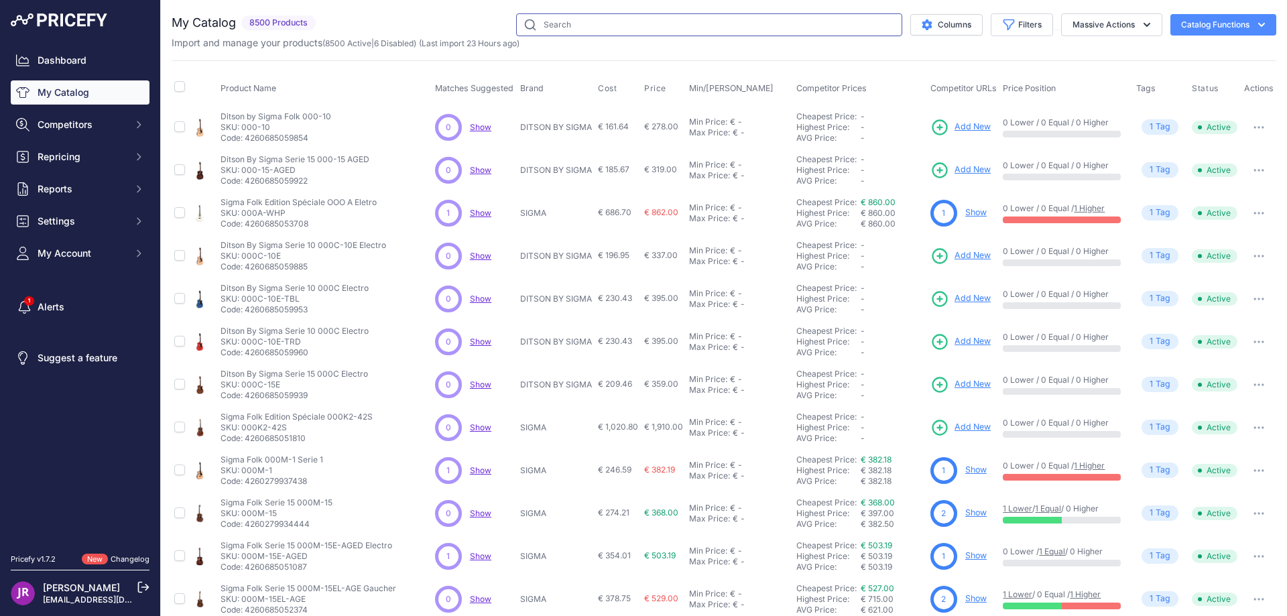
click at [563, 27] on input "text" at bounding box center [709, 24] width 386 height 23
paste input "IRF-LEADTOP"
type input "IRF-LEADTOP"
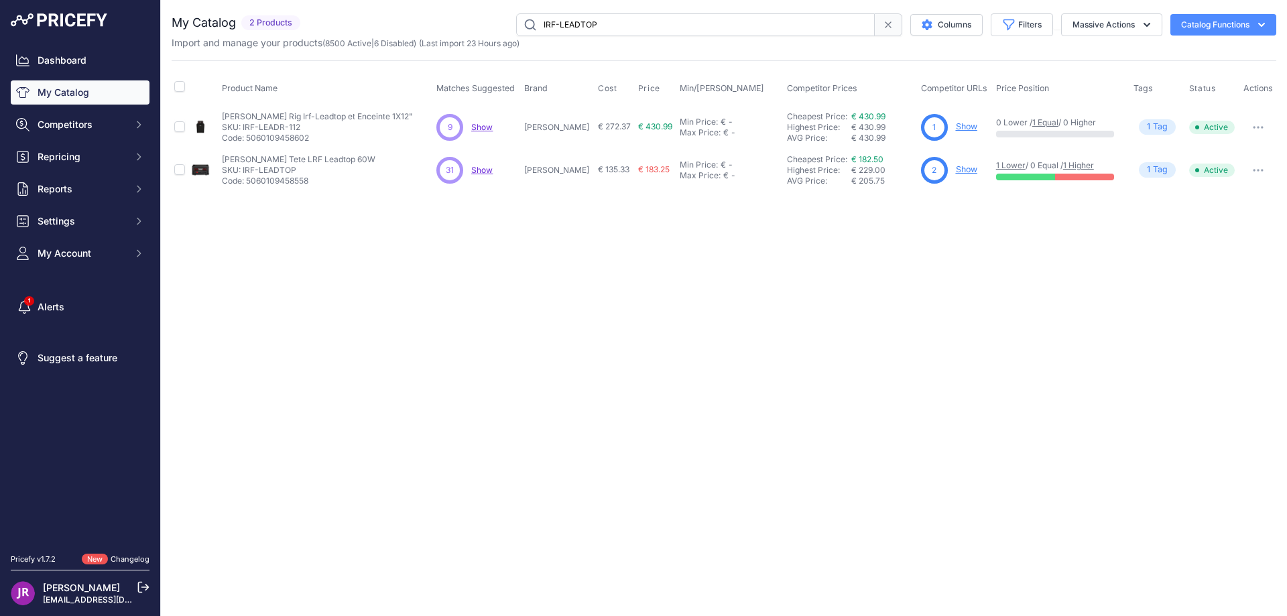
click at [956, 170] on link "Show" at bounding box center [966, 169] width 21 height 10
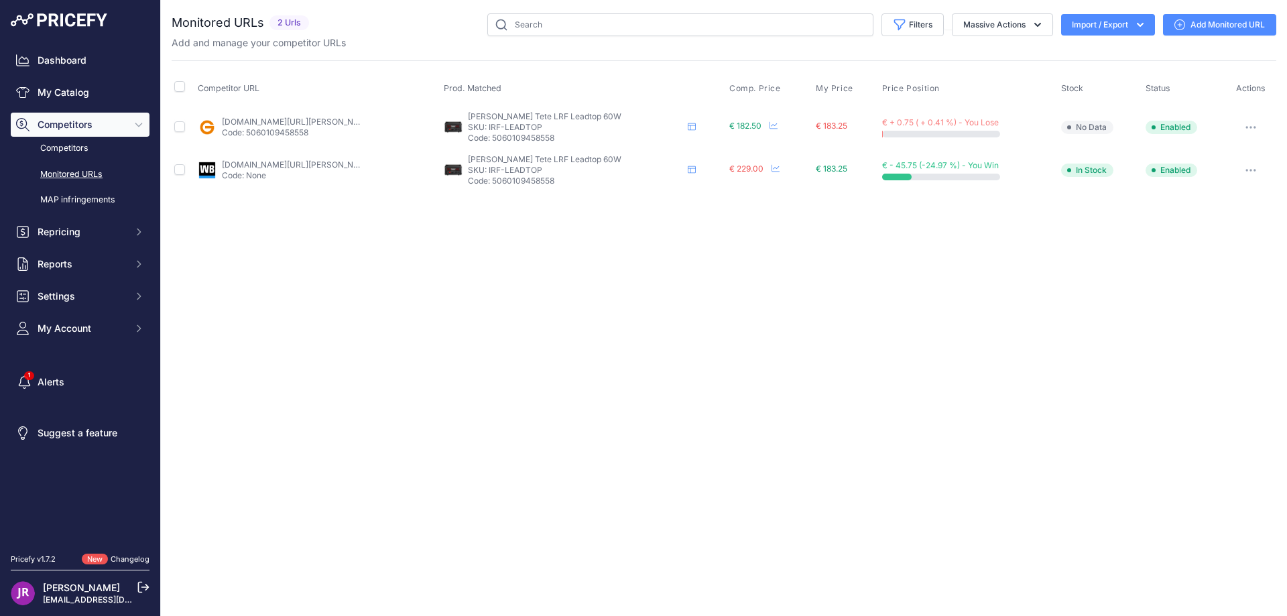
click at [1250, 127] on icon "button" at bounding box center [1250, 127] width 1 height 1
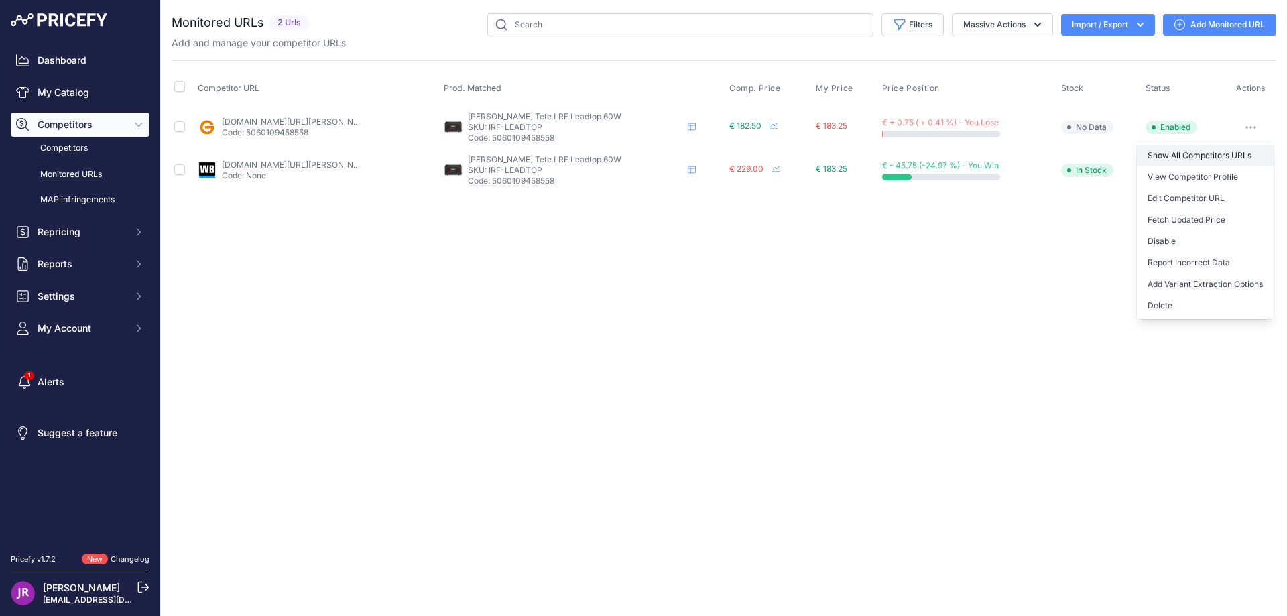
click at [1186, 154] on link "Show All Competitors URLs" at bounding box center [1205, 155] width 137 height 21
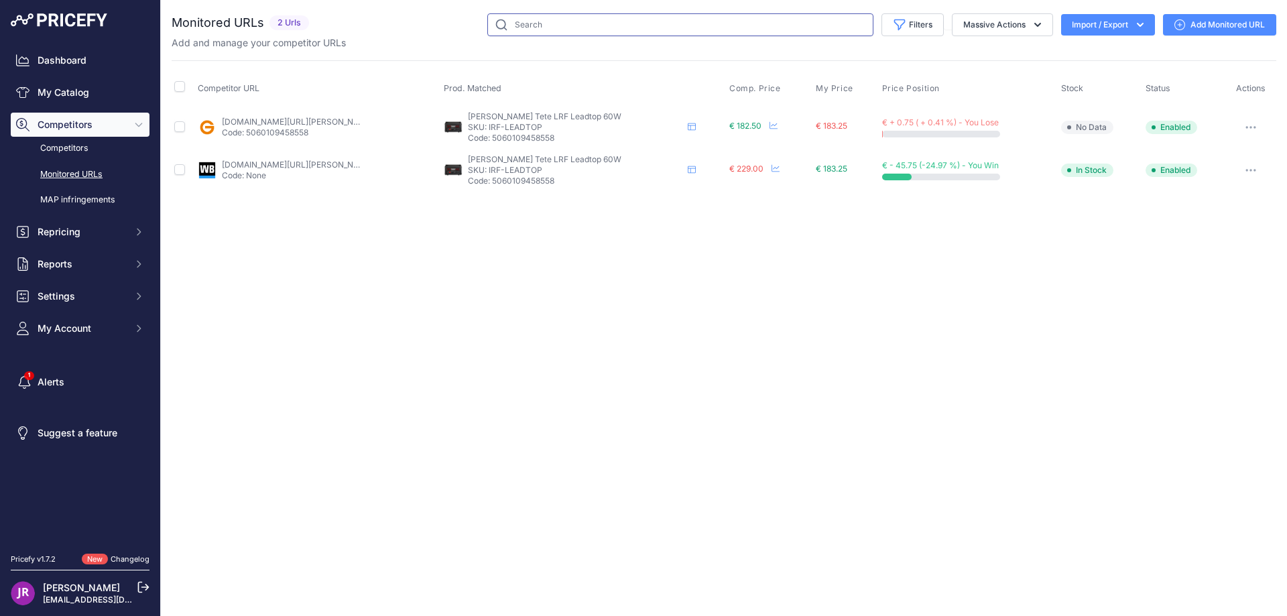
click at [533, 22] on input "text" at bounding box center [680, 24] width 386 height 23
paste input "HTHH2BBK"
type input "HTHH2BBK"
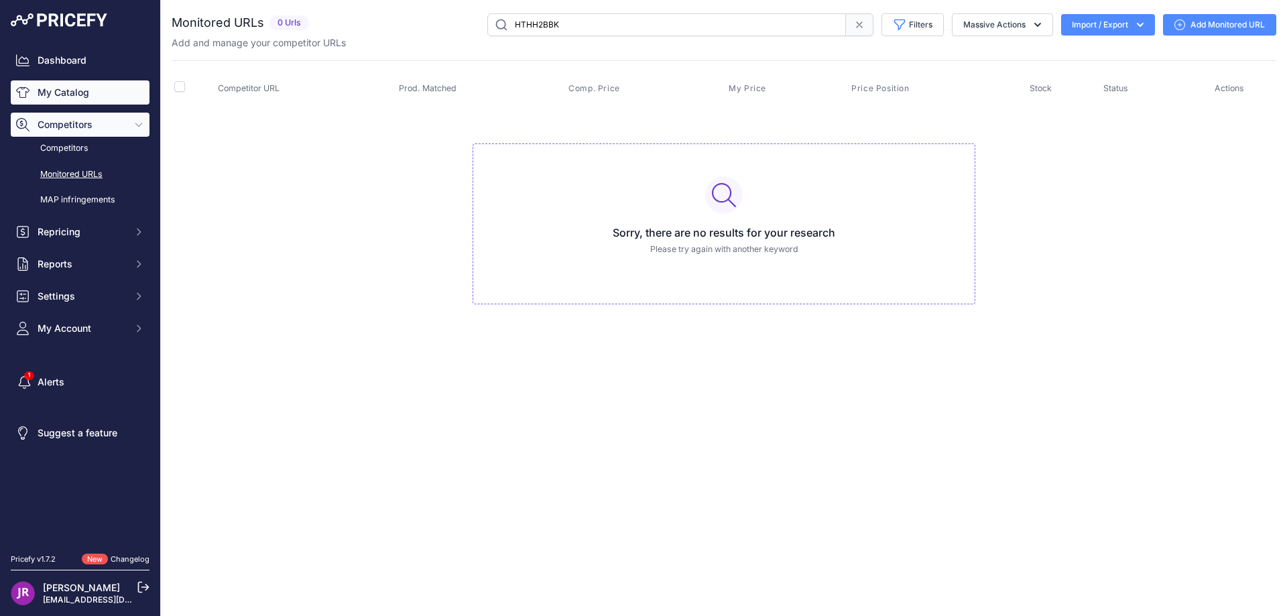
click at [69, 99] on link "My Catalog" at bounding box center [80, 92] width 139 height 24
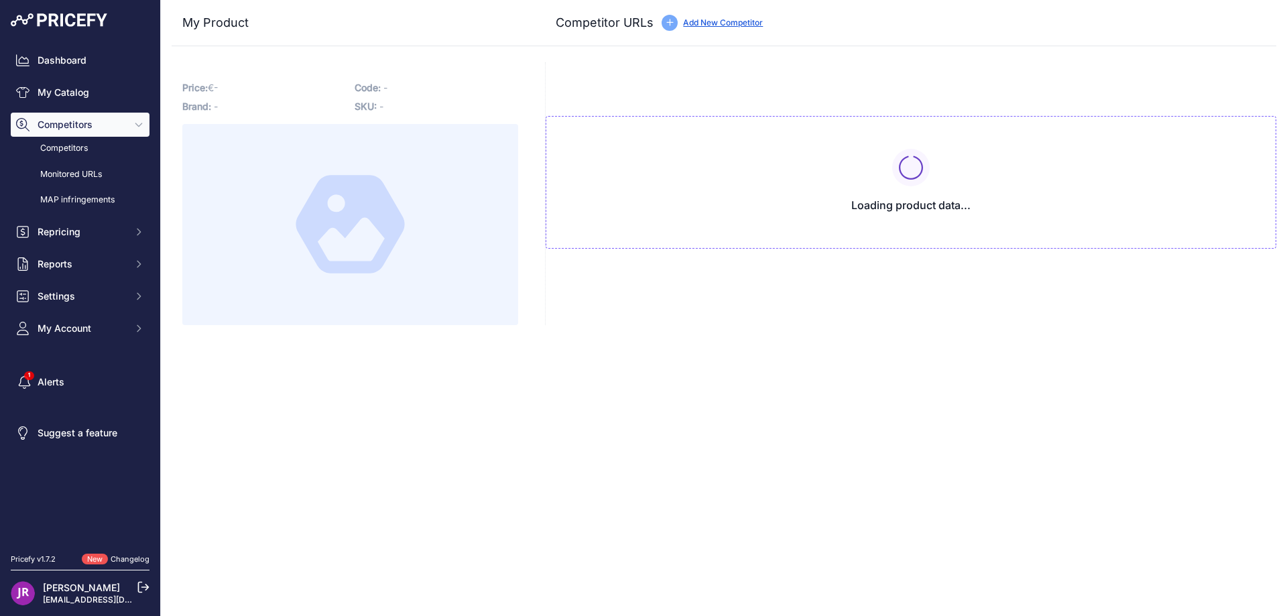
type input "[DOMAIN_NAME][URL][PERSON_NAME]"
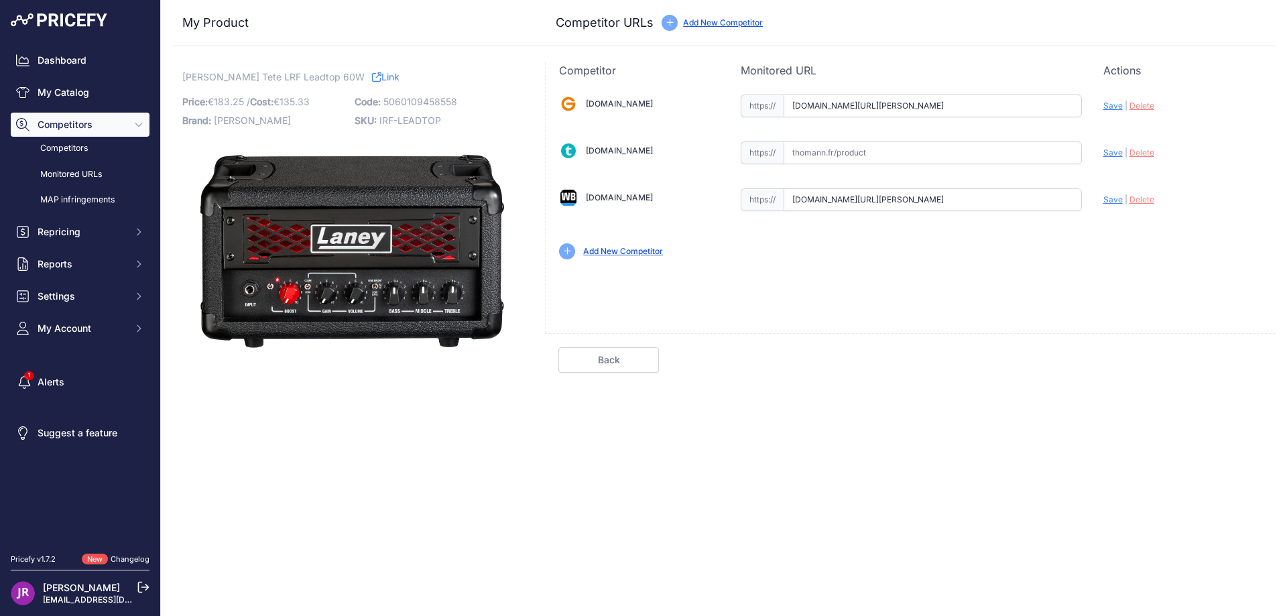
scroll to position [0, 916]
drag, startPoint x: 787, startPoint y: 107, endPoint x: 1122, endPoint y: 115, distance: 334.5
click at [1122, 115] on div "[DOMAIN_NAME] Valid Invalid" at bounding box center [911, 175] width 730 height 194
drag, startPoint x: 795, startPoint y: 200, endPoint x: 1130, endPoint y: 209, distance: 334.5
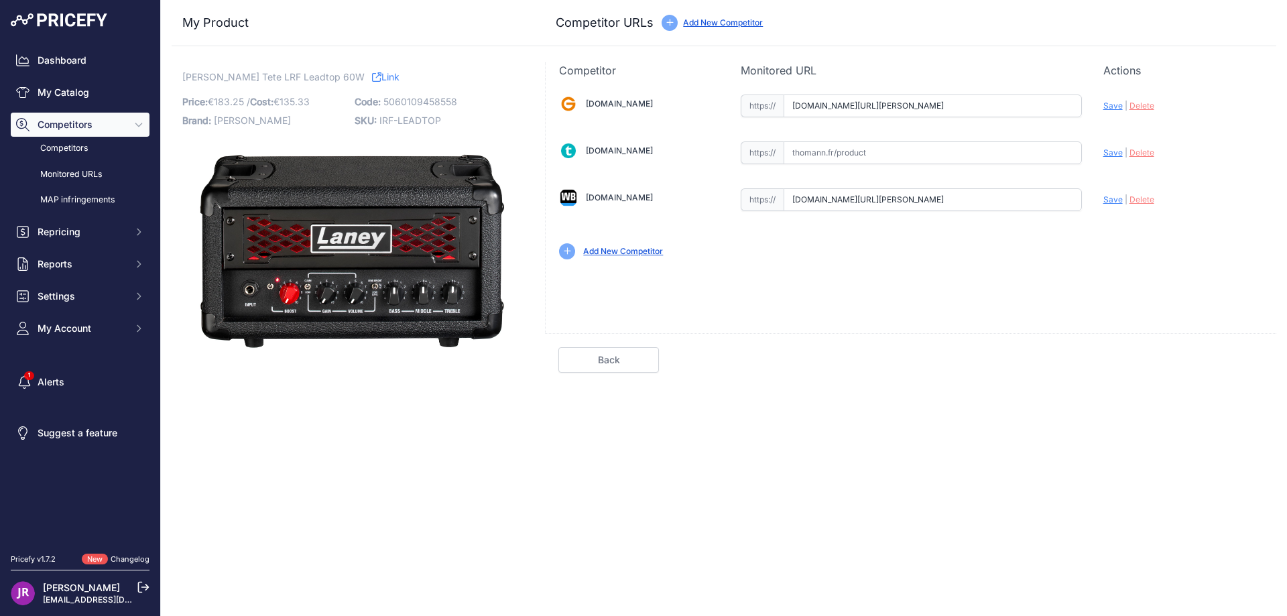
click at [1130, 209] on div "Gear4music.fr Valid Invalid" at bounding box center [911, 175] width 730 height 194
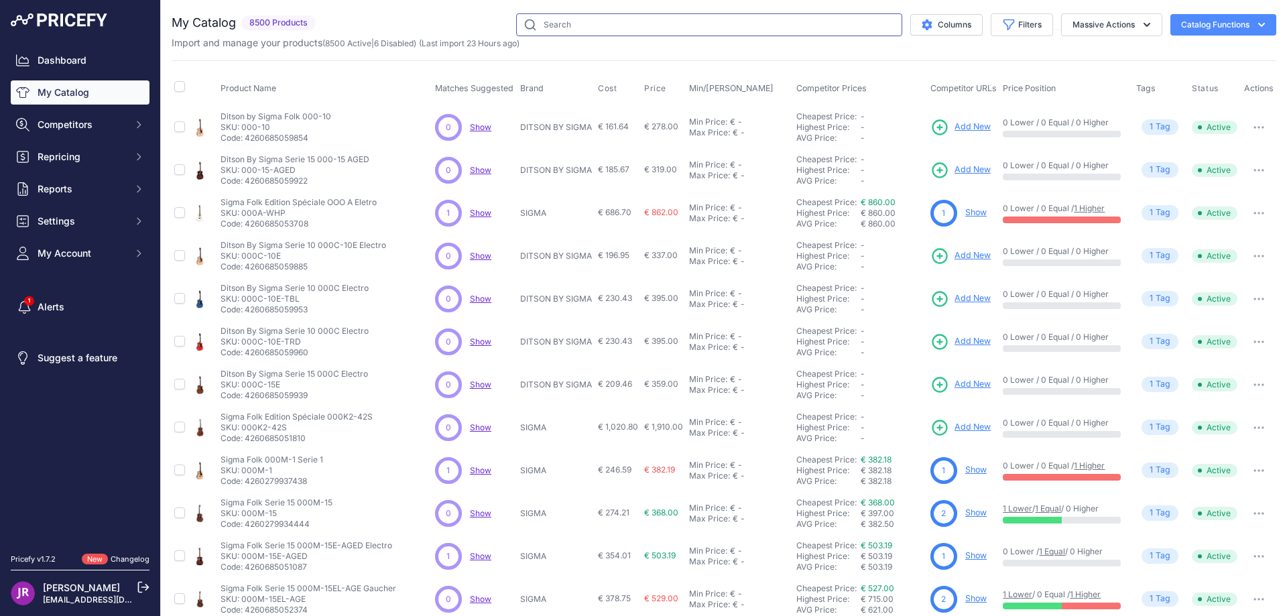
click at [590, 26] on input "text" at bounding box center [709, 24] width 386 height 23
paste input "HTHH2BBK"
type input "HTHH2BBK"
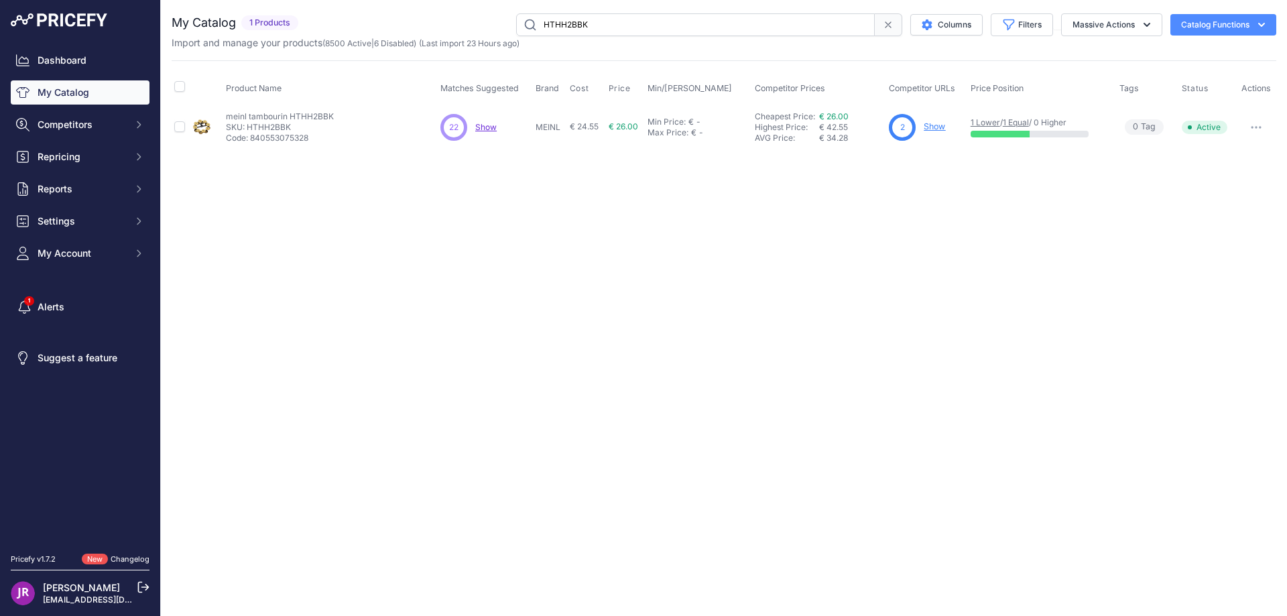
click at [934, 126] on link "Show" at bounding box center [933, 126] width 21 height 10
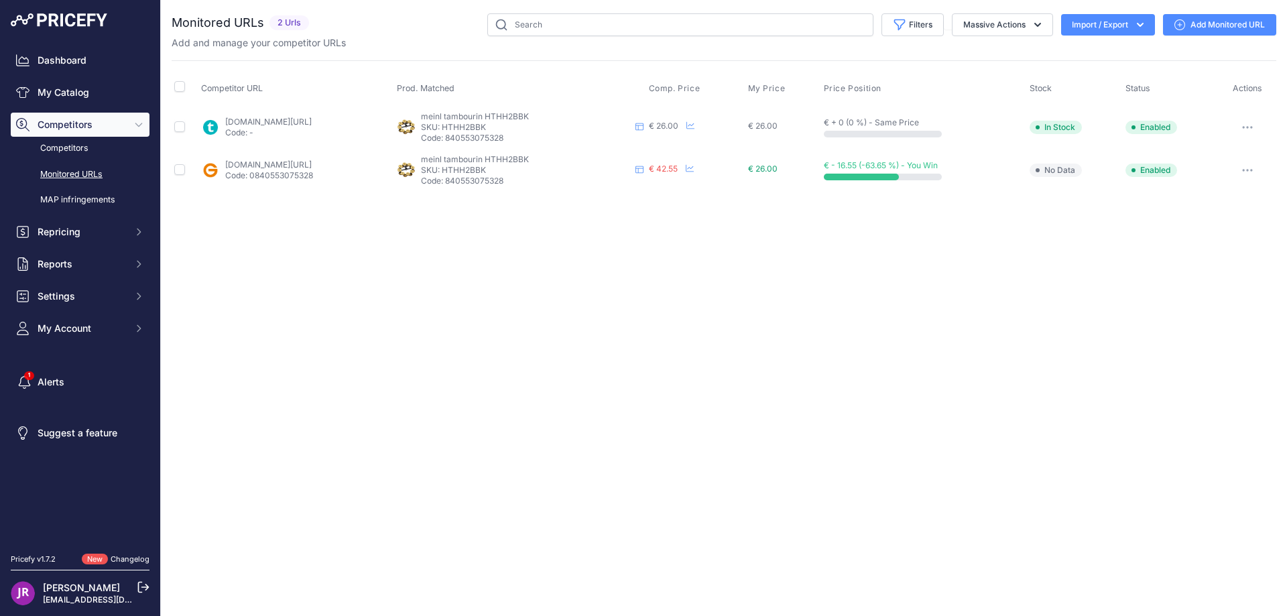
click at [1251, 127] on icon "button" at bounding box center [1247, 127] width 11 height 3
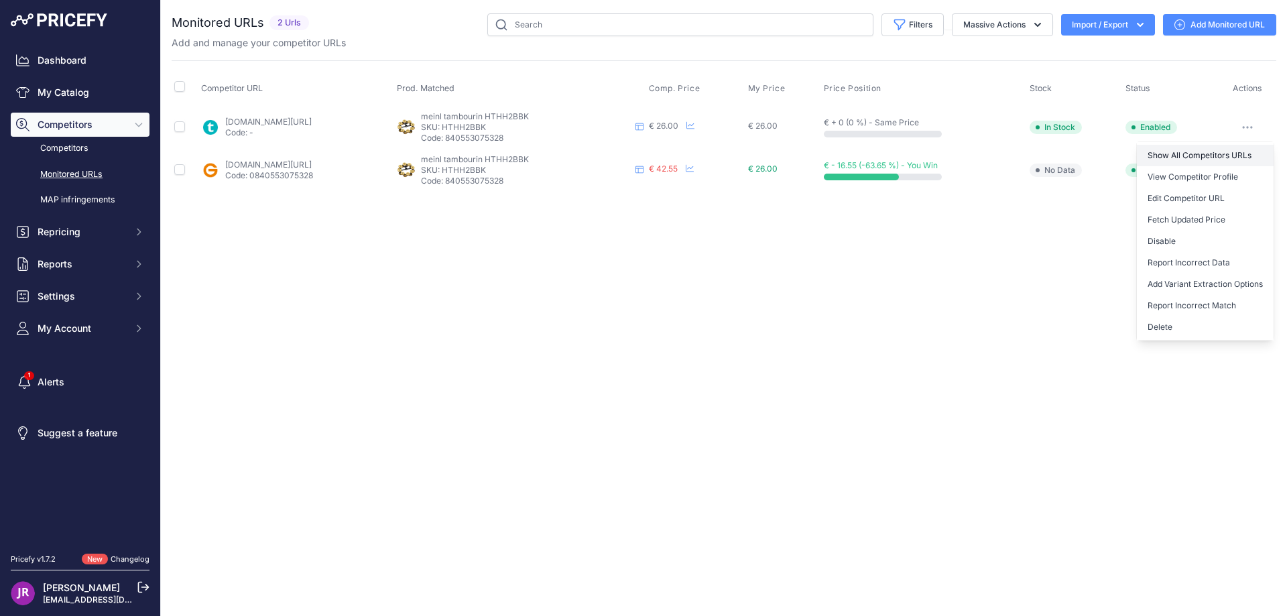
click at [1182, 151] on link "Show All Competitors URLs" at bounding box center [1205, 155] width 137 height 21
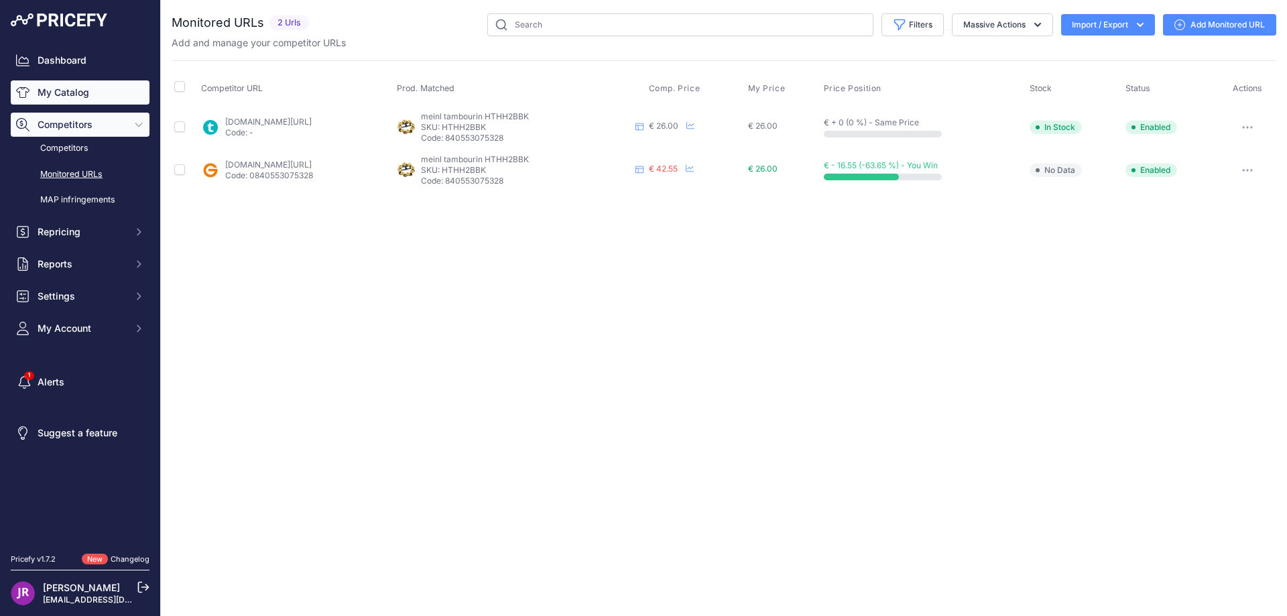
click at [84, 92] on link "My Catalog" at bounding box center [80, 92] width 139 height 24
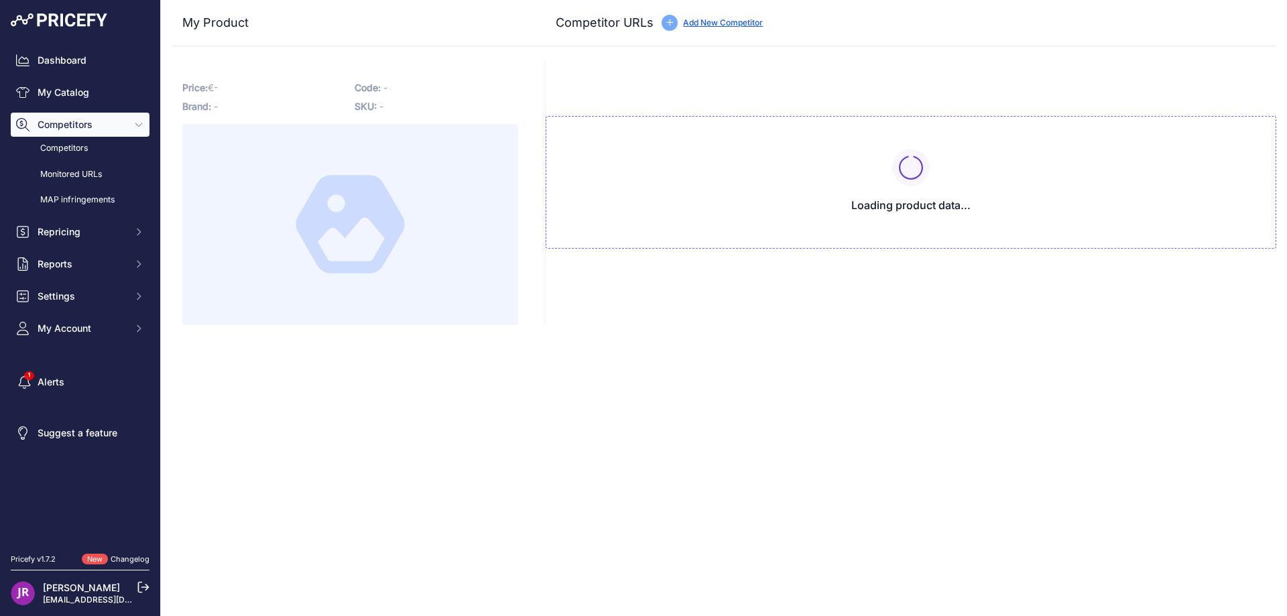
type input "[DOMAIN_NAME][URL]"
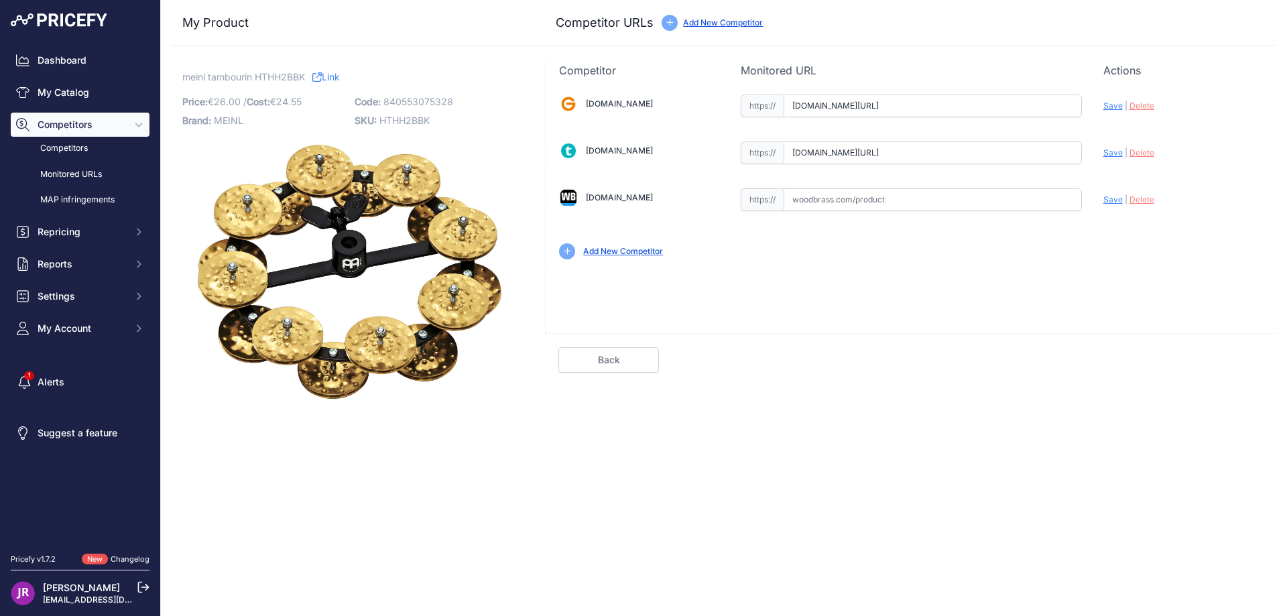
scroll to position [0, 366]
drag, startPoint x: 792, startPoint y: 108, endPoint x: 1114, endPoint y: 137, distance: 323.7
click at [1114, 137] on div "Gear4music.fr Valid Invalid" at bounding box center [911, 175] width 730 height 194
drag, startPoint x: 793, startPoint y: 153, endPoint x: 1111, endPoint y: 156, distance: 318.3
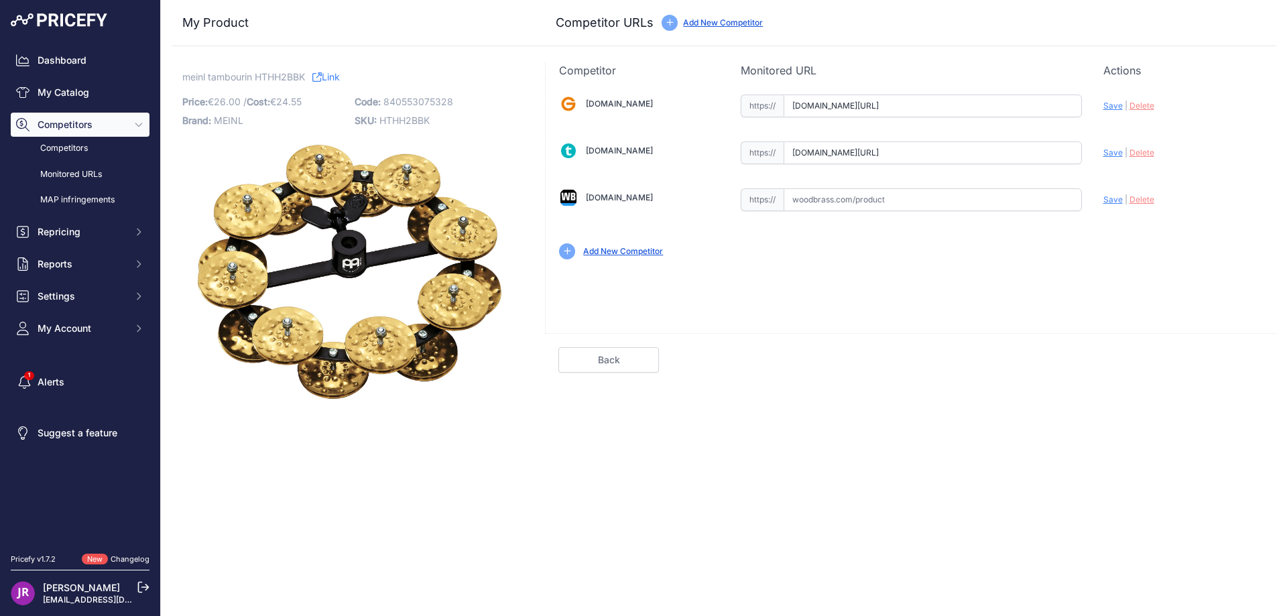
click at [1111, 156] on div "Gear4music.fr Valid Invalid" at bounding box center [911, 175] width 730 height 194
click at [1137, 153] on span "Delete" at bounding box center [1141, 152] width 25 height 10
click at [401, 120] on span "HTHH2BBK" at bounding box center [404, 120] width 50 height 11
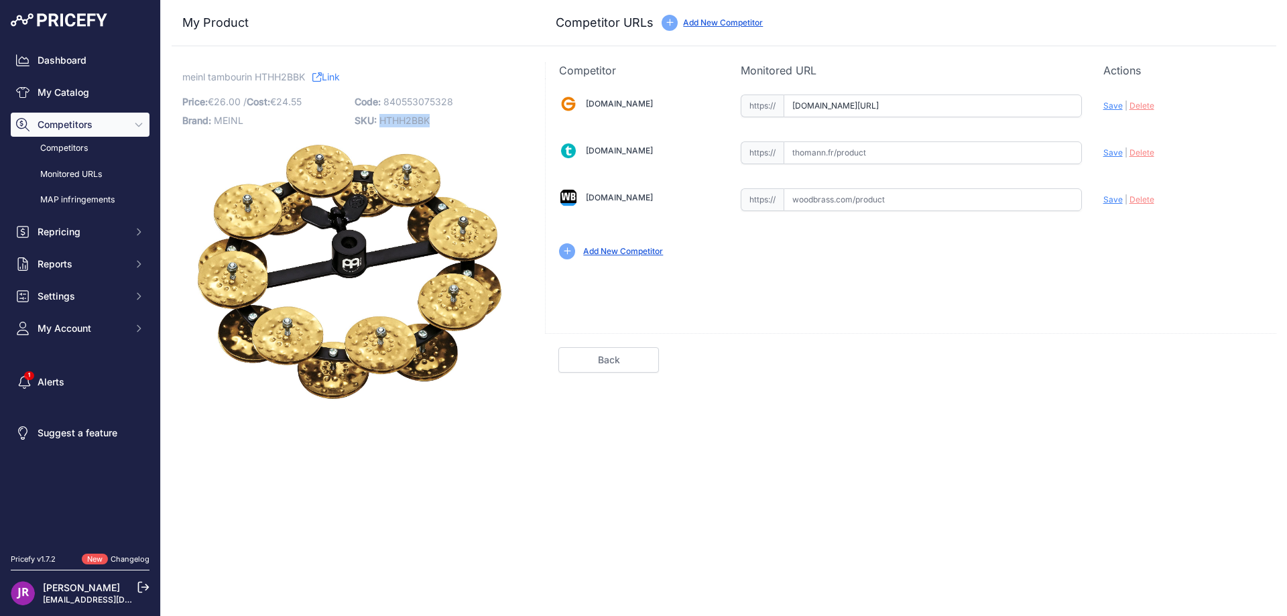
copy span "HTHH2BBK"
click at [836, 209] on input "text" at bounding box center [932, 199] width 298 height 23
paste input "https://www.woodbrass.com/tambourin-tamborim-meinl-tambourin-charleston-5-cuivr…"
click at [1117, 202] on span "Save" at bounding box center [1112, 199] width 19 height 10
type input "https://www.woodbrass.com/tambourin-tamborim-meinl-tambourin-charleston-5-cuivr…"
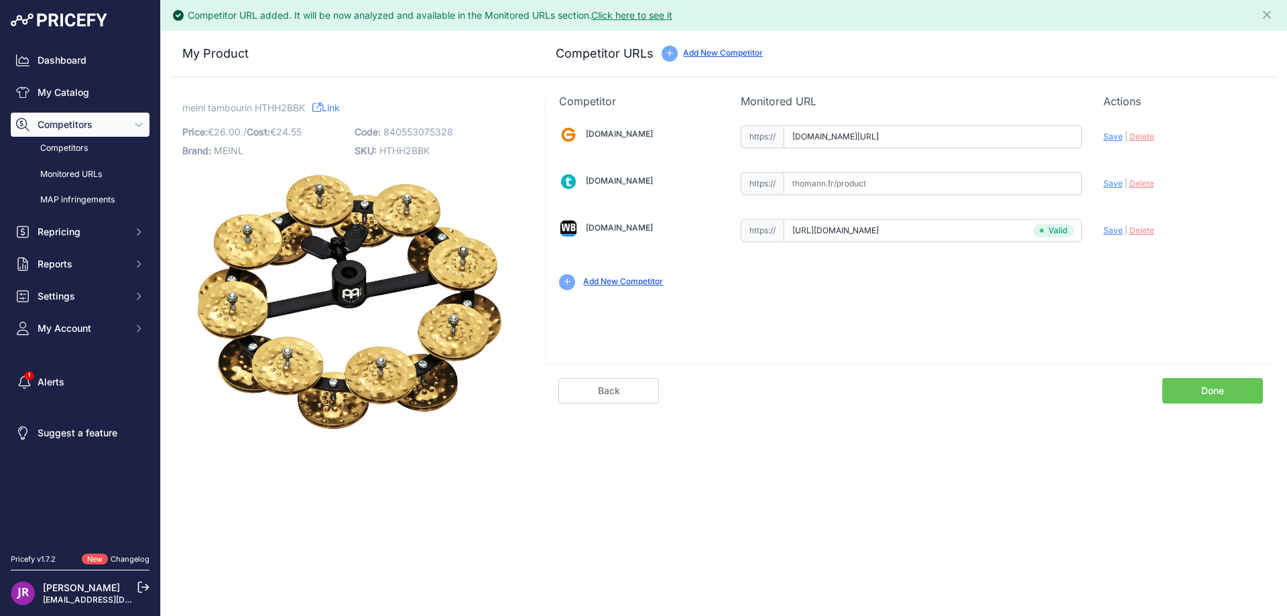
click at [1218, 393] on link "Done" at bounding box center [1212, 390] width 101 height 25
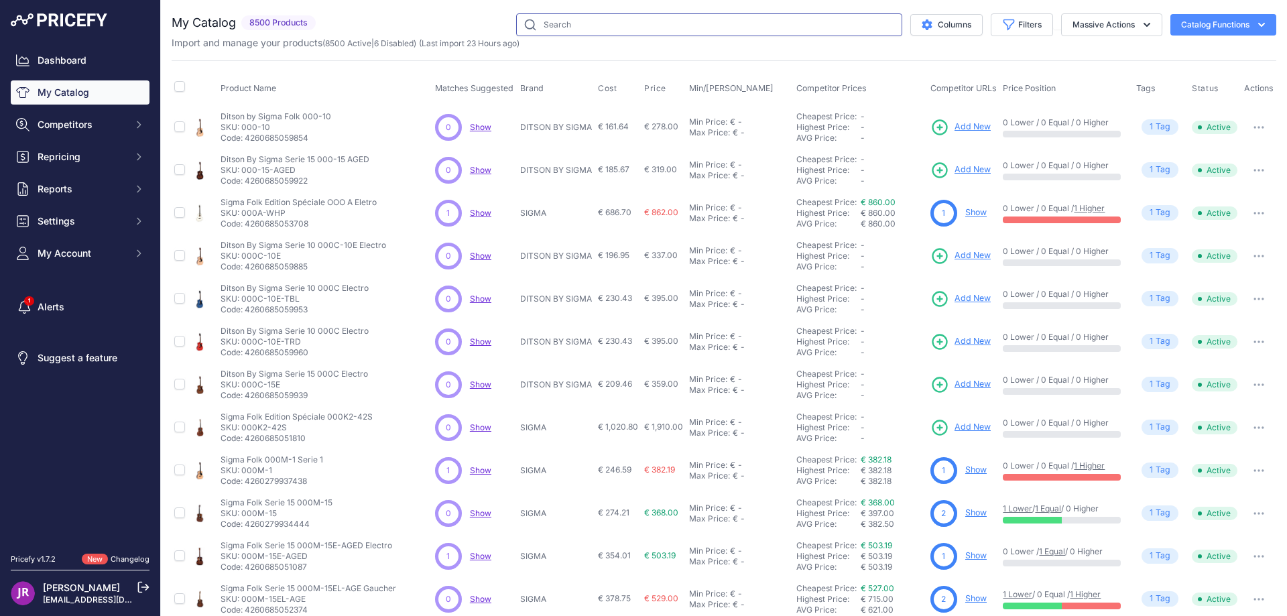
click at [544, 25] on input "text" at bounding box center [709, 24] width 386 height 23
paste input "HTA"
type input "HTA"
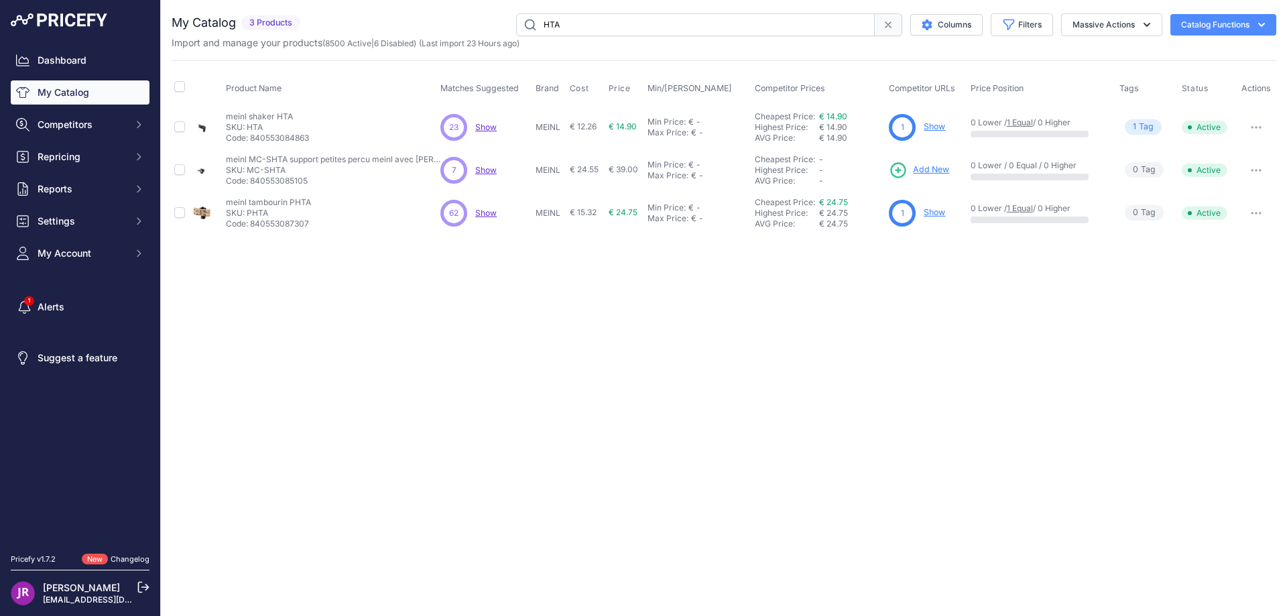
click at [938, 127] on link "Show" at bounding box center [933, 126] width 21 height 10
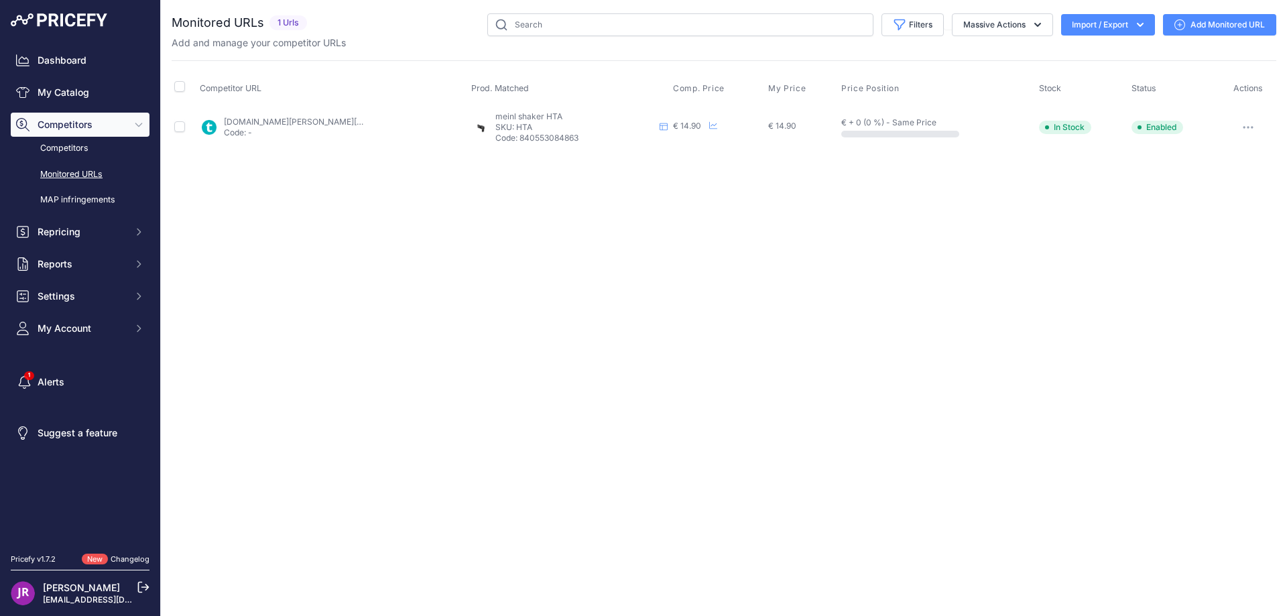
click at [1247, 127] on icon "button" at bounding box center [1247, 127] width 1 height 1
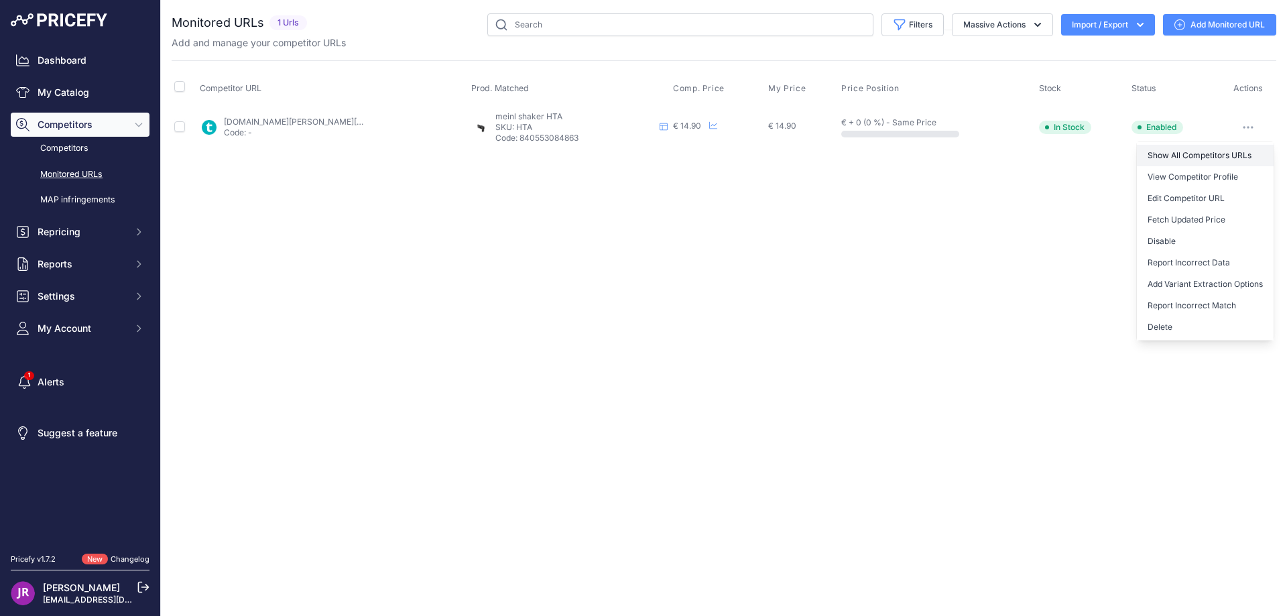
click at [1202, 152] on link "Show All Competitors URLs" at bounding box center [1205, 155] width 137 height 21
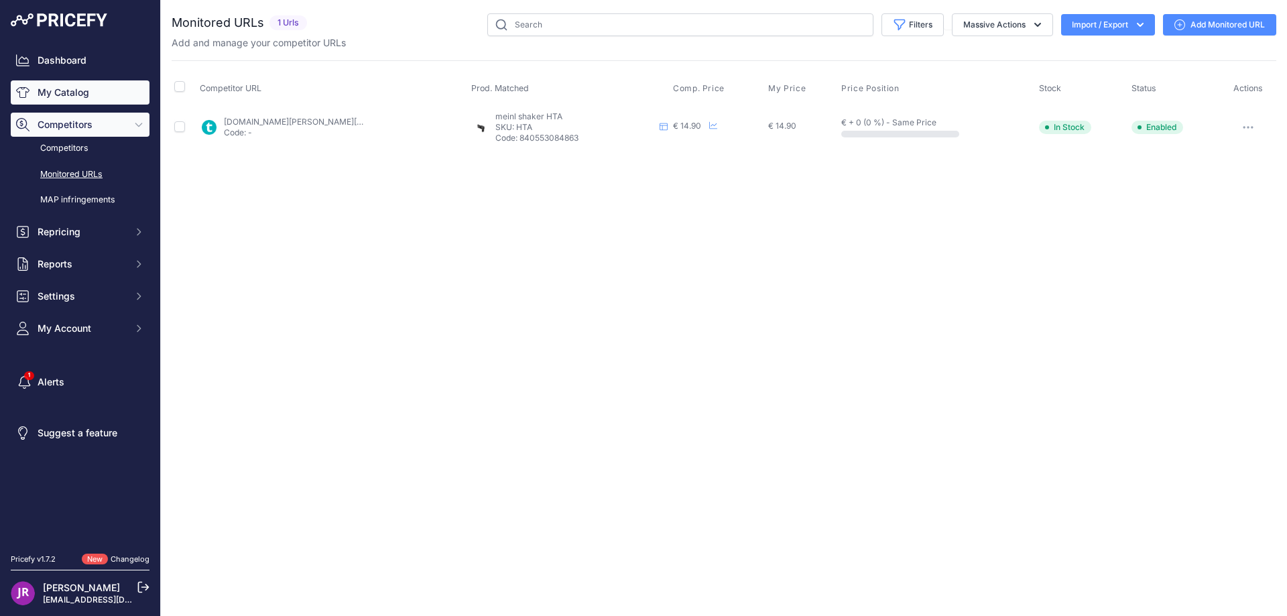
click at [55, 96] on link "My Catalog" at bounding box center [80, 92] width 139 height 24
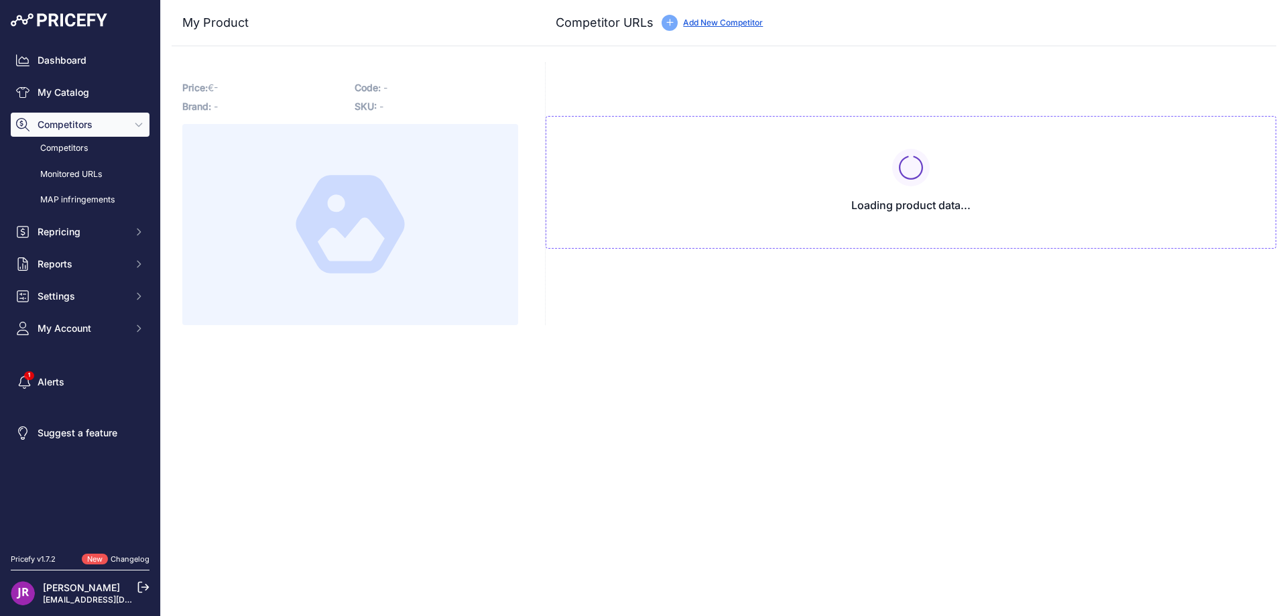
type input "[DOMAIN_NAME][URL]"
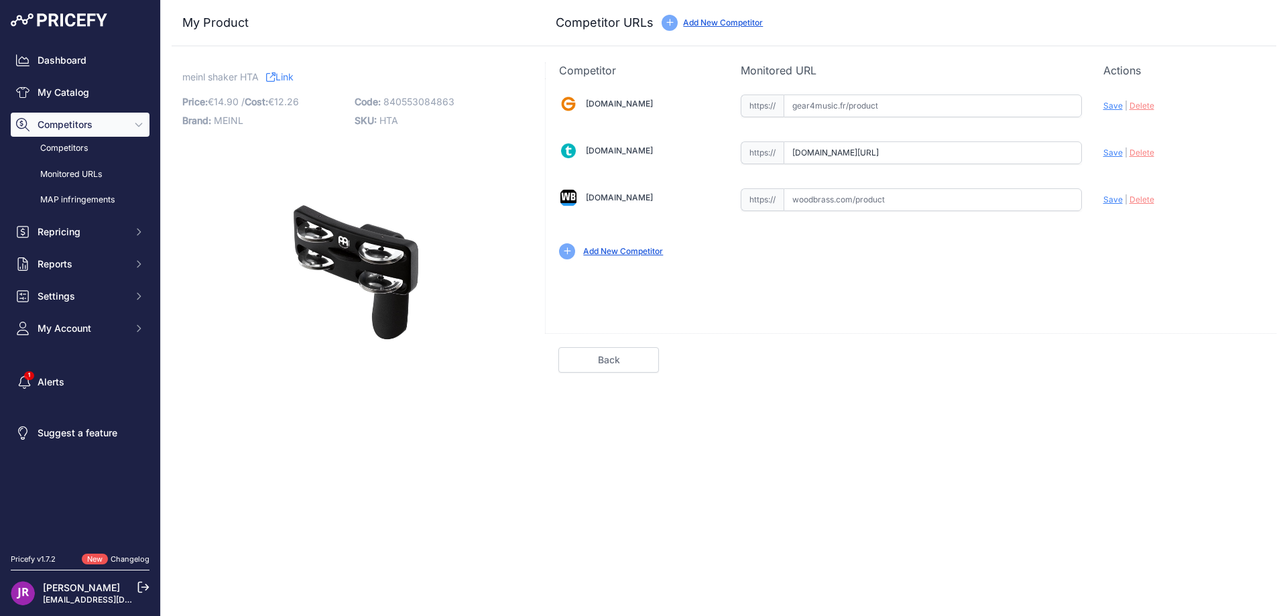
drag, startPoint x: 787, startPoint y: 151, endPoint x: 1080, endPoint y: 149, distance: 292.2
click at [1080, 149] on input "www.thomann.fr/meinl_heel_shaker.htm?prirule_jdsnikfkfjsd=9365" at bounding box center [932, 152] width 298 height 23
click at [1145, 150] on span "Delete" at bounding box center [1141, 152] width 25 height 10
click at [389, 116] on span "HTA" at bounding box center [388, 120] width 19 height 11
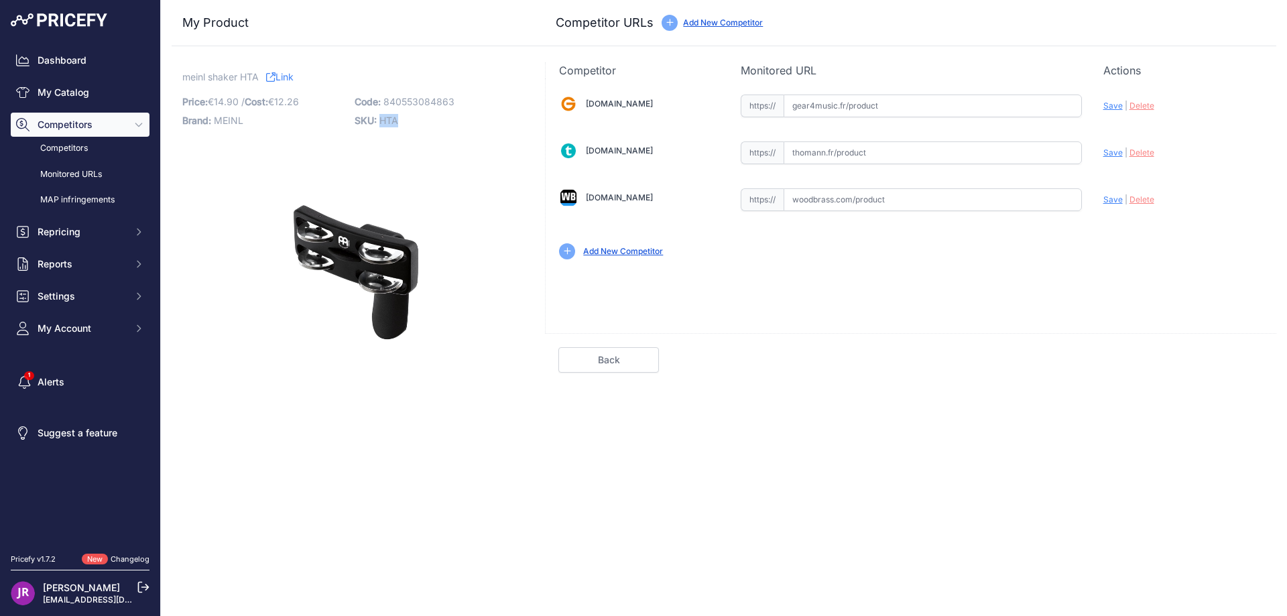
copy span "HTA"
click at [844, 185] on div "Gear4music.fr Valid Invalid" at bounding box center [911, 175] width 730 height 194
click at [843, 200] on input "text" at bounding box center [932, 199] width 298 height 23
paste input "https://www.woodbrass.com/tambourin-tamborim-meinl-tambourin-talon-noir-p230665…"
click at [1110, 199] on span "Save" at bounding box center [1112, 199] width 19 height 10
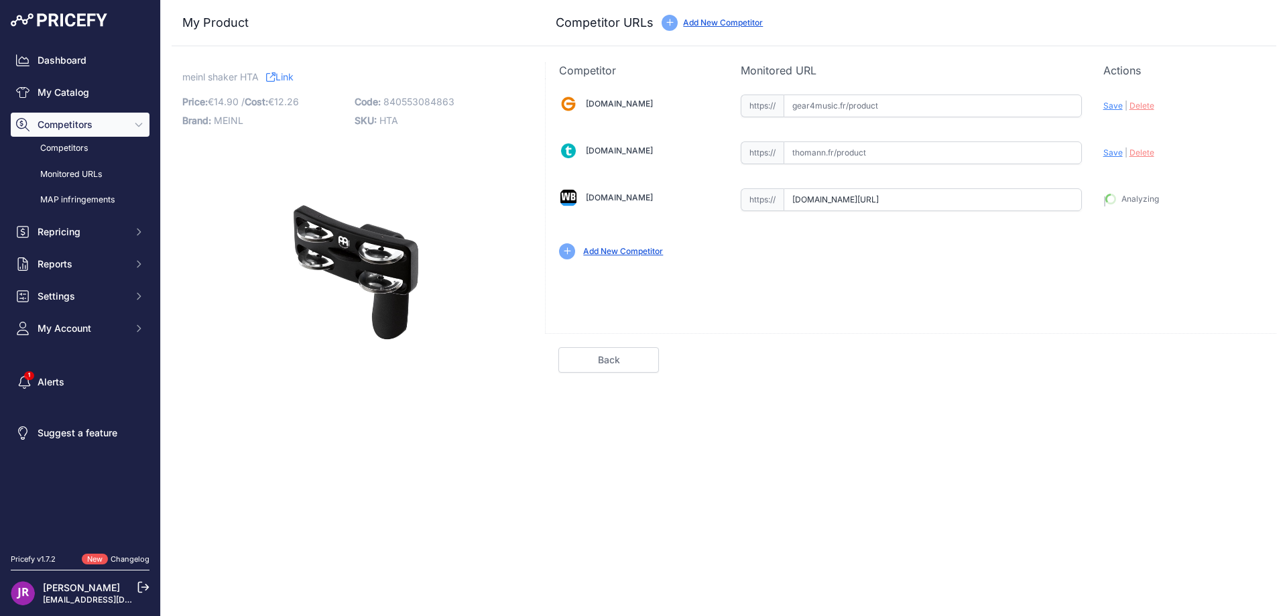
type input "https://www.woodbrass.com/tambourin-tamborim-meinl-tambourin-talon-noir-p230665…"
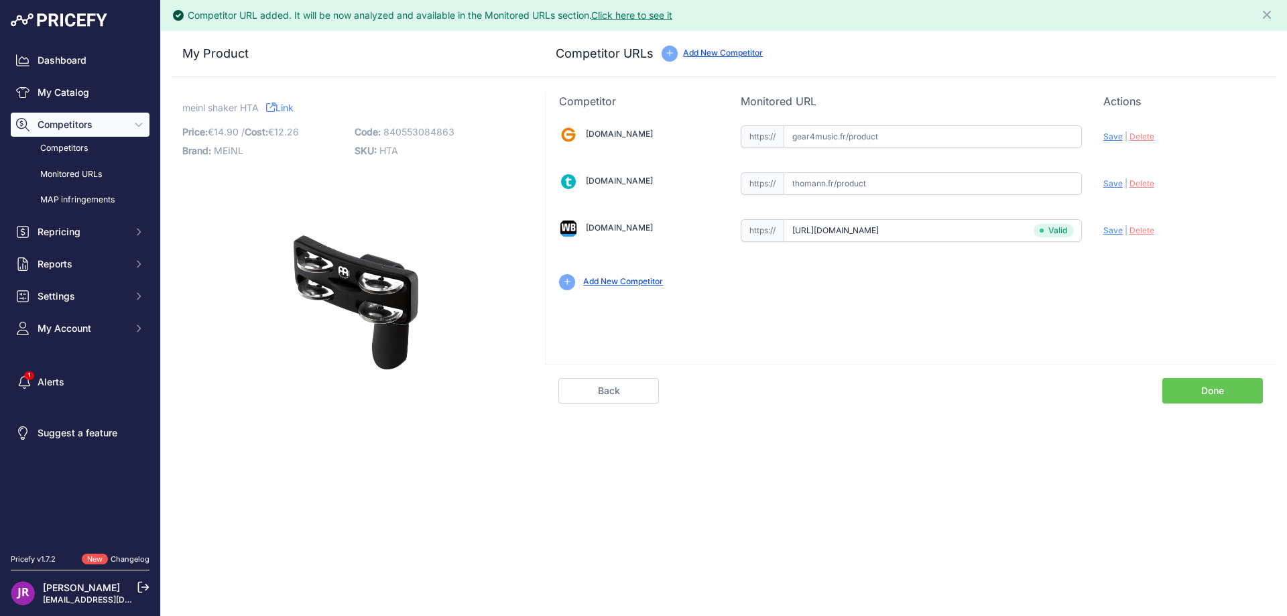
click at [1197, 389] on link "Done" at bounding box center [1212, 390] width 101 height 25
